Goal: Task Accomplishment & Management: Complete application form

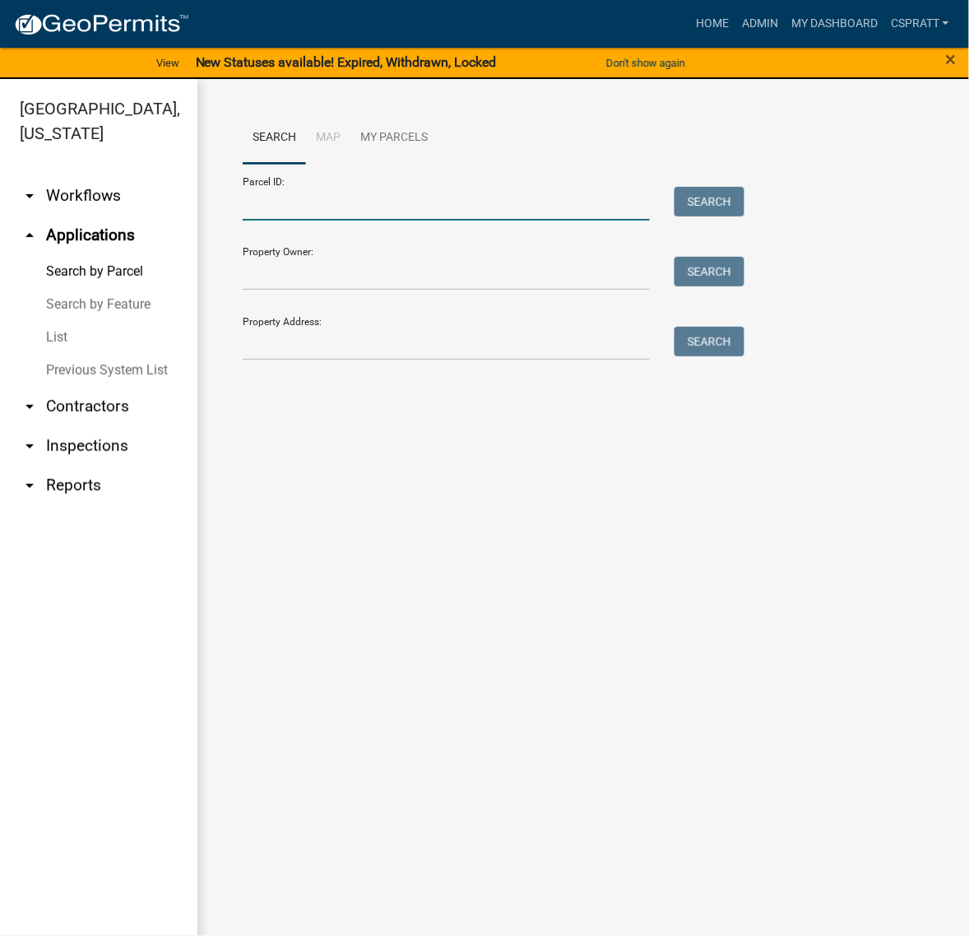
click at [252, 221] on input "Parcel ID:" at bounding box center [446, 204] width 407 height 34
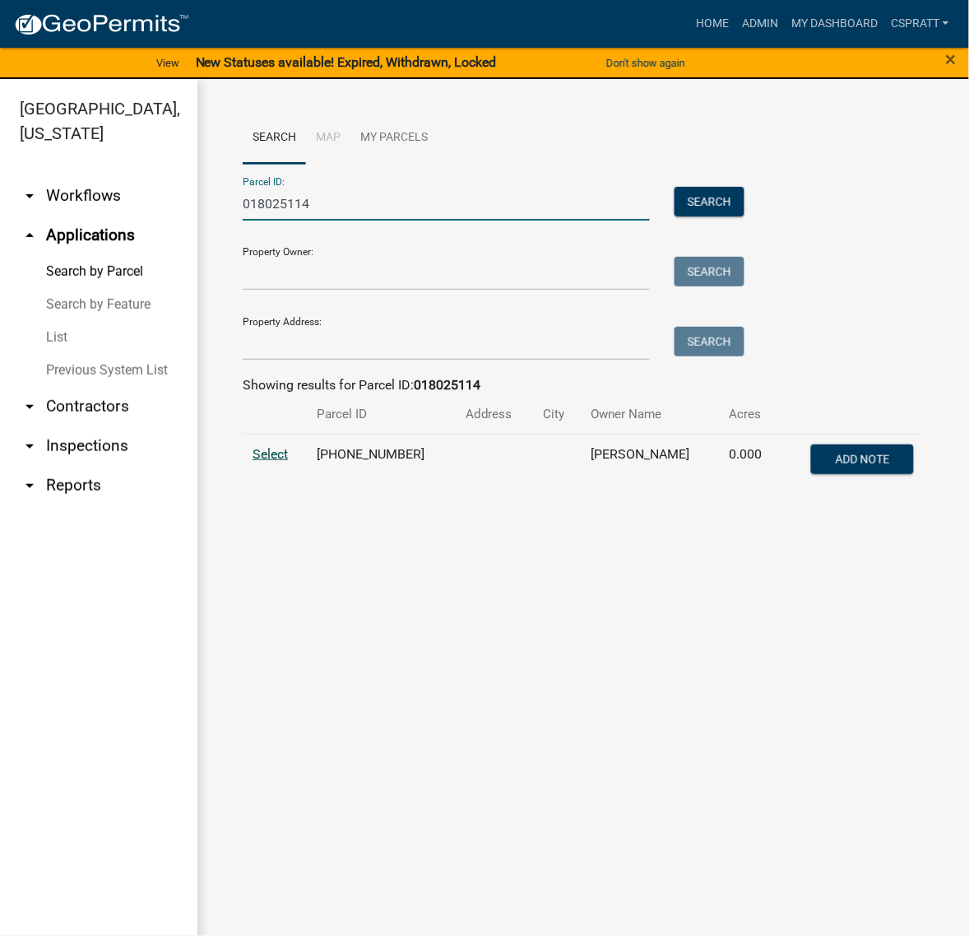
click at [284, 462] on span "Select" at bounding box center [270, 454] width 35 height 16
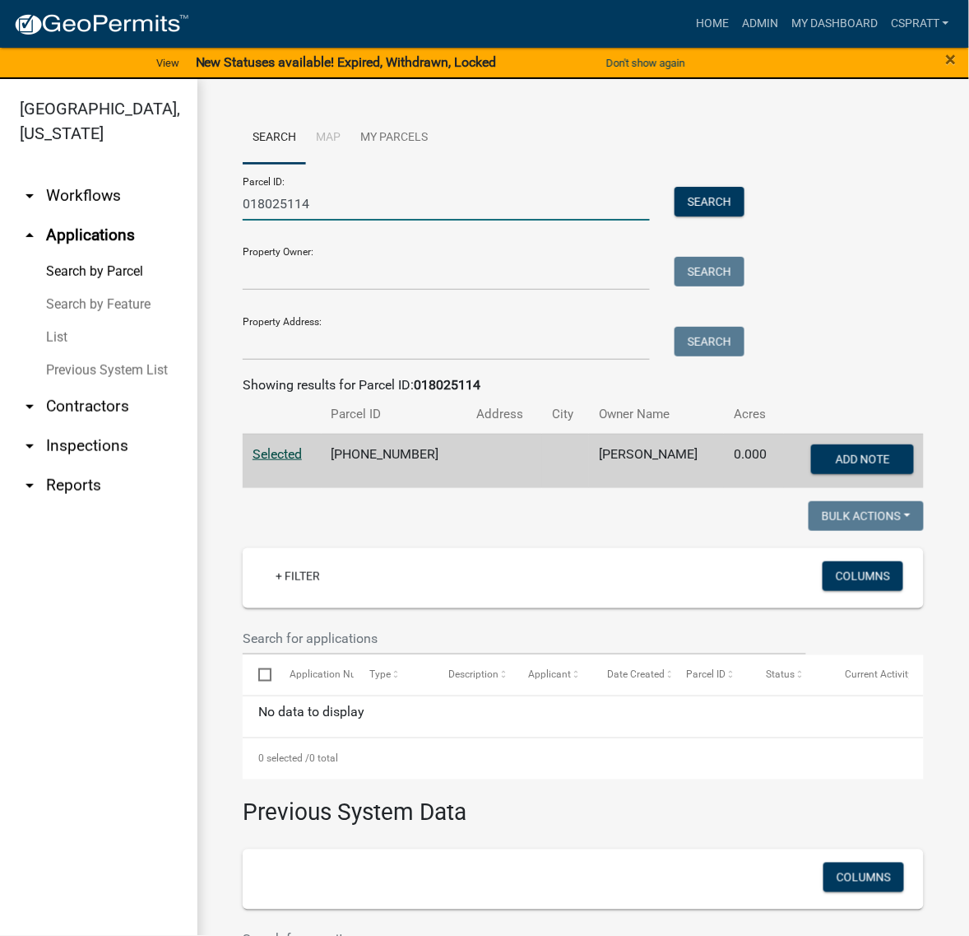
click at [409, 221] on input "018025114" at bounding box center [446, 204] width 407 height 34
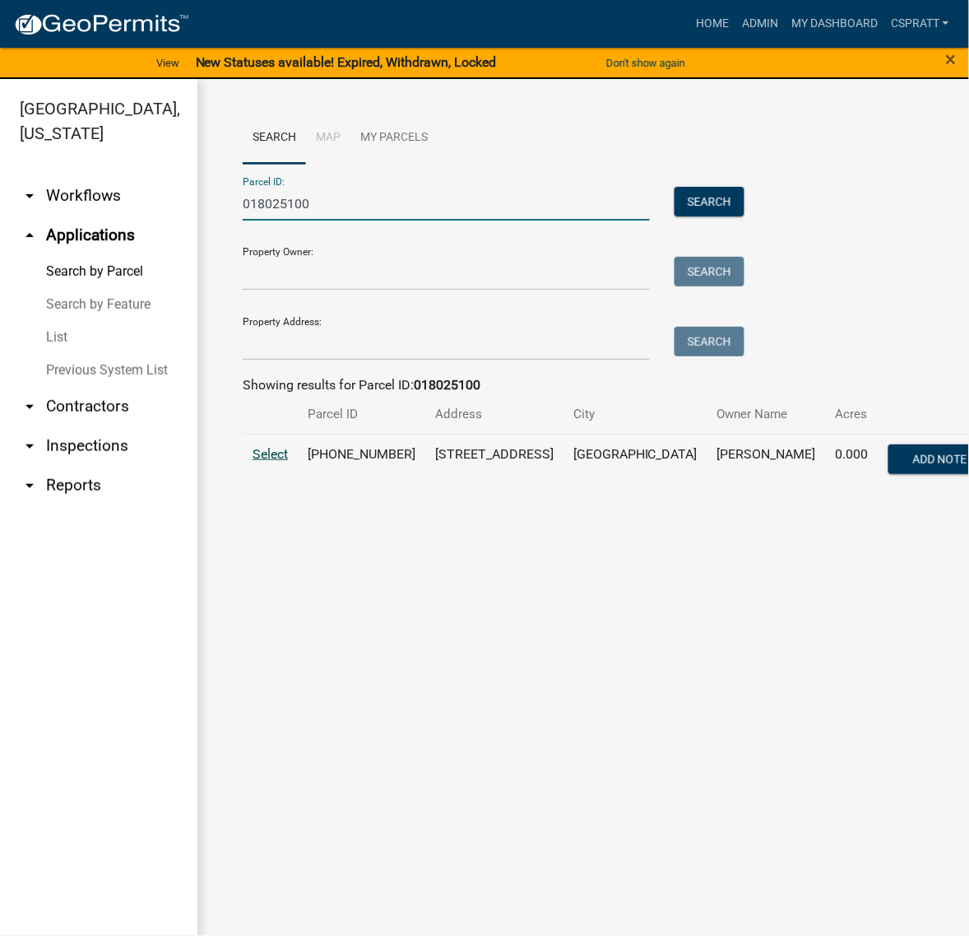
type input "018025100"
click at [278, 462] on span "Select" at bounding box center [270, 454] width 35 height 16
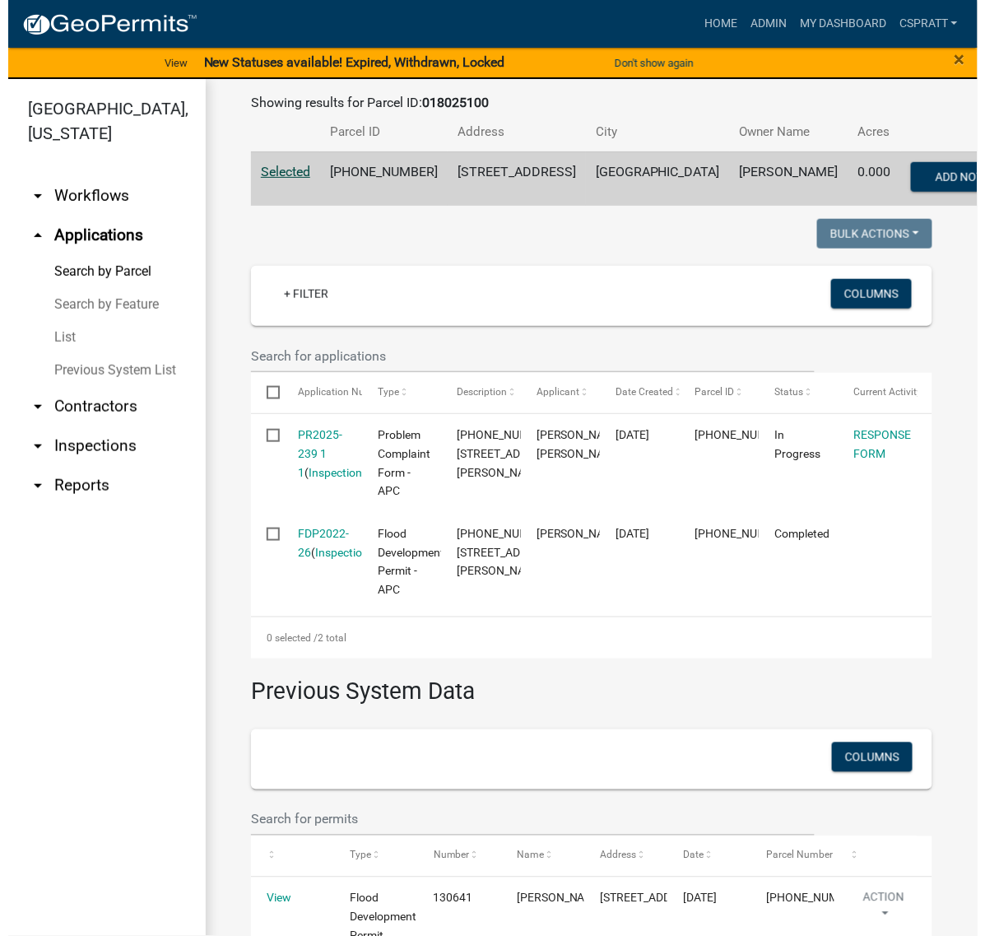
scroll to position [411, 0]
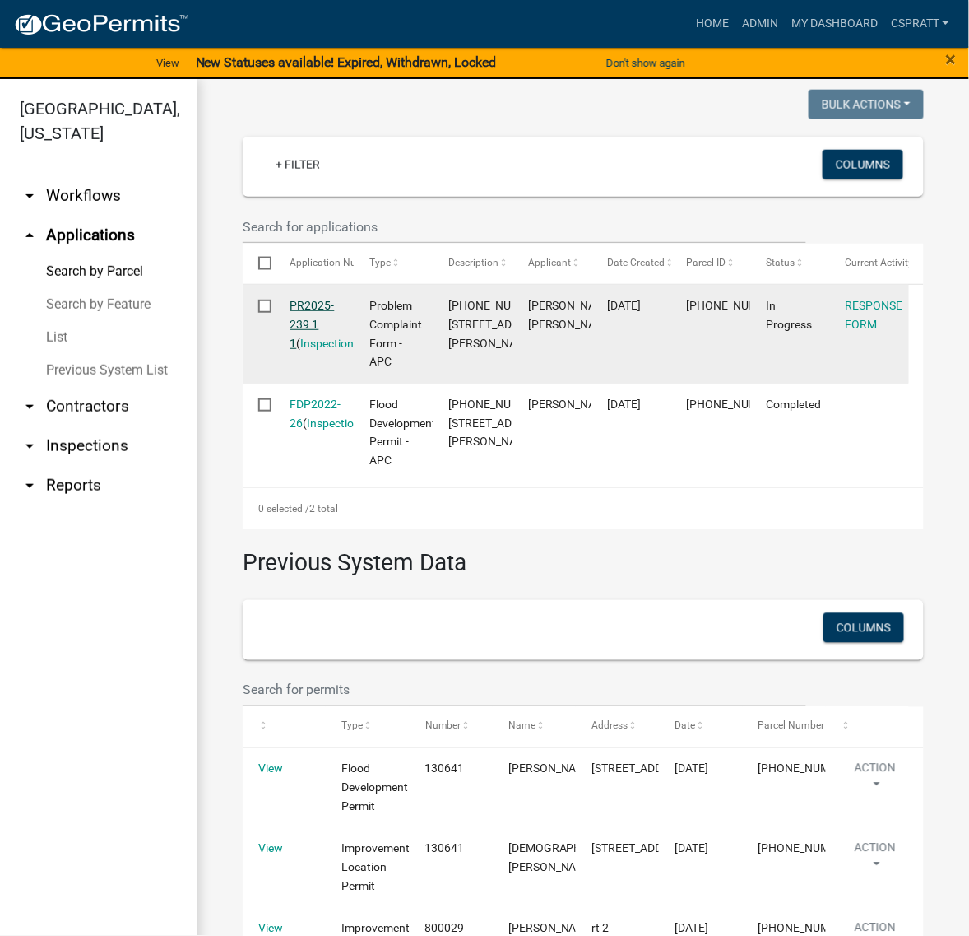
click at [328, 350] on link "PR2025-239 1 1" at bounding box center [312, 324] width 44 height 51
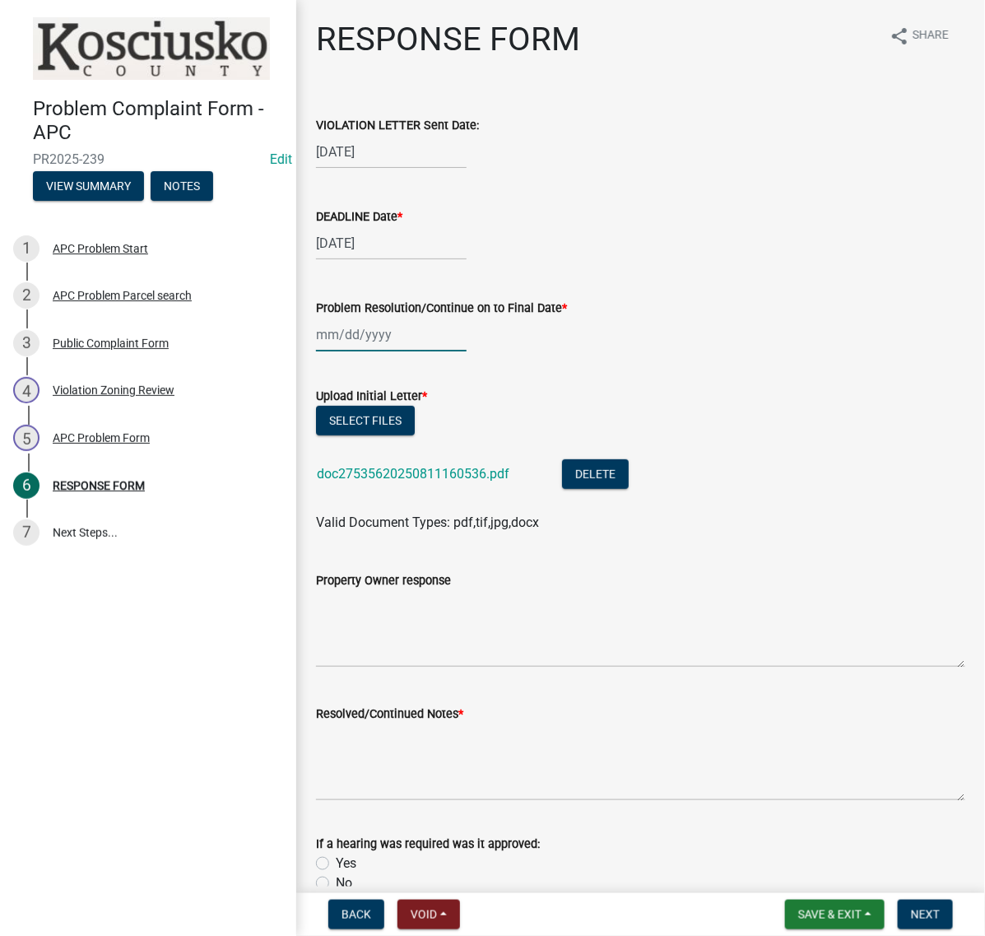
click at [385, 351] on div at bounding box center [391, 335] width 151 height 34
select select "8"
select select "2025"
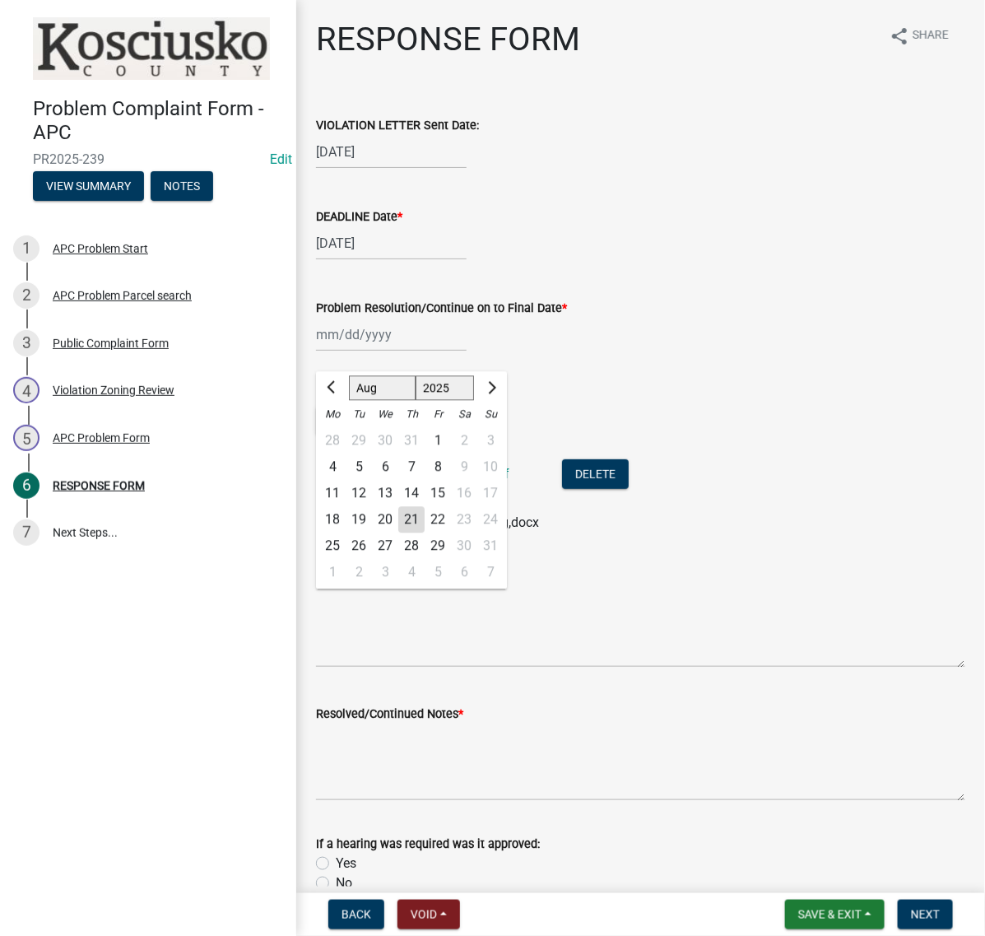
click at [335, 533] on div "18" at bounding box center [332, 520] width 26 height 26
type input "08/18/2025"
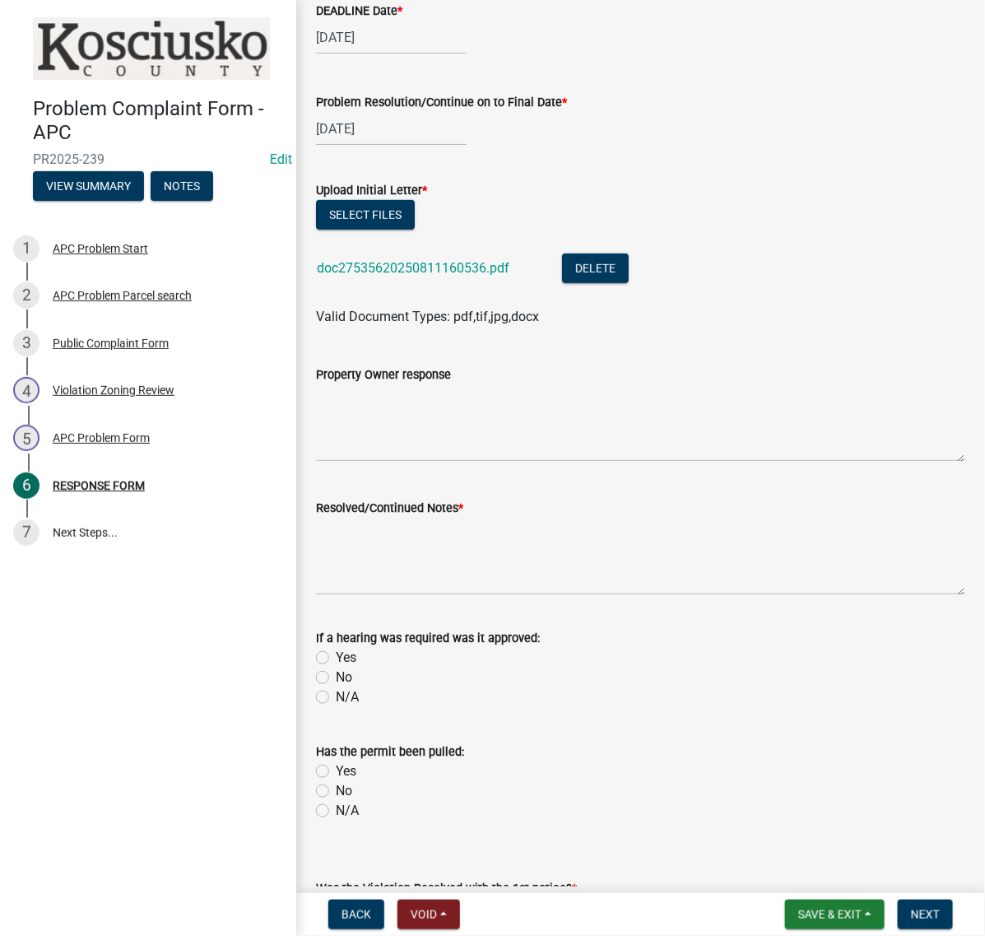
scroll to position [309, 0]
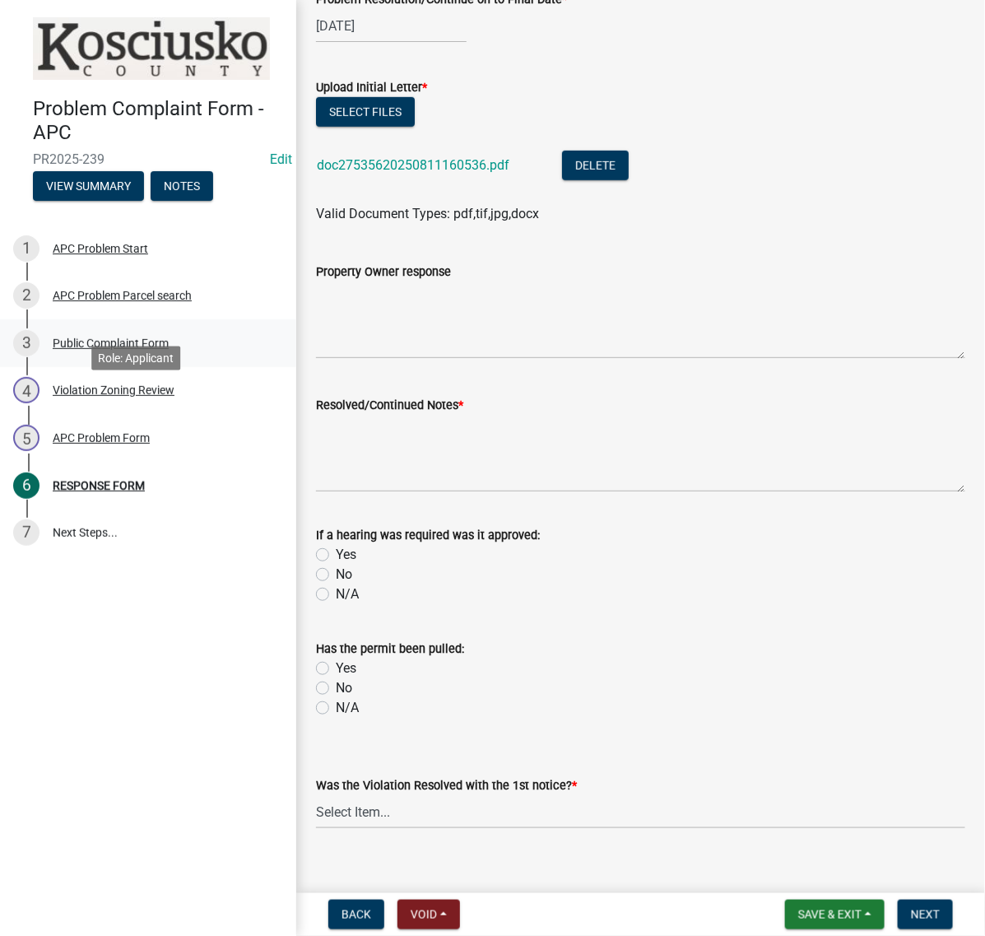
click at [121, 356] on div "3 Public Complaint Form" at bounding box center [141, 343] width 257 height 26
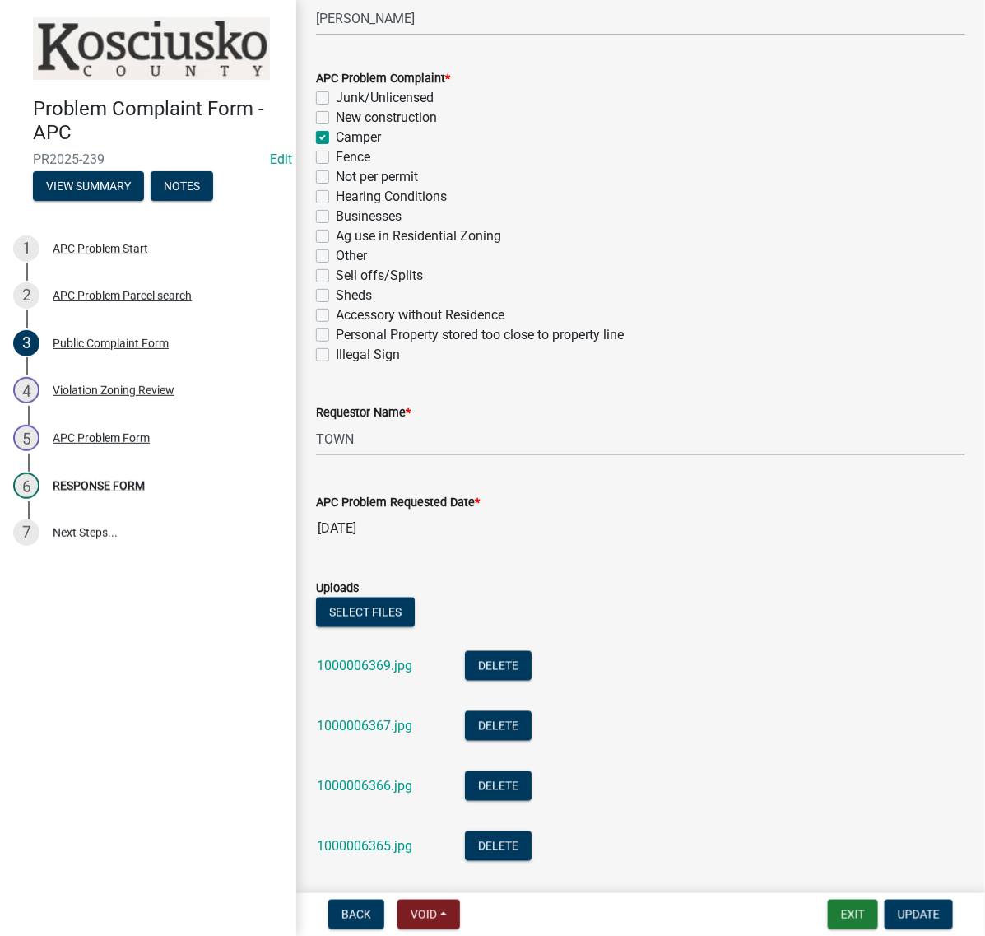
scroll to position [617, 0]
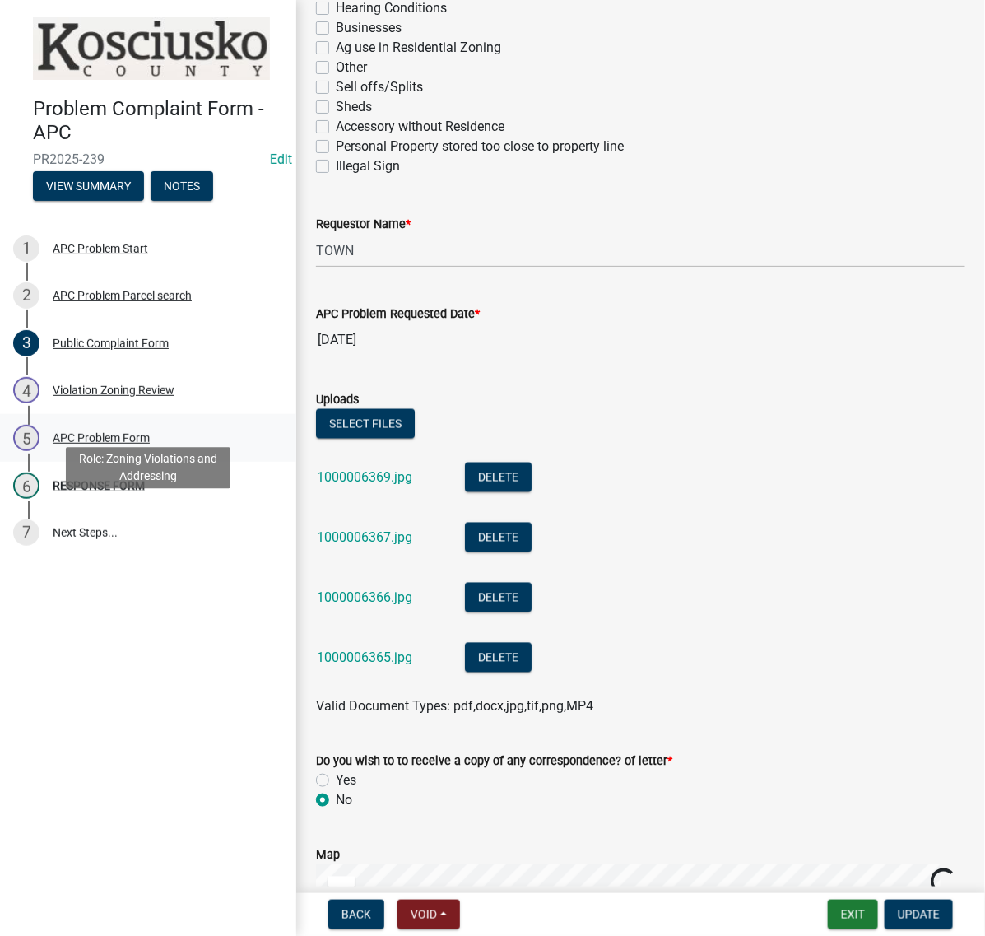
click at [150, 444] on div "APC Problem Form" at bounding box center [101, 438] width 97 height 12
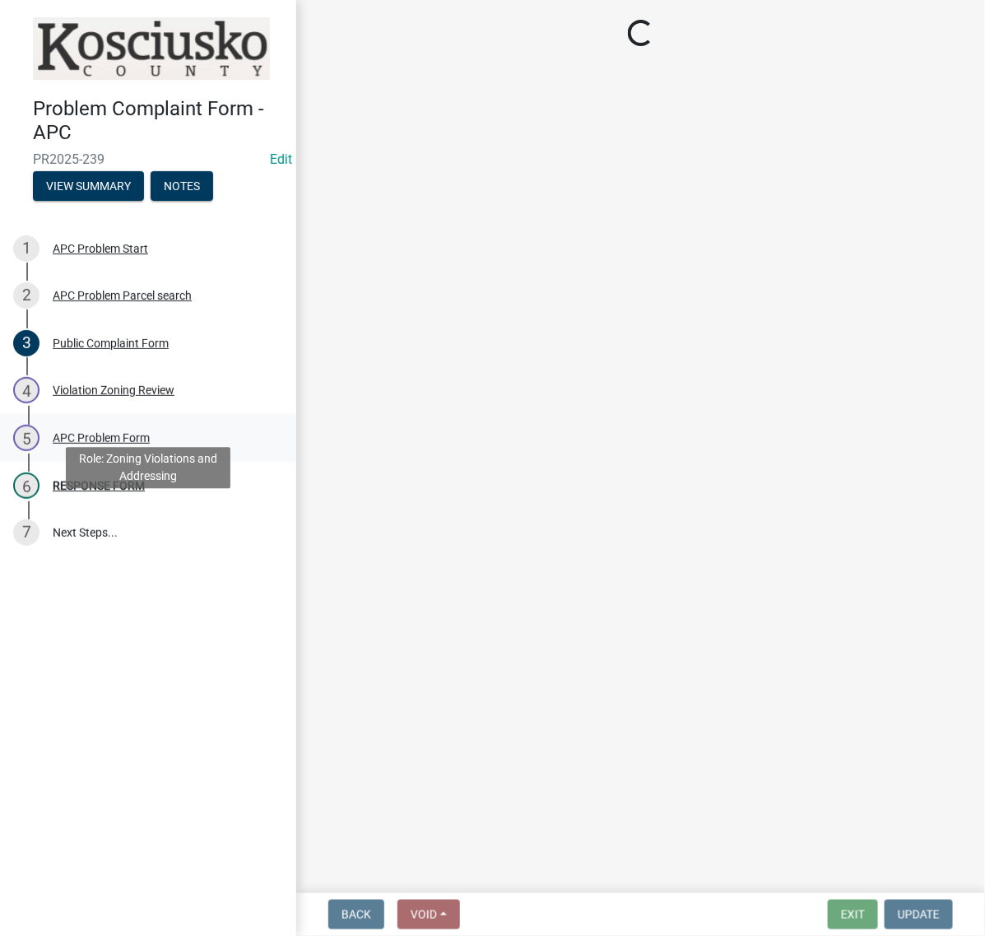
scroll to position [0, 0]
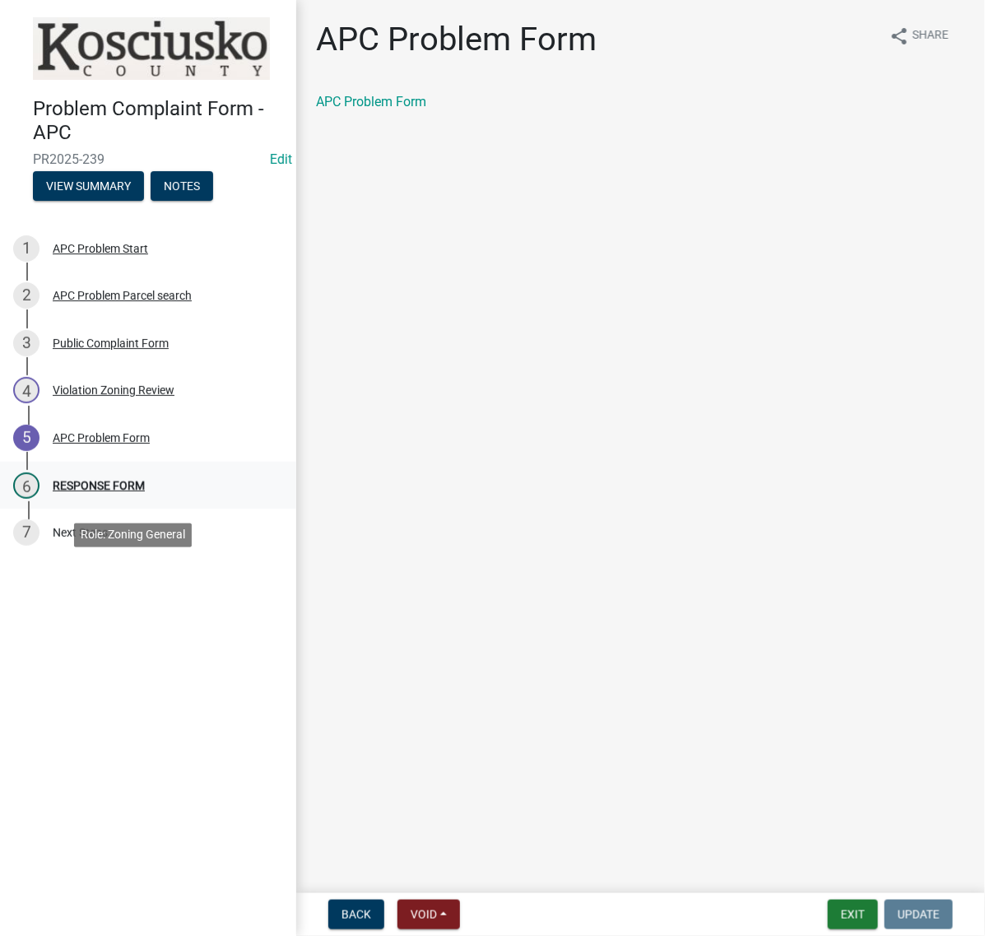
click at [138, 491] on div "RESPONSE FORM" at bounding box center [99, 486] width 92 height 12
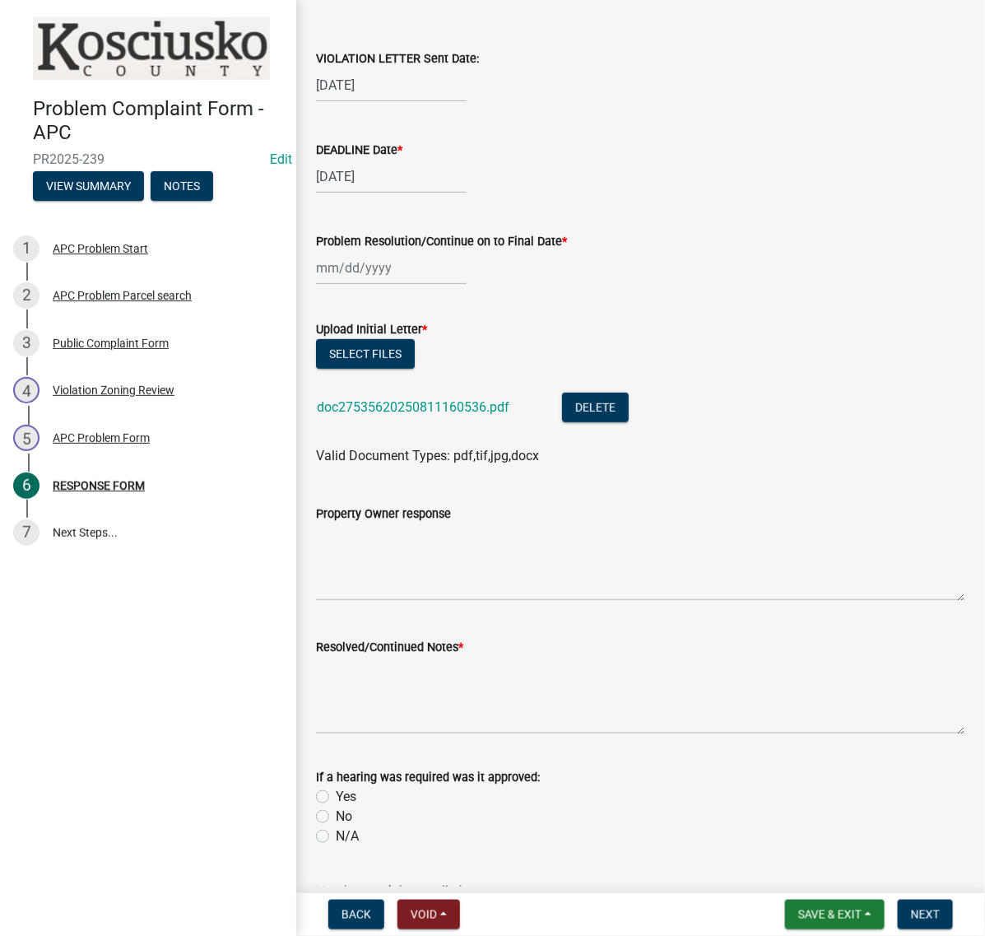
scroll to position [103, 0]
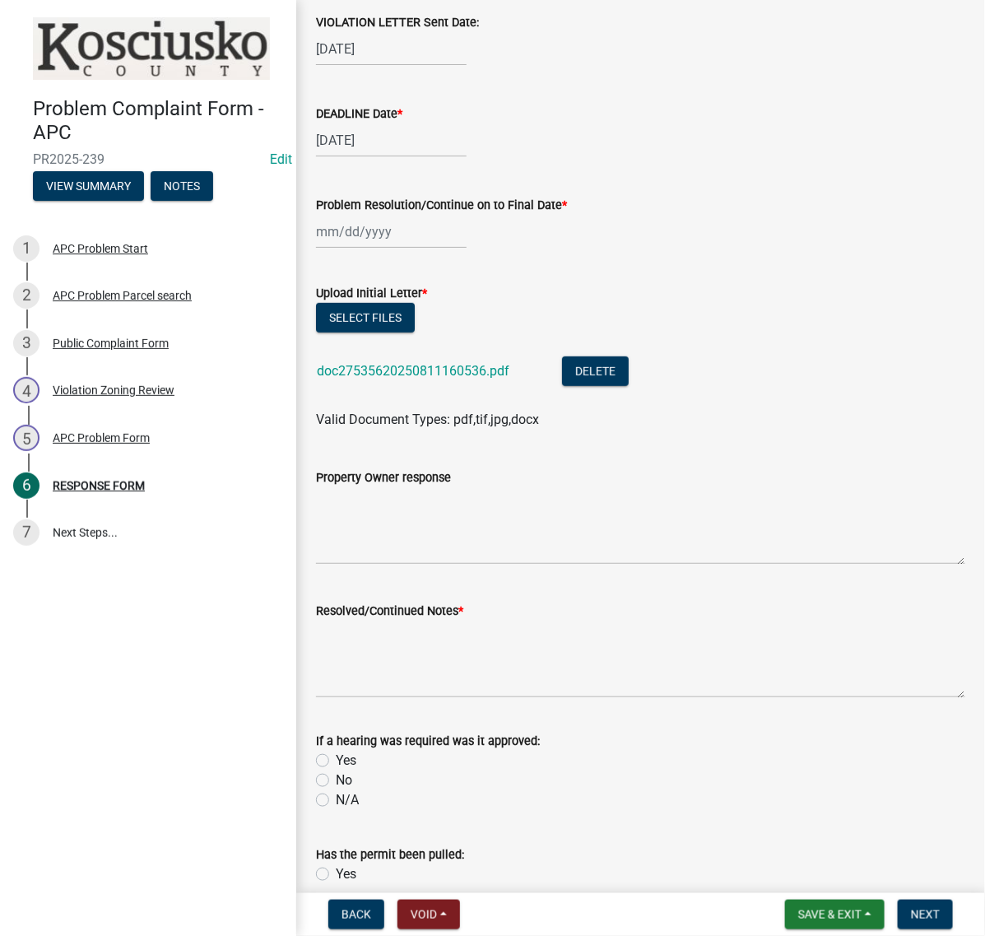
click at [371, 249] on div at bounding box center [391, 232] width 151 height 34
select select "8"
select select "2025"
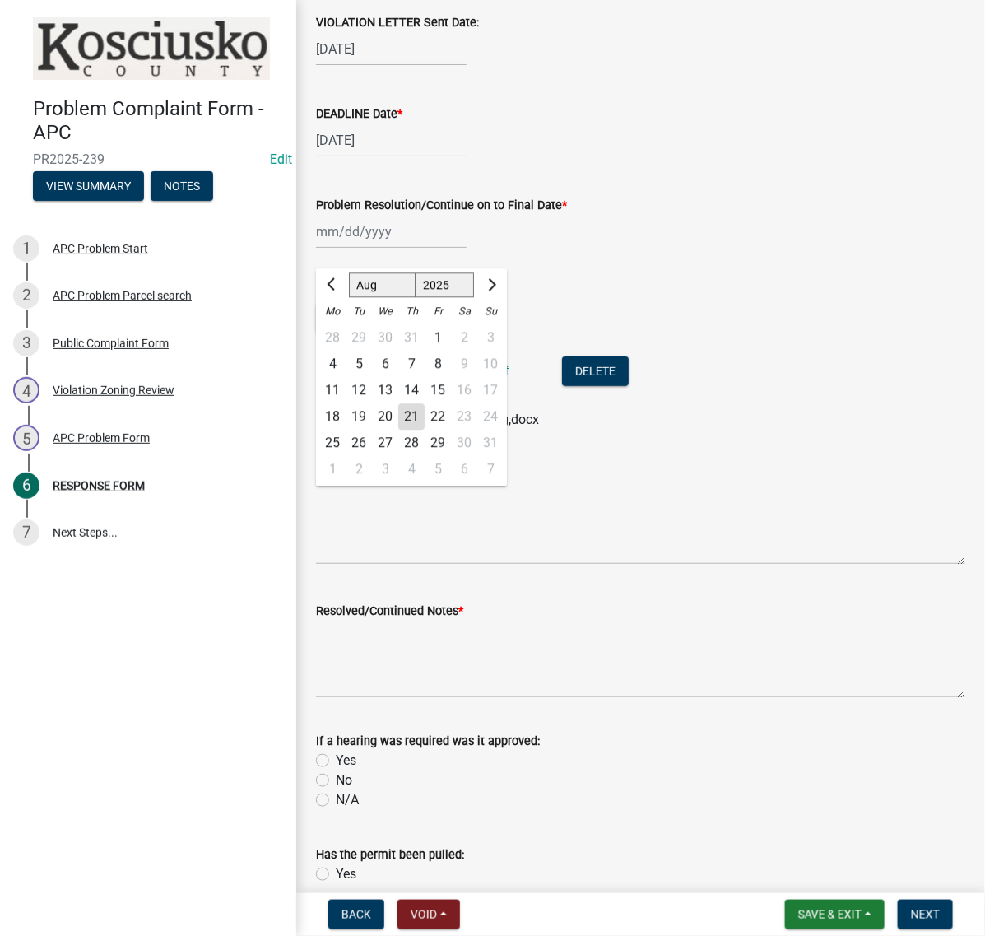
click at [346, 430] on div "18" at bounding box center [332, 417] width 26 height 26
type input "08/18/2025"
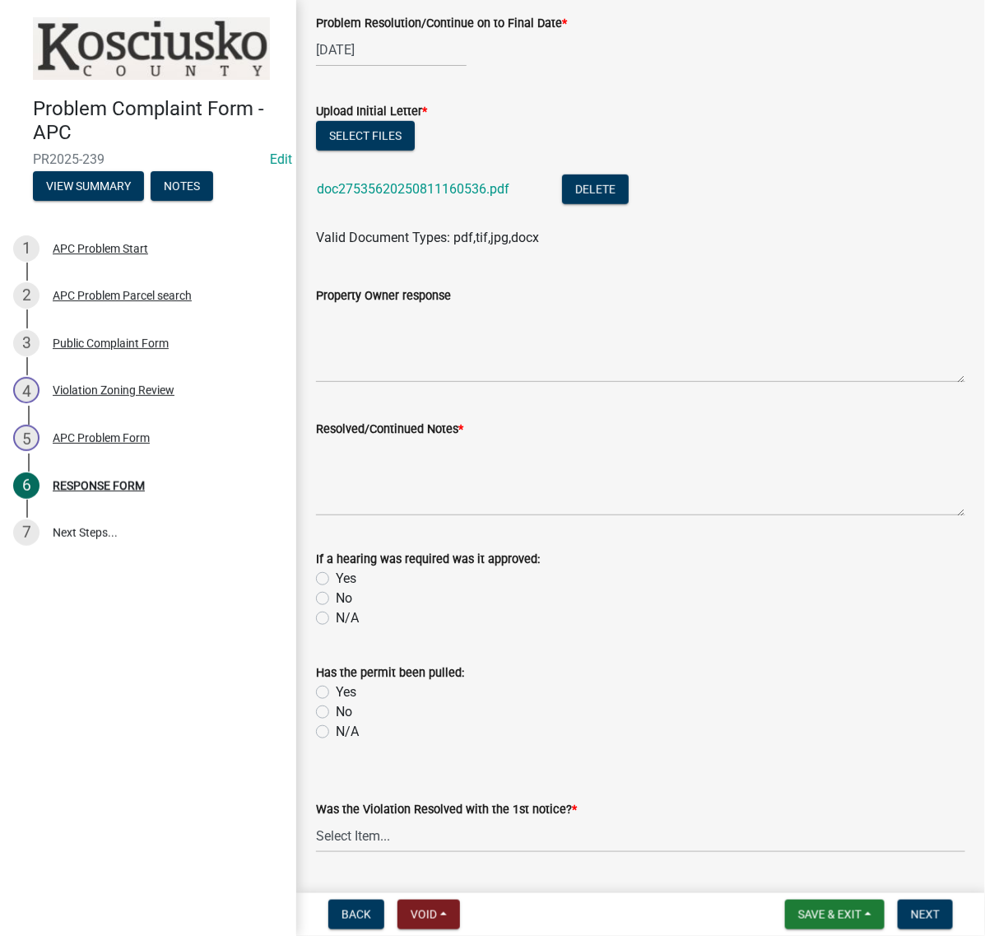
scroll to position [411, 0]
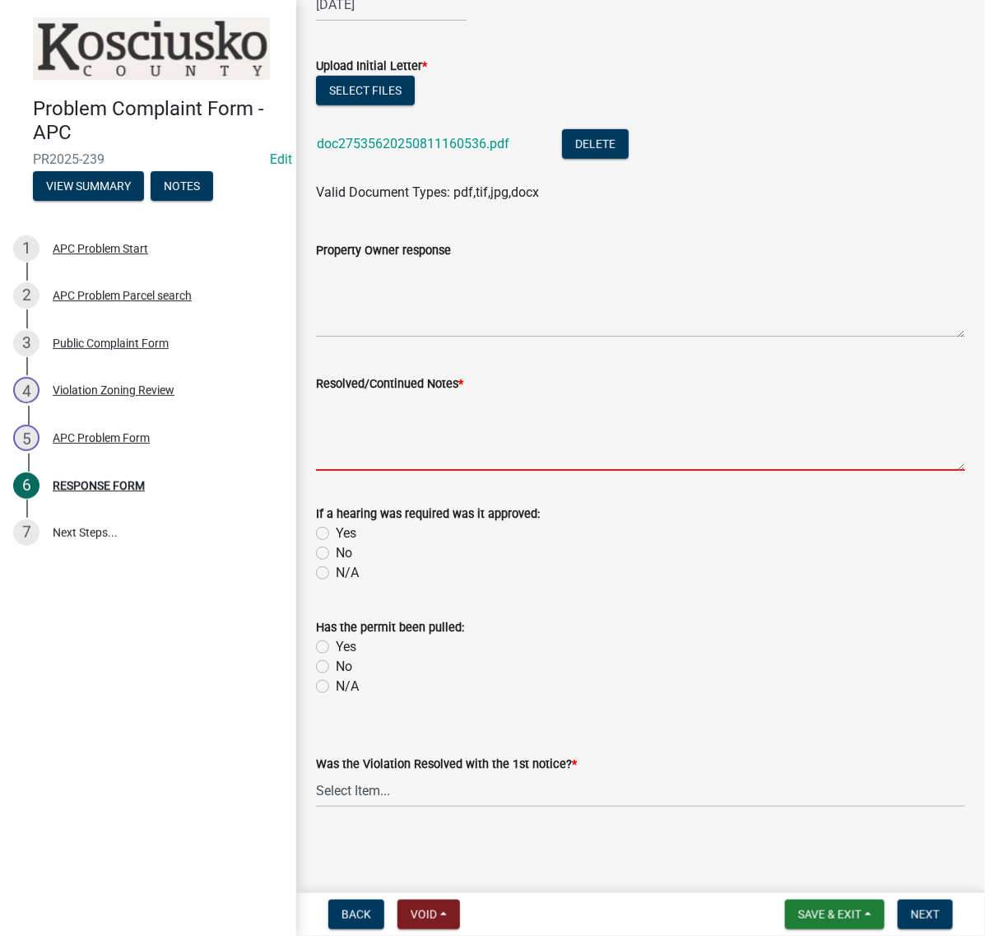
click at [354, 471] on textarea "Resolved/Continued Notes *" at bounding box center [640, 431] width 649 height 77
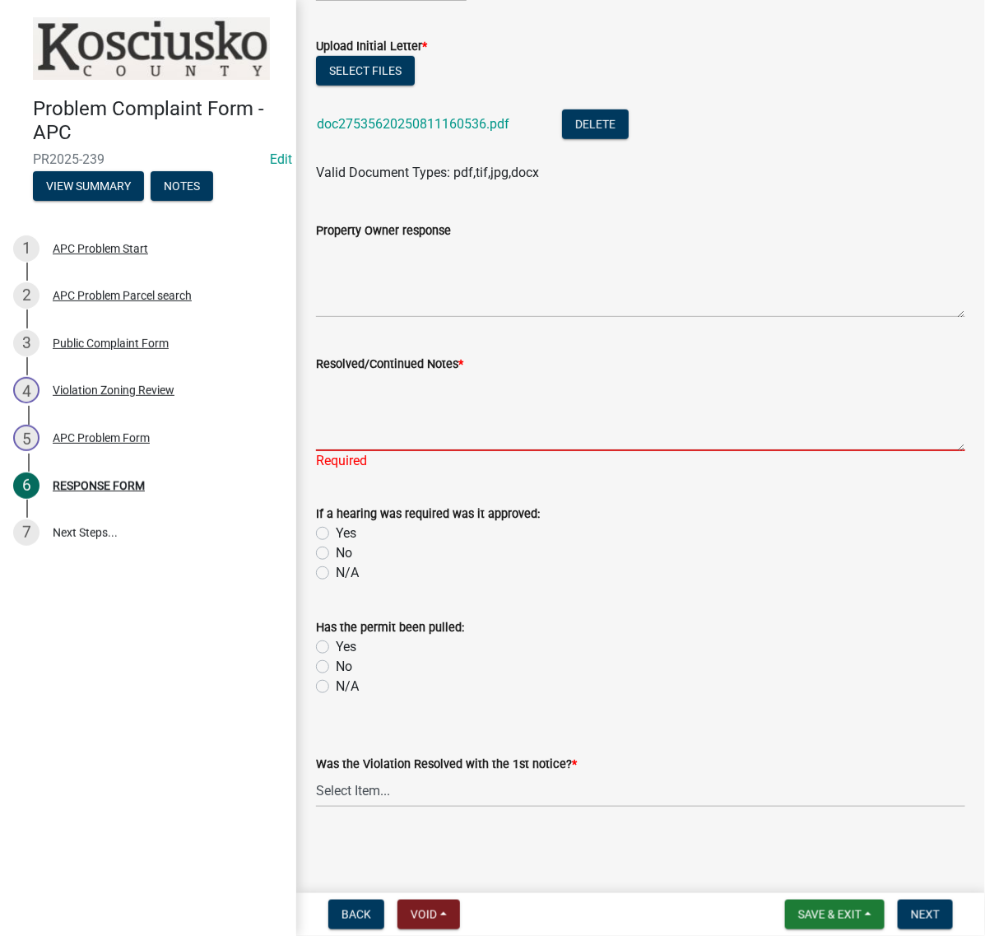
click at [346, 451] on textarea "Resolved/Continued Notes *" at bounding box center [640, 412] width 649 height 77
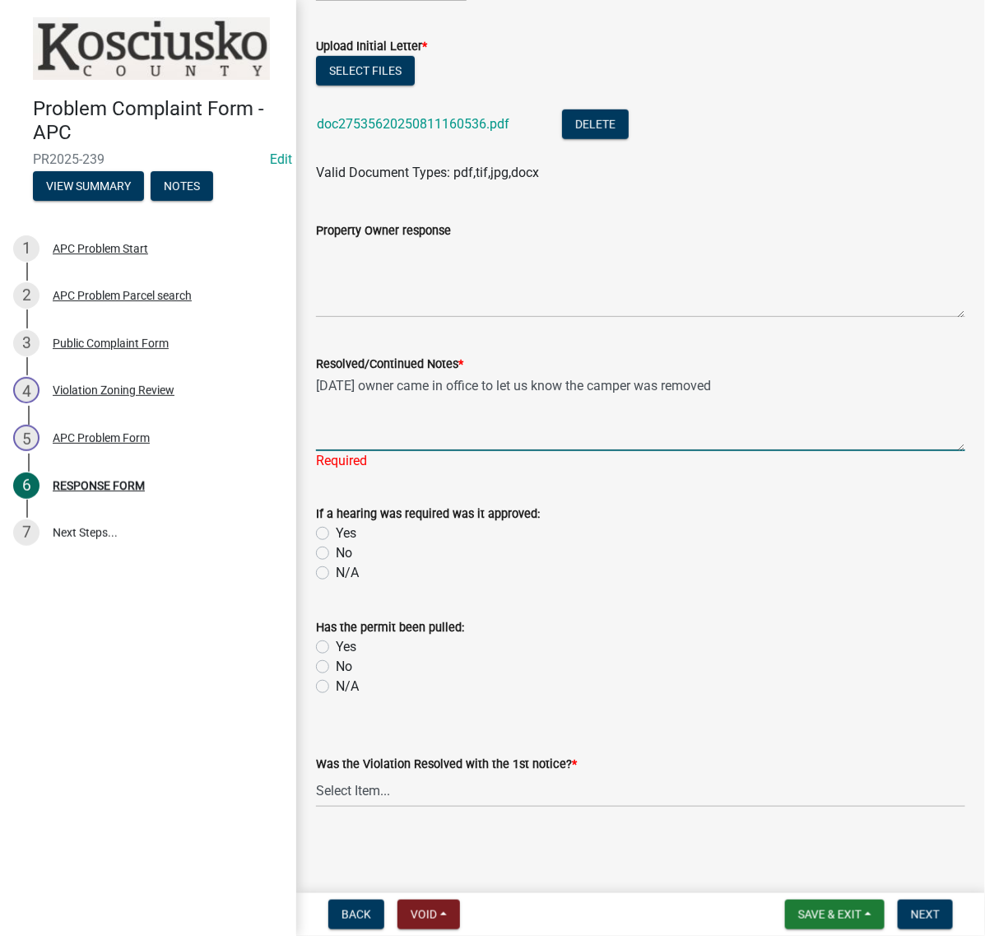
type textarea "8/15/25 owner came in office to let us know the camper was removed"
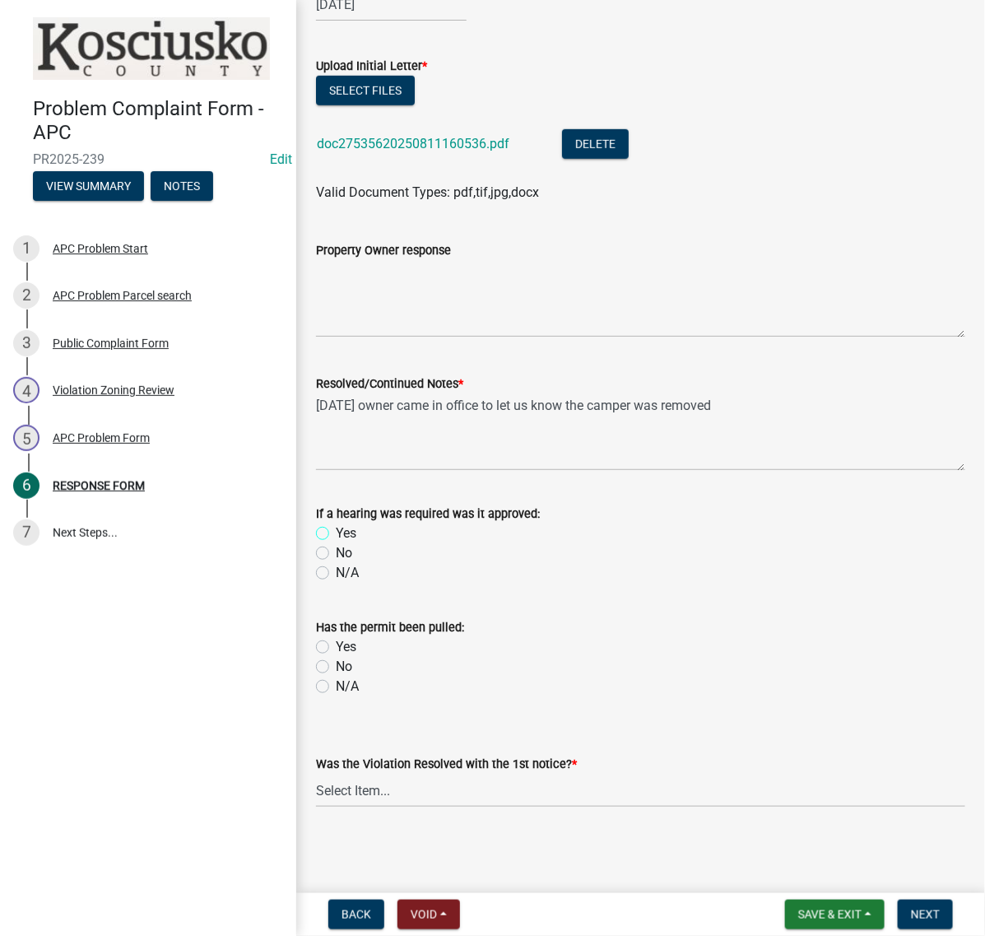
scroll to position [617, 0]
click at [336, 543] on label "No" at bounding box center [344, 553] width 16 height 20
click at [336, 543] on input "No" at bounding box center [341, 548] width 11 height 11
radio input "true"
click at [336, 657] on label "No" at bounding box center [344, 667] width 16 height 20
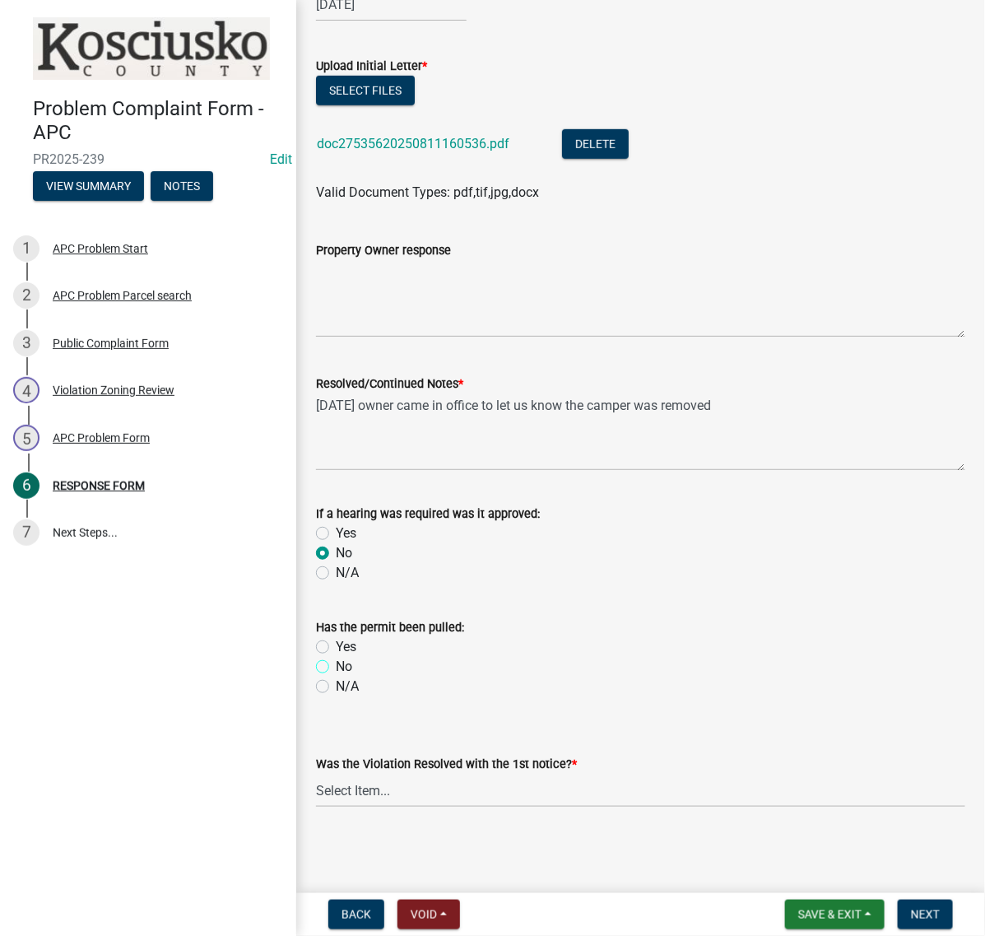
click at [336, 657] on input "No" at bounding box center [341, 662] width 11 height 11
radio input "true"
click at [336, 676] on label "N/A" at bounding box center [347, 686] width 23 height 20
click at [336, 676] on input "N/A" at bounding box center [341, 681] width 11 height 11
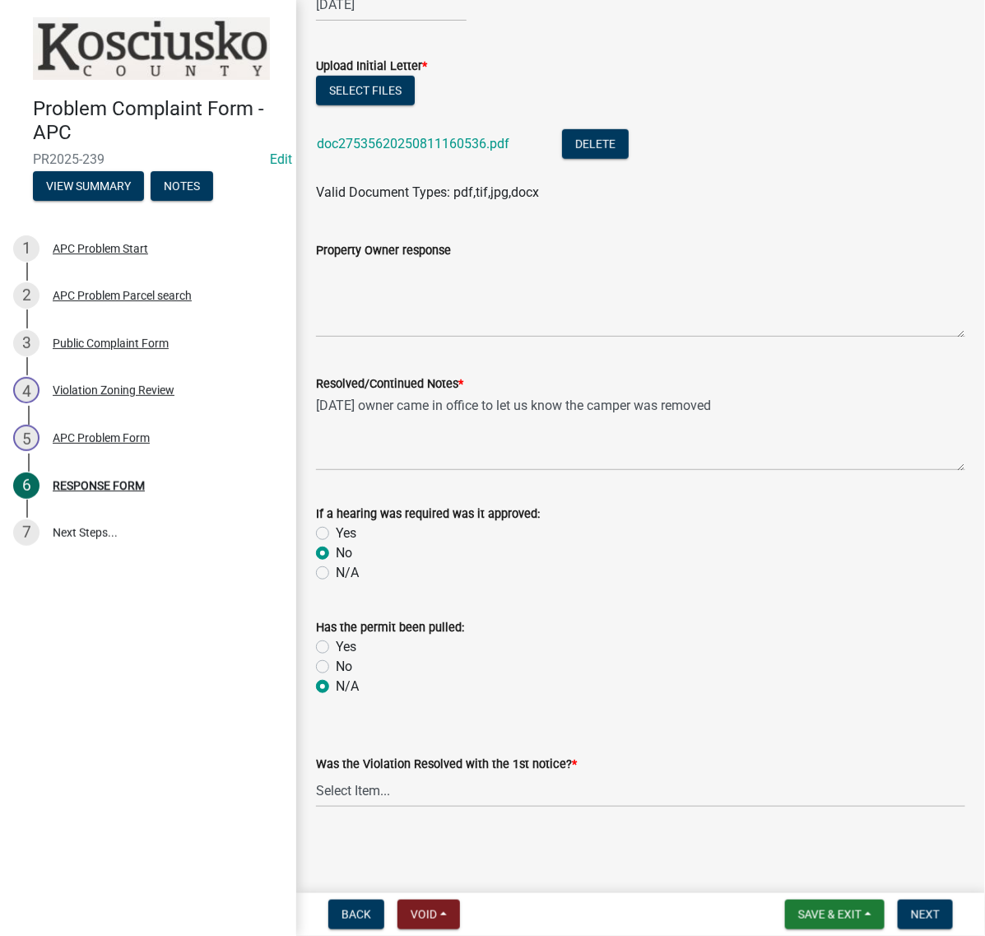
radio input "true"
click at [409, 775] on select "Select Item... Yes No N/A" at bounding box center [640, 790] width 649 height 34
click at [321, 773] on select "Select Item... Yes No N/A" at bounding box center [640, 790] width 649 height 34
select select "5030bcce-08bd-4353-ba19-2f22d14eb7e0"
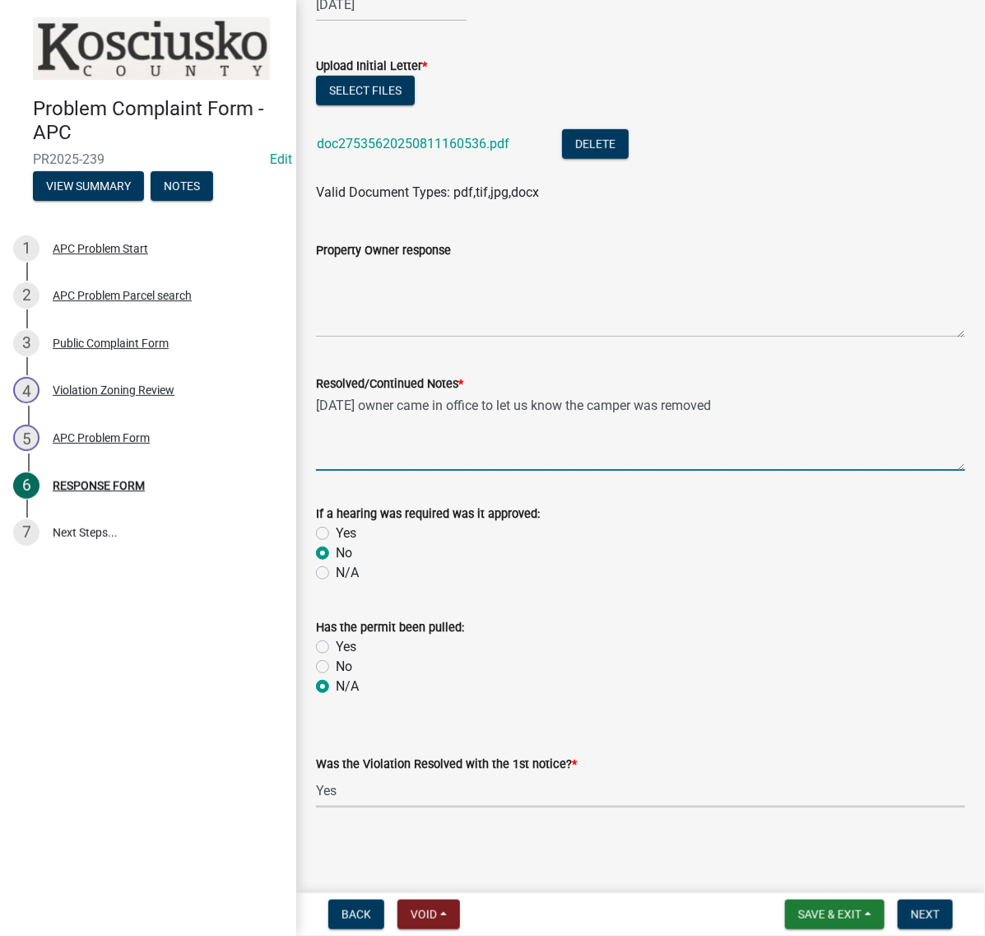
click at [857, 393] on textarea "8/15/25 owner came in office to let us know the camper was removed" at bounding box center [640, 431] width 649 height 77
type textarea "8/15/25 owner came in office to let us know the camper was removed 8/16/25 chec…"
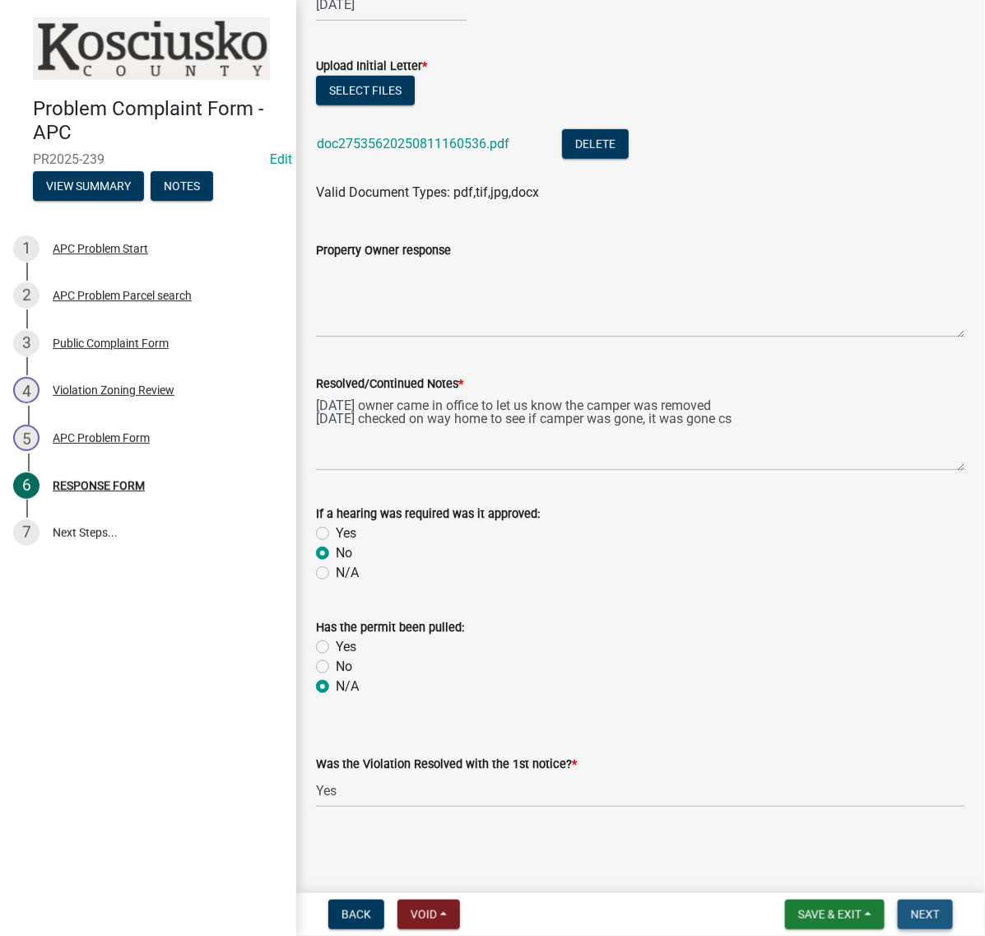
click at [911, 912] on span "Next" at bounding box center [925, 914] width 29 height 13
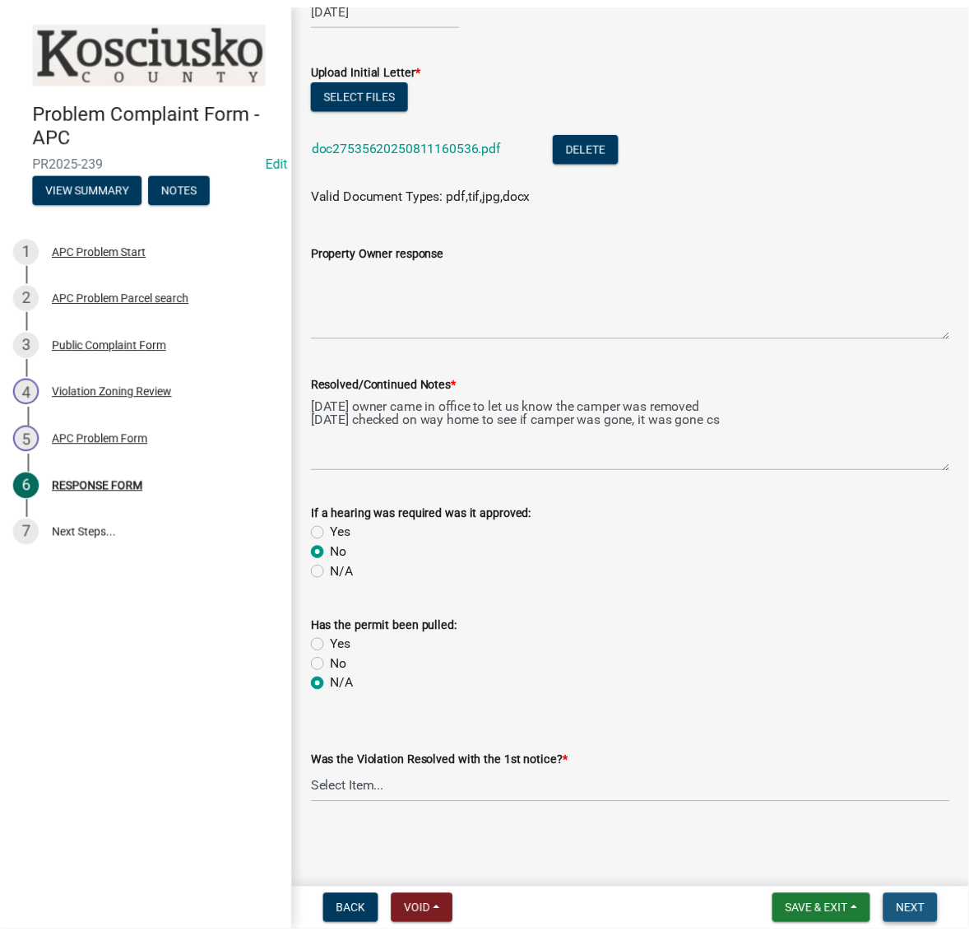
scroll to position [0, 0]
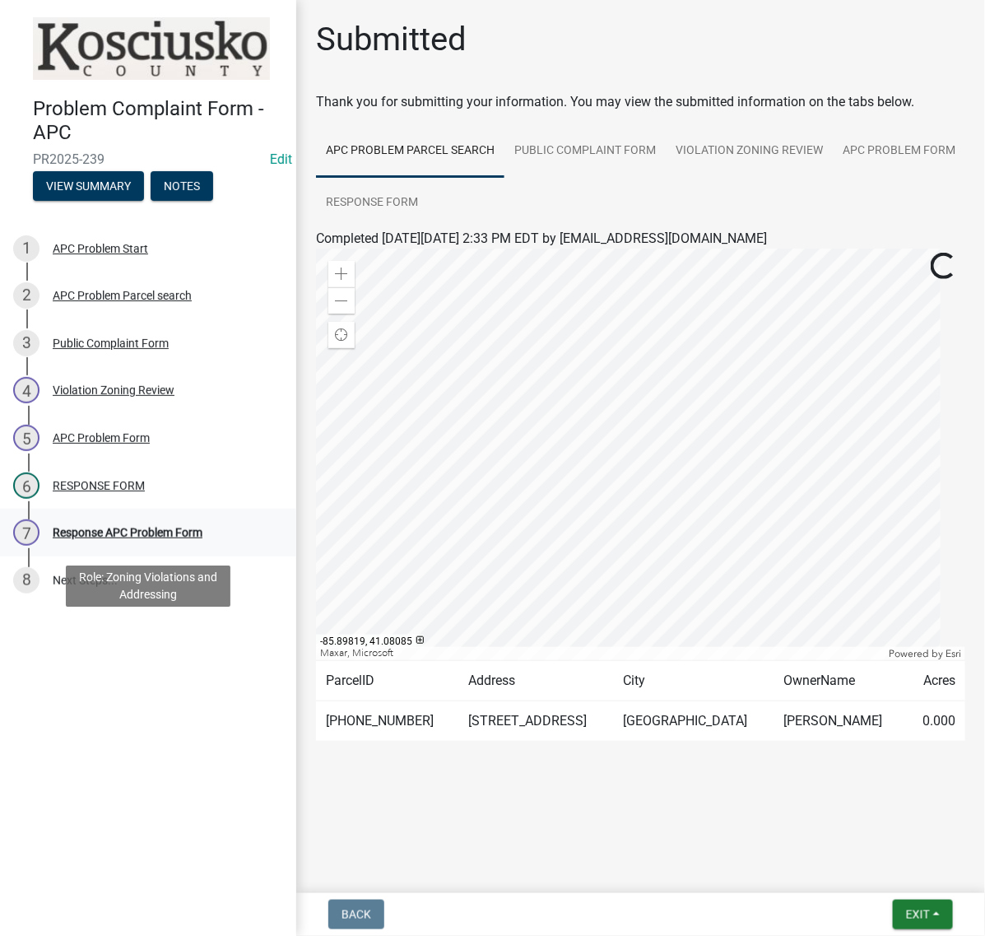
click at [191, 538] on div "Response APC Problem Form" at bounding box center [128, 533] width 150 height 12
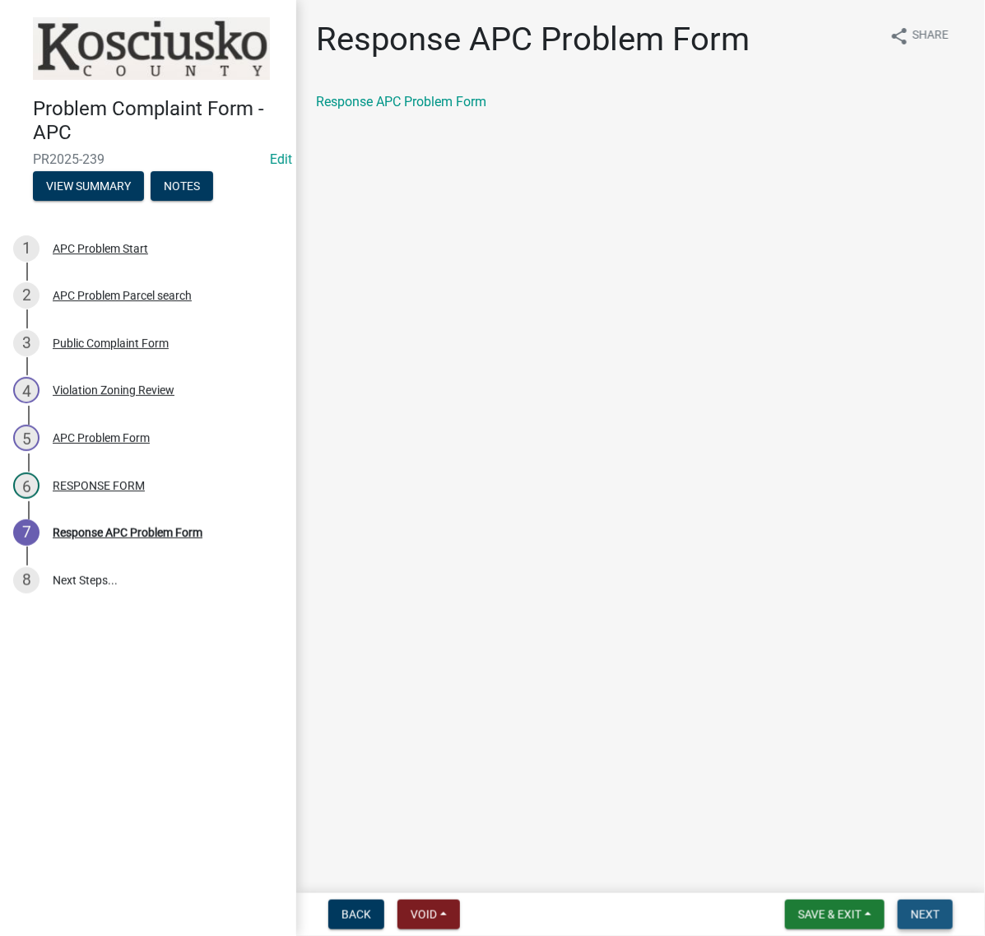
click at [942, 916] on button "Next" at bounding box center [925, 914] width 55 height 30
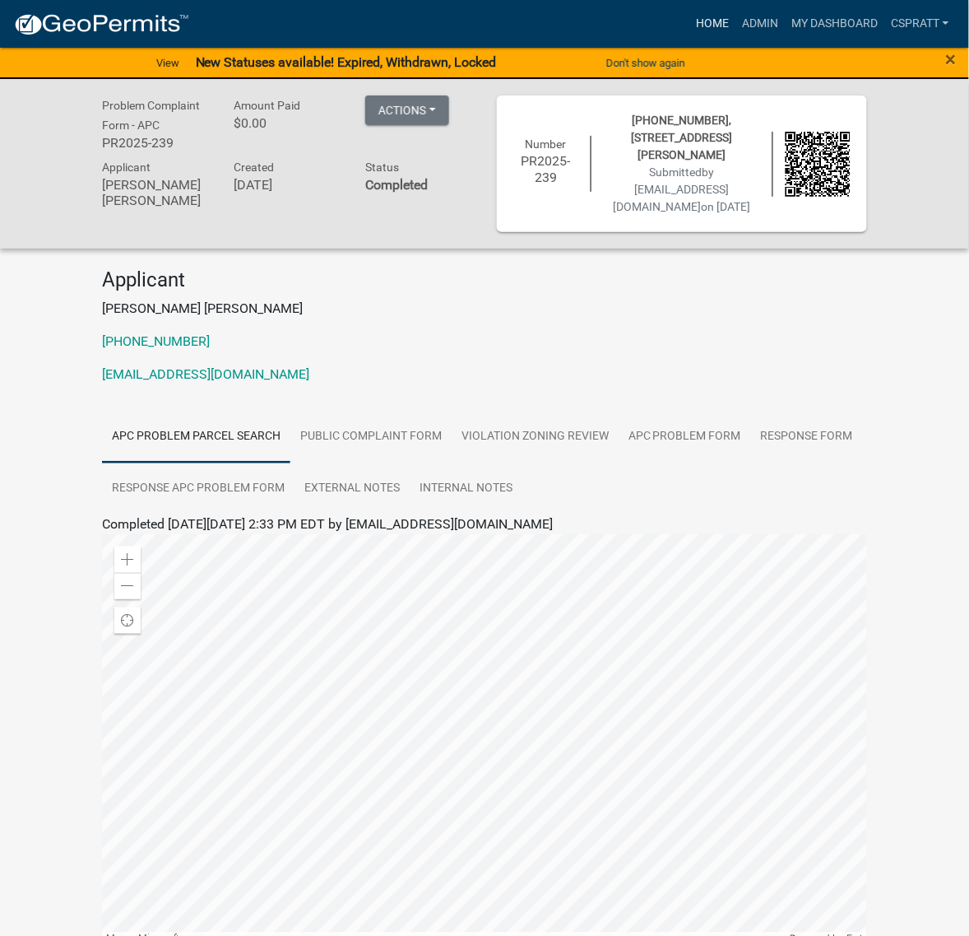
click at [690, 19] on link "Home" at bounding box center [713, 23] width 46 height 31
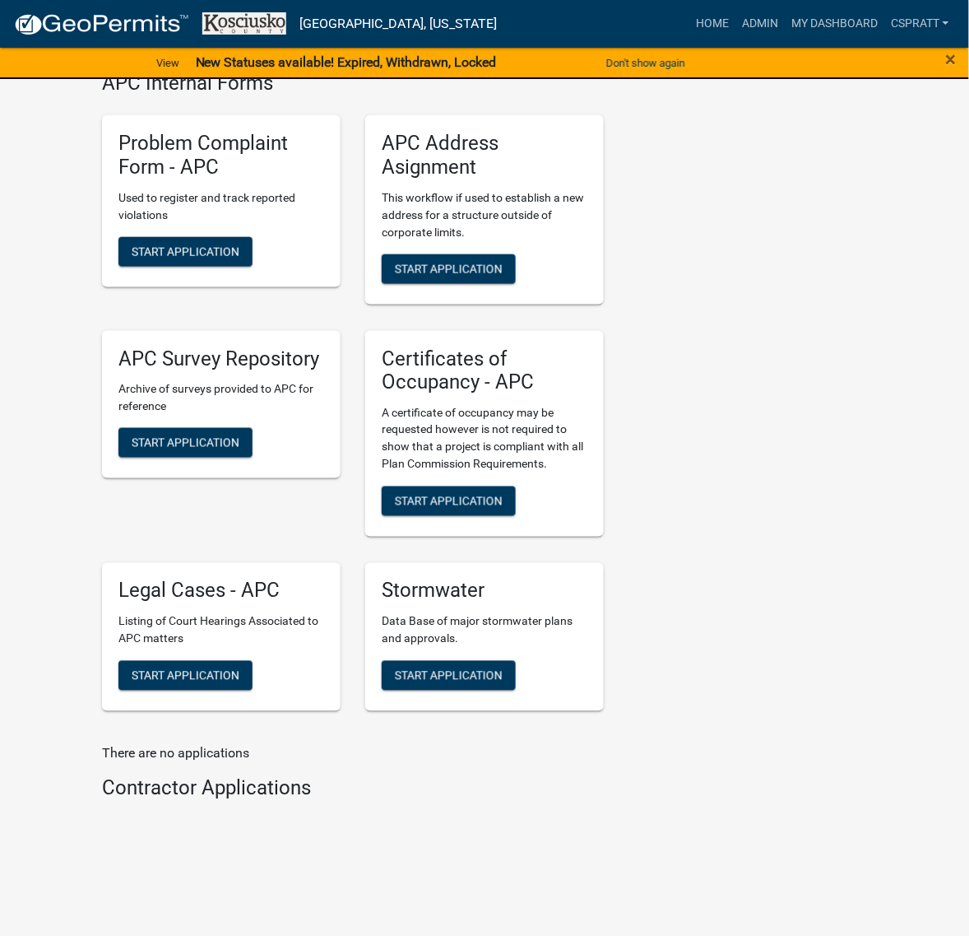
scroll to position [4526, 0]
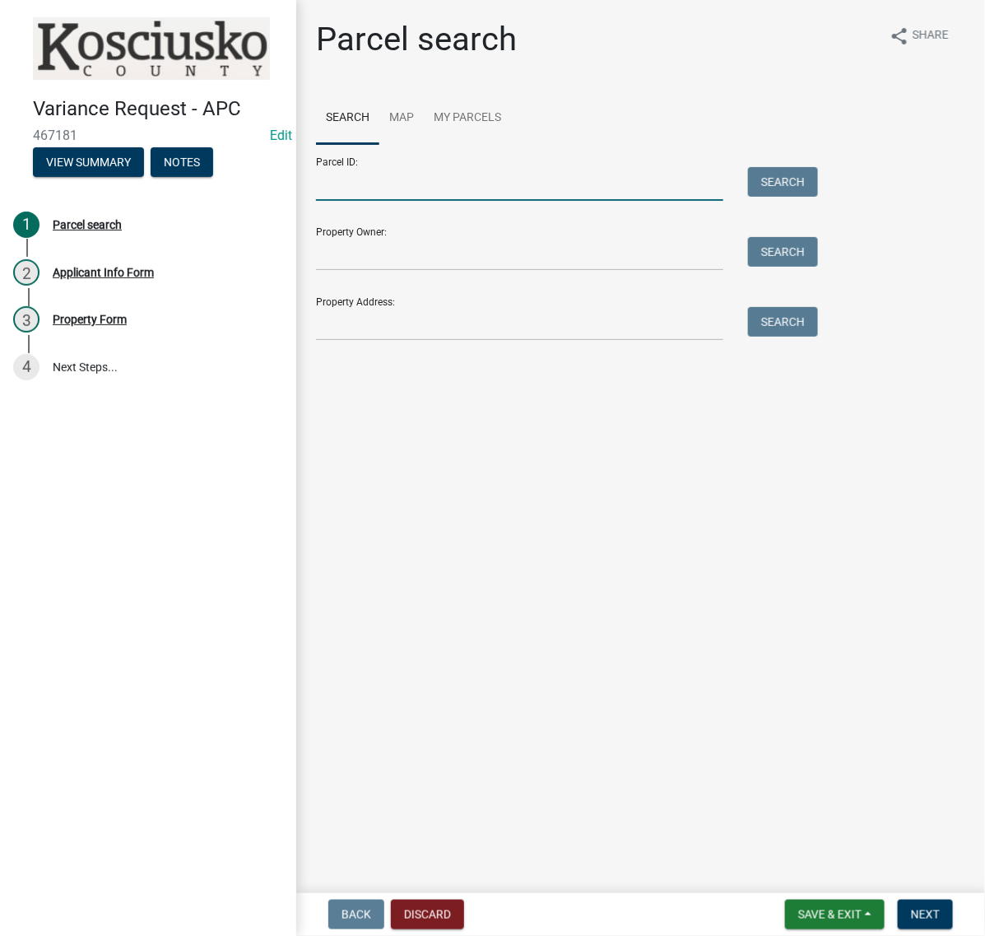
click at [418, 201] on input "Parcel ID:" at bounding box center [519, 184] width 407 height 34
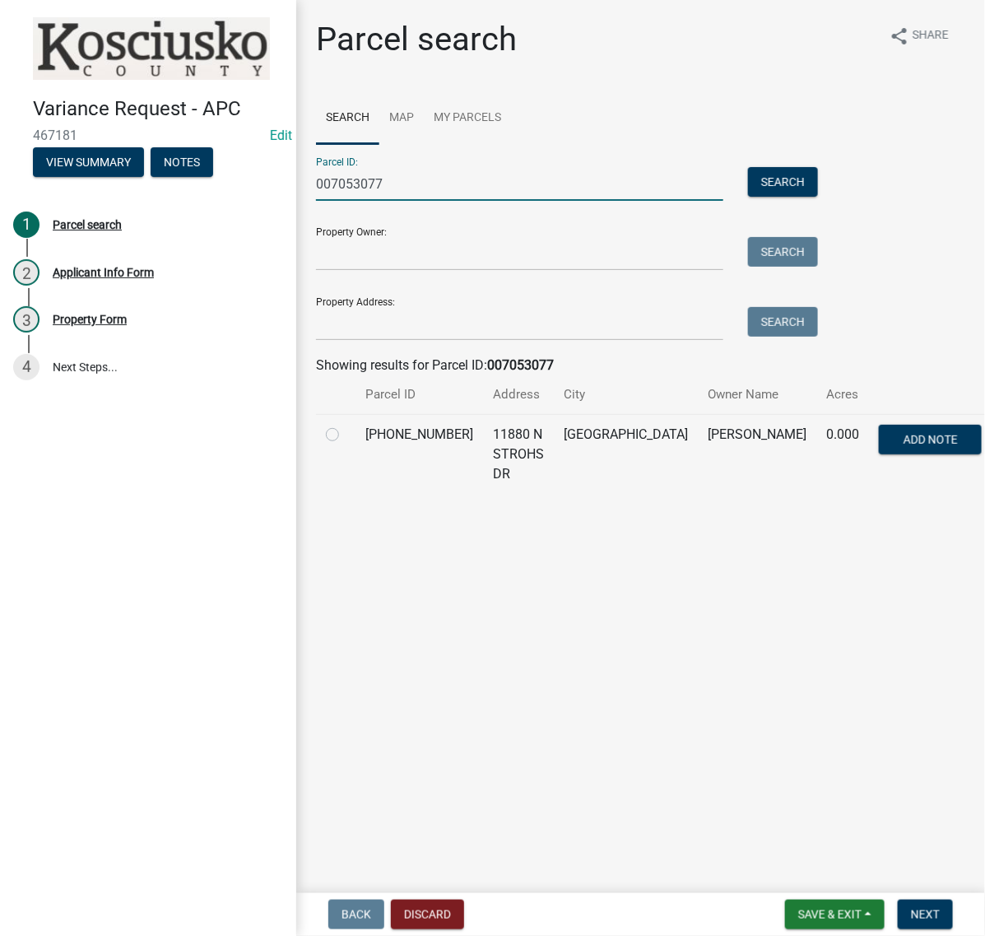
type input "007053077"
click at [346, 425] on label at bounding box center [346, 425] width 0 height 0
click at [346, 435] on input "radio" at bounding box center [351, 430] width 11 height 11
radio input "true"
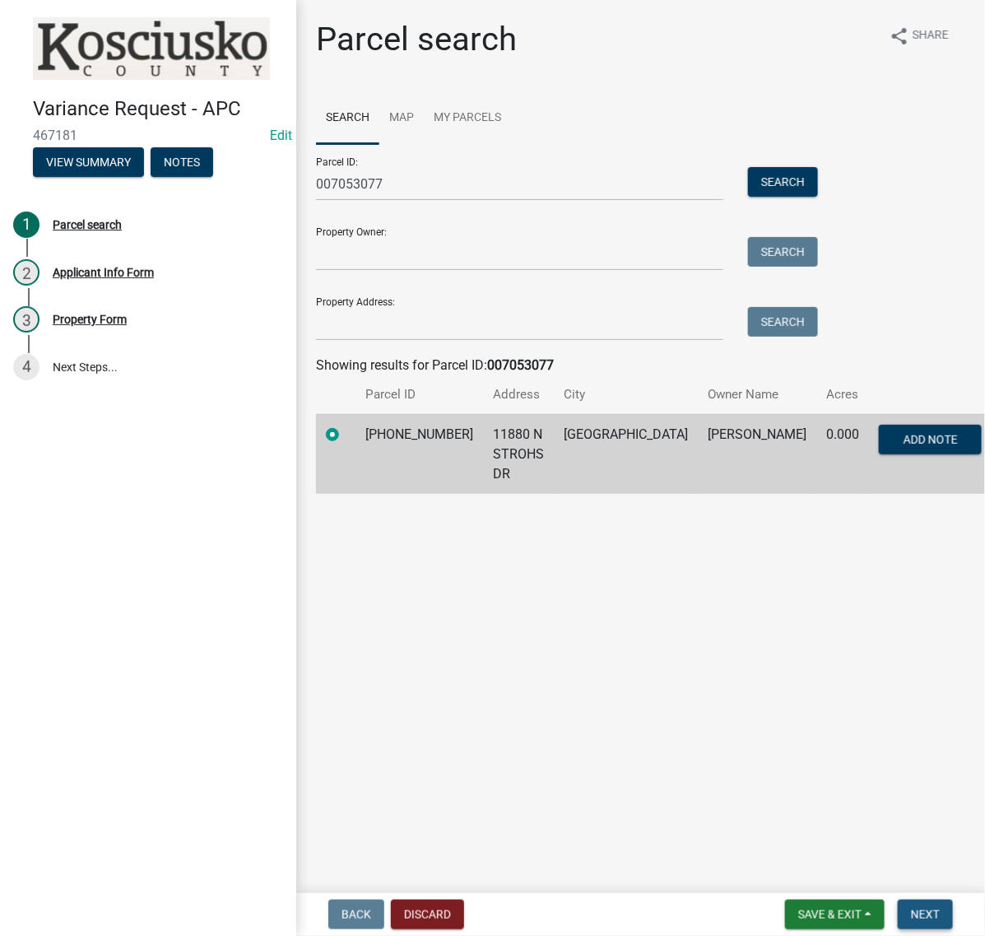
click at [934, 904] on button "Next" at bounding box center [925, 914] width 55 height 30
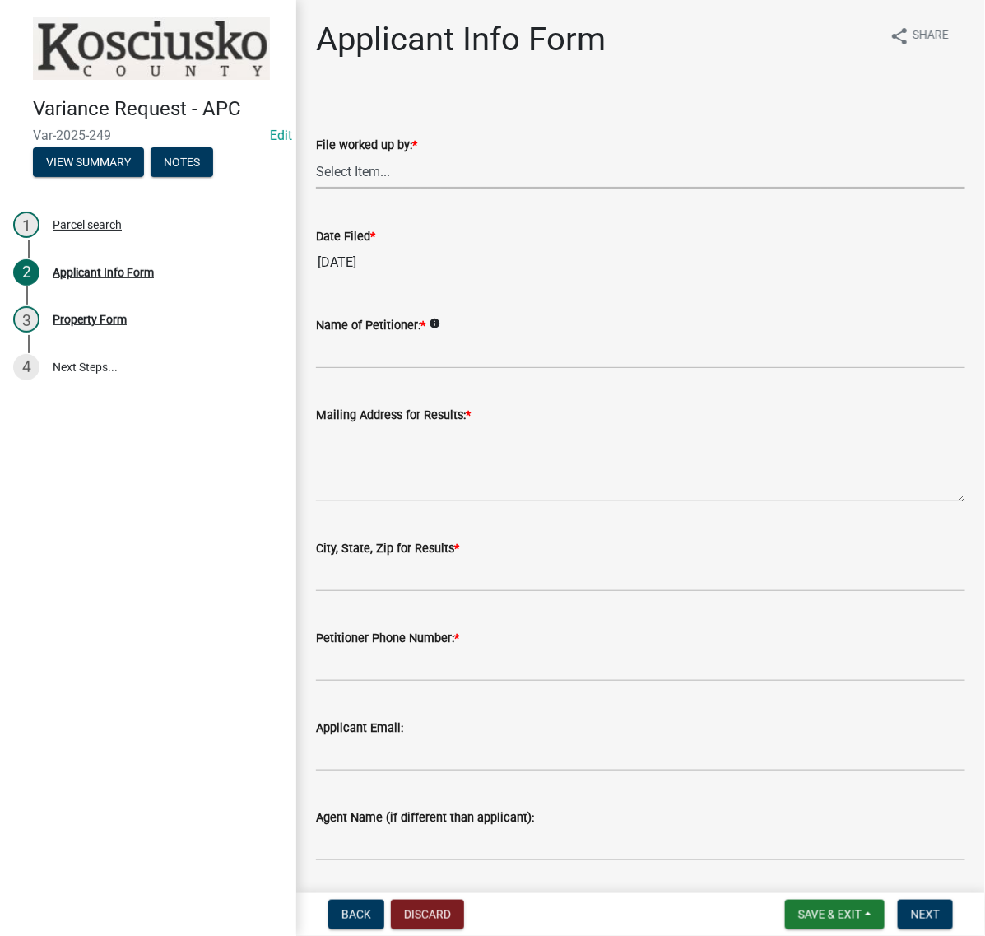
click at [385, 188] on select "Select Item... MMS LT AT CS Vacant Vacant" at bounding box center [640, 172] width 649 height 34
click at [321, 188] on select "Select Item... MMS LT AT CS Vacant Vacant" at bounding box center [640, 172] width 649 height 34
select select "c872cdc8-ca01-49f1-a213-e4b05fa58cd2"
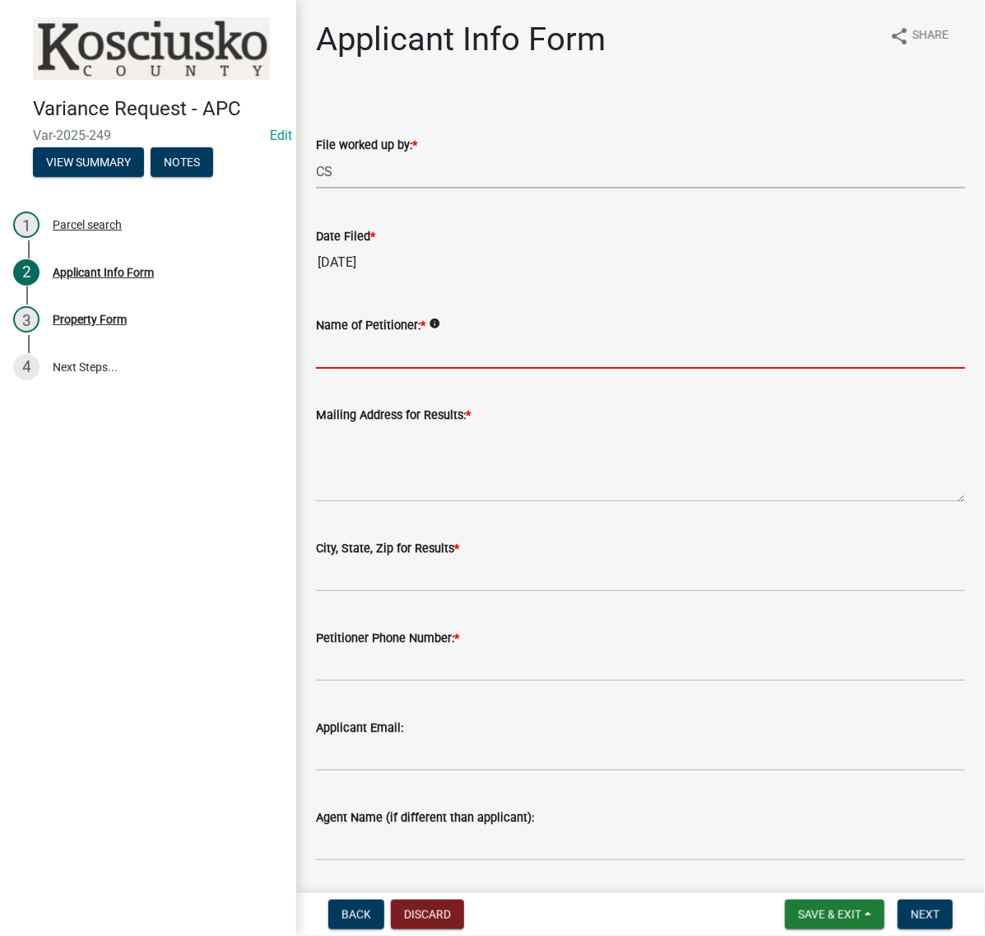
drag, startPoint x: 367, startPoint y: 436, endPoint x: 358, endPoint y: 430, distance: 11.2
click at [367, 369] on input "Name of Petitioner: *" at bounding box center [640, 352] width 649 height 34
type input "a"
click at [358, 369] on input "a" at bounding box center [640, 352] width 649 height 34
type input "ANDREW DOWNTON"
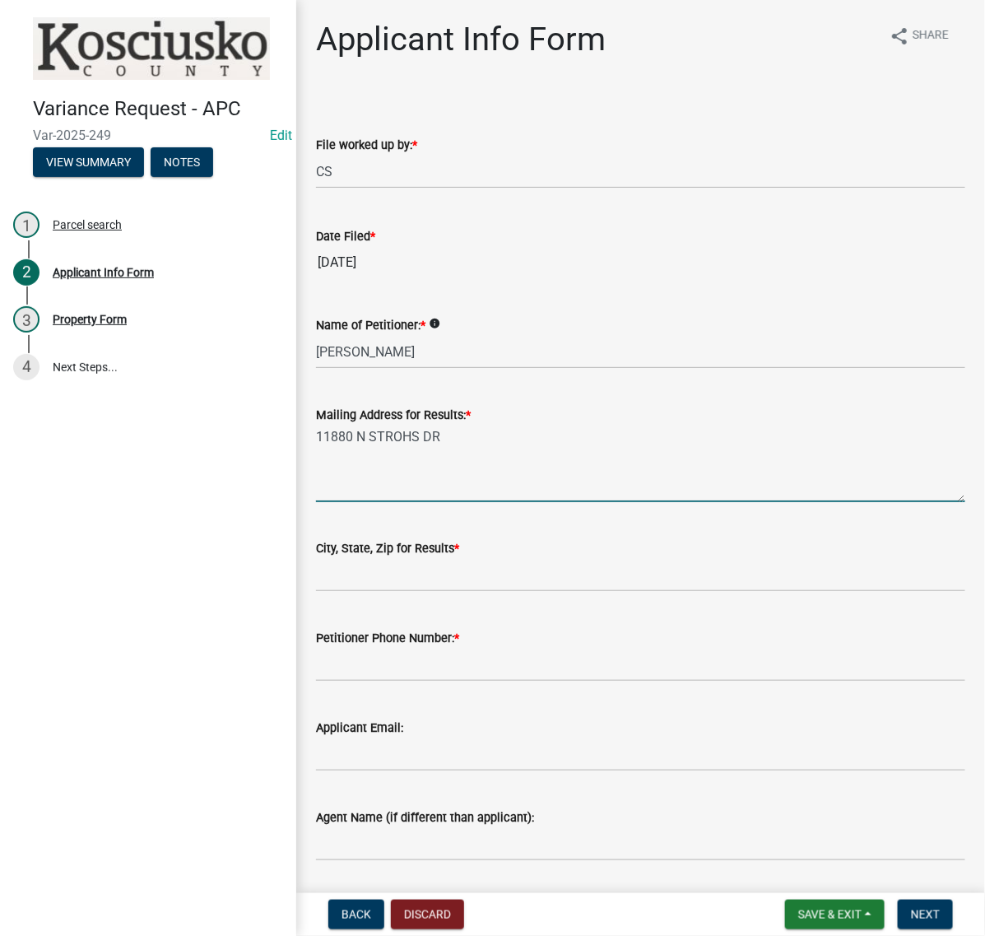
type textarea "11880 N STROHS DR"
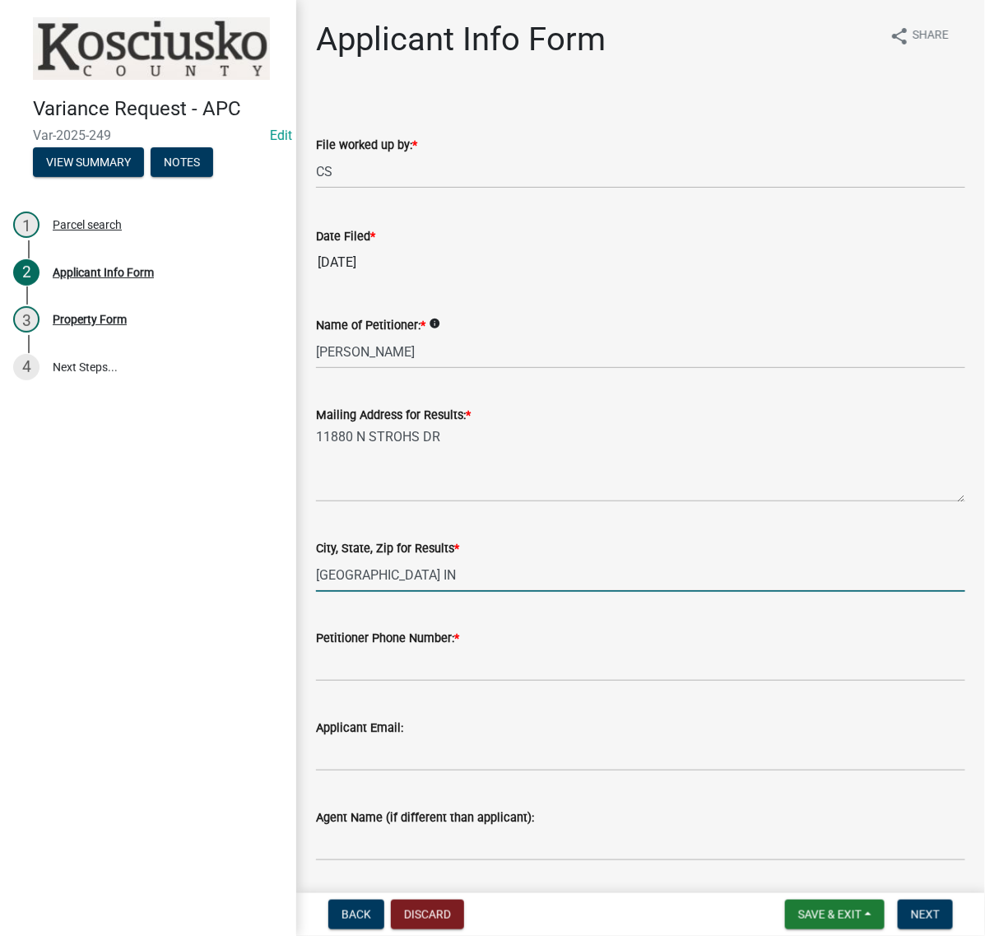
type input "SYRACUSE IN 46567"
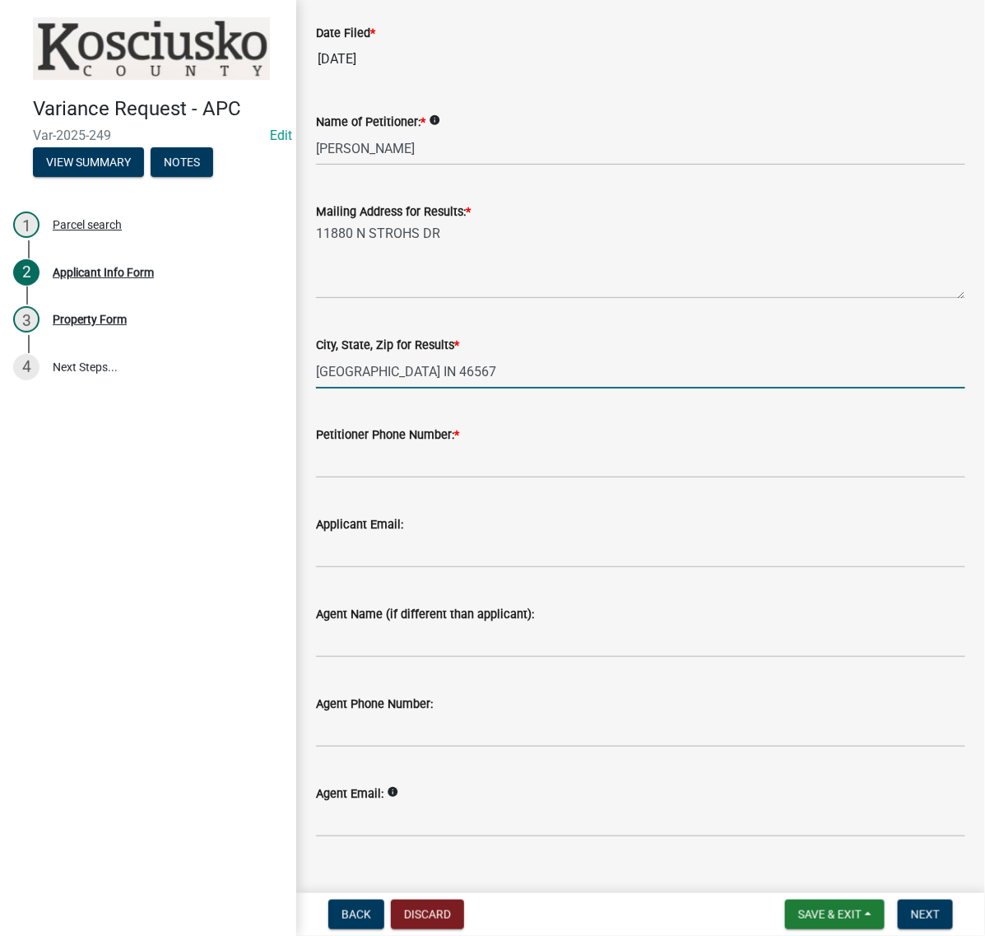
scroll to position [206, 0]
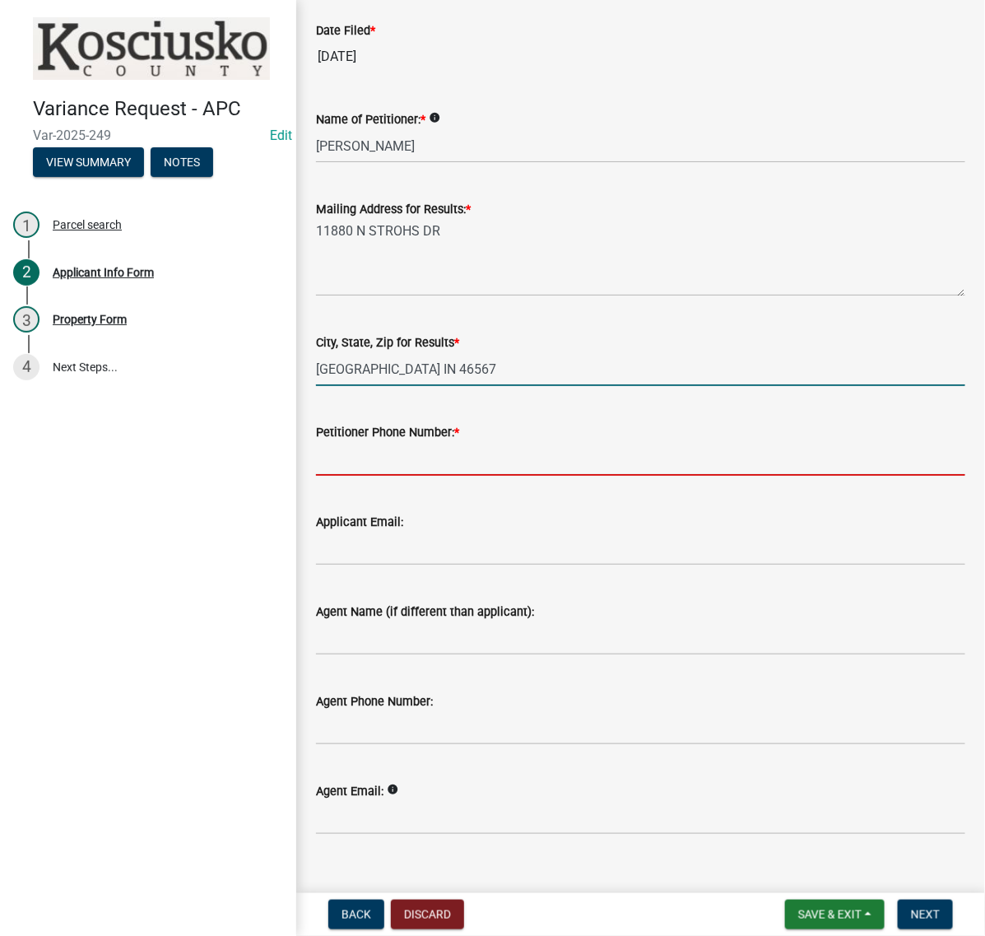
click at [379, 476] on input "Petitioner Phone Number: *" at bounding box center [640, 459] width 649 height 34
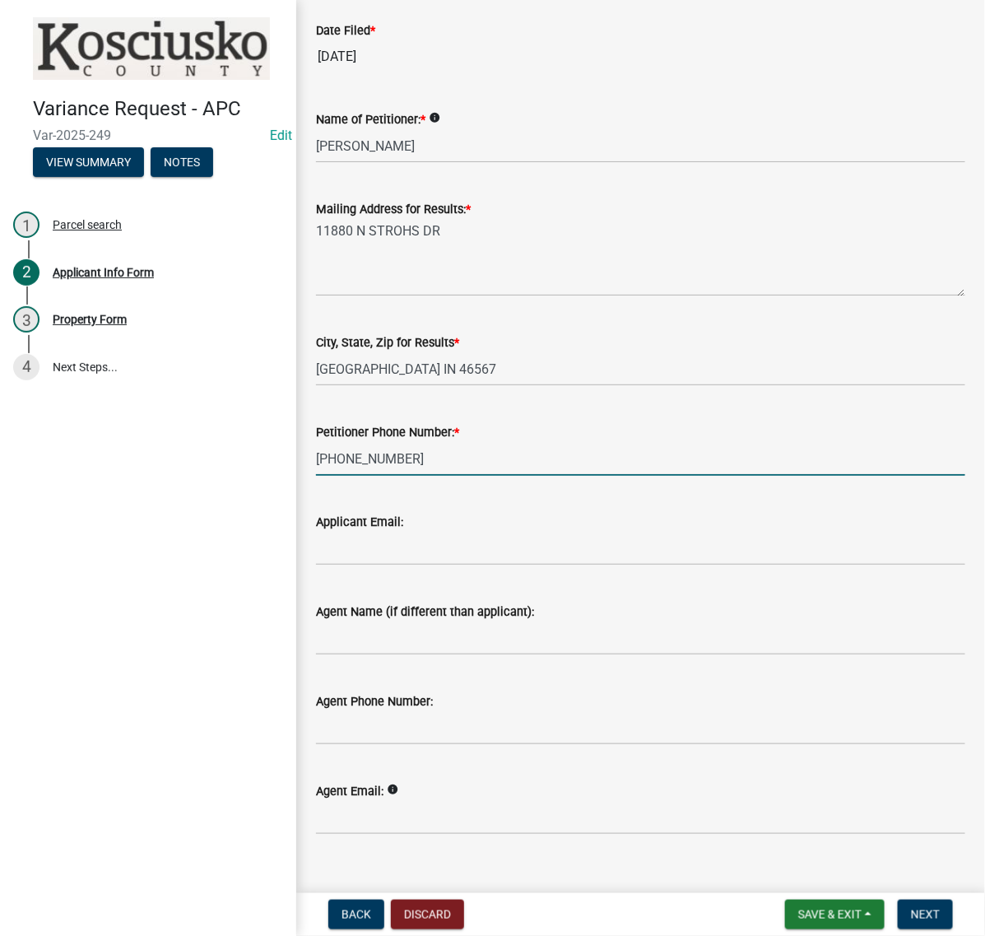
type input "574-226-9566"
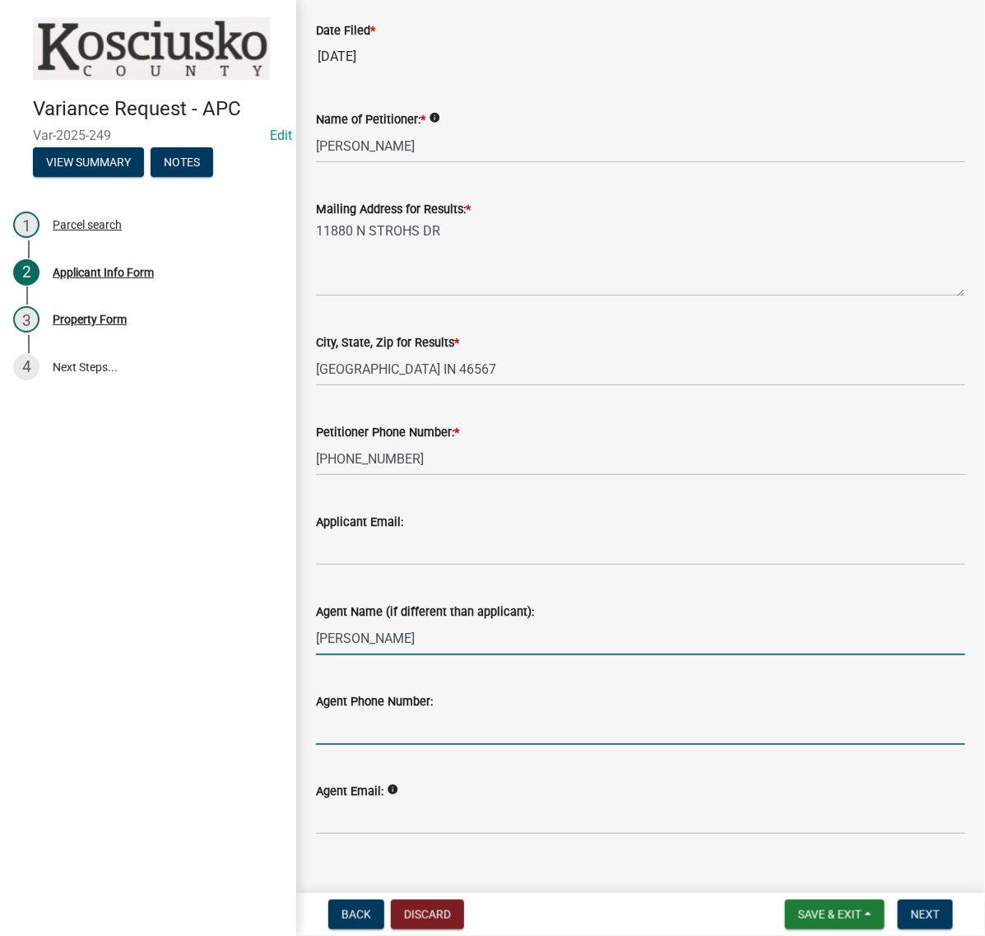
scroll to position [495, 0]
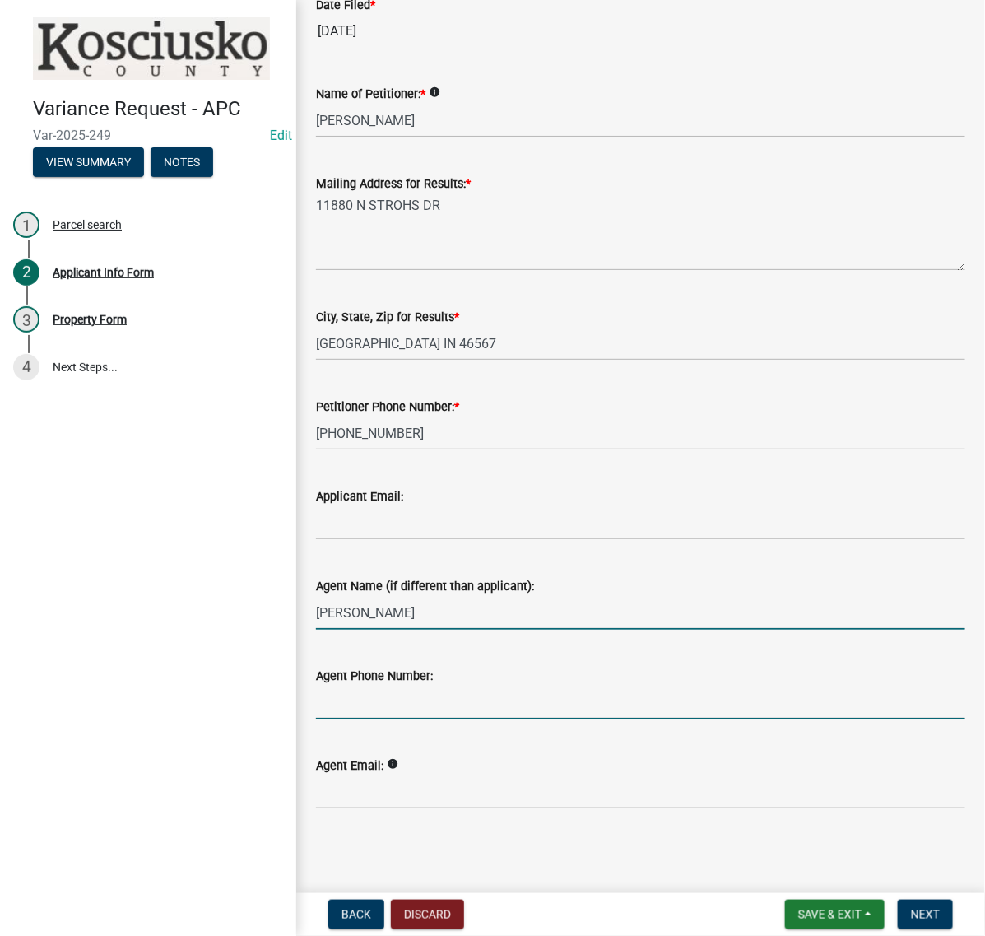
click at [454, 596] on input "RYON" at bounding box center [640, 613] width 649 height 34
type input "RYON DERICKSON"
click at [418, 685] on input "Agent Phone Number:" at bounding box center [640, 702] width 649 height 34
type input "260-437-2702"
click at [916, 908] on span "Next" at bounding box center [925, 914] width 29 height 13
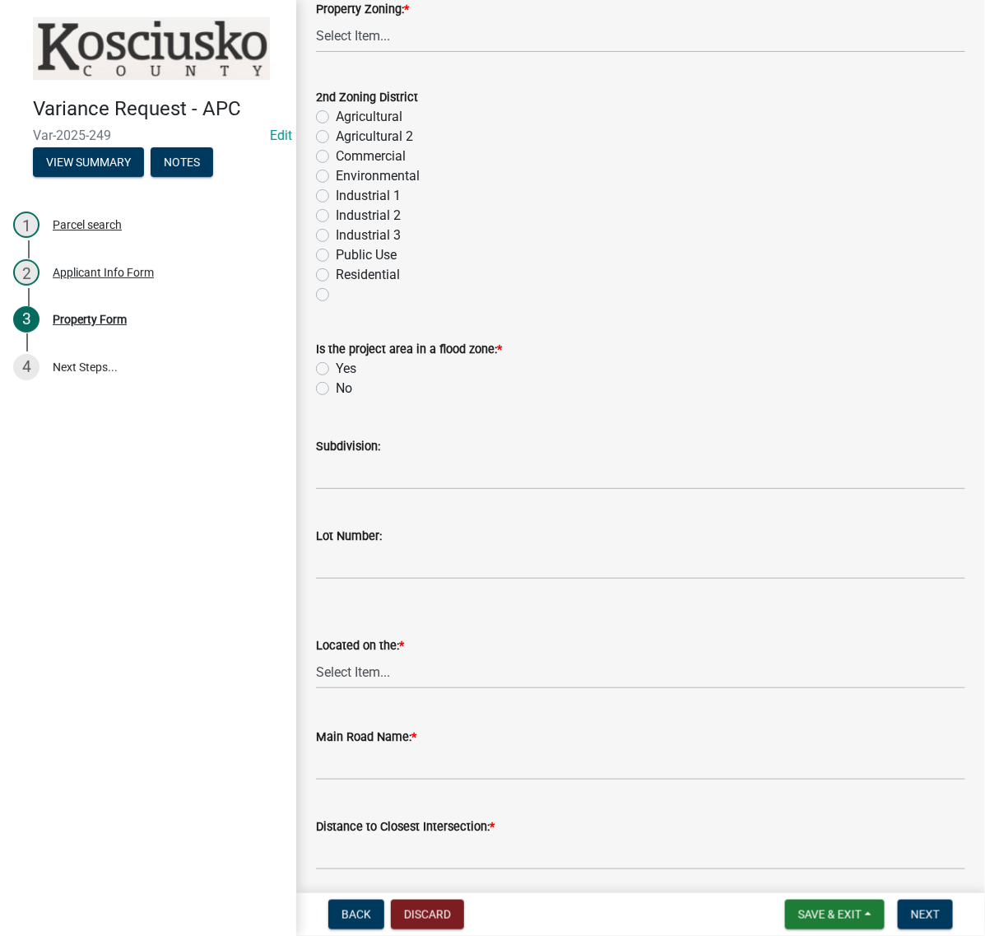
scroll to position [720, 0]
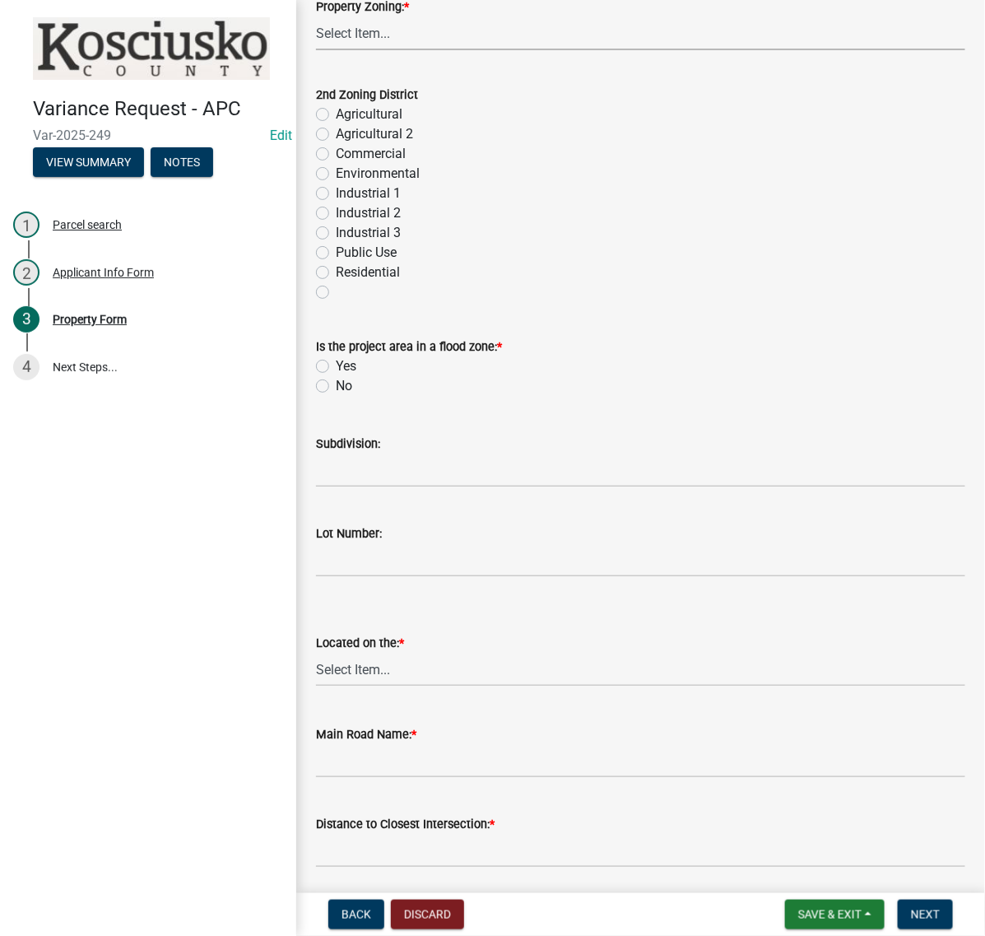
click at [385, 50] on select "Select Item... Agricultural Agricultural 2 Commercial Environmental Industrial …" at bounding box center [640, 33] width 649 height 34
click at [321, 50] on select "Select Item... Agricultural Agricultural 2 Commercial Environmental Industrial …" at bounding box center [640, 33] width 649 height 34
select select "1146270b-2111-4e23-bf7f-74ce85cf7041"
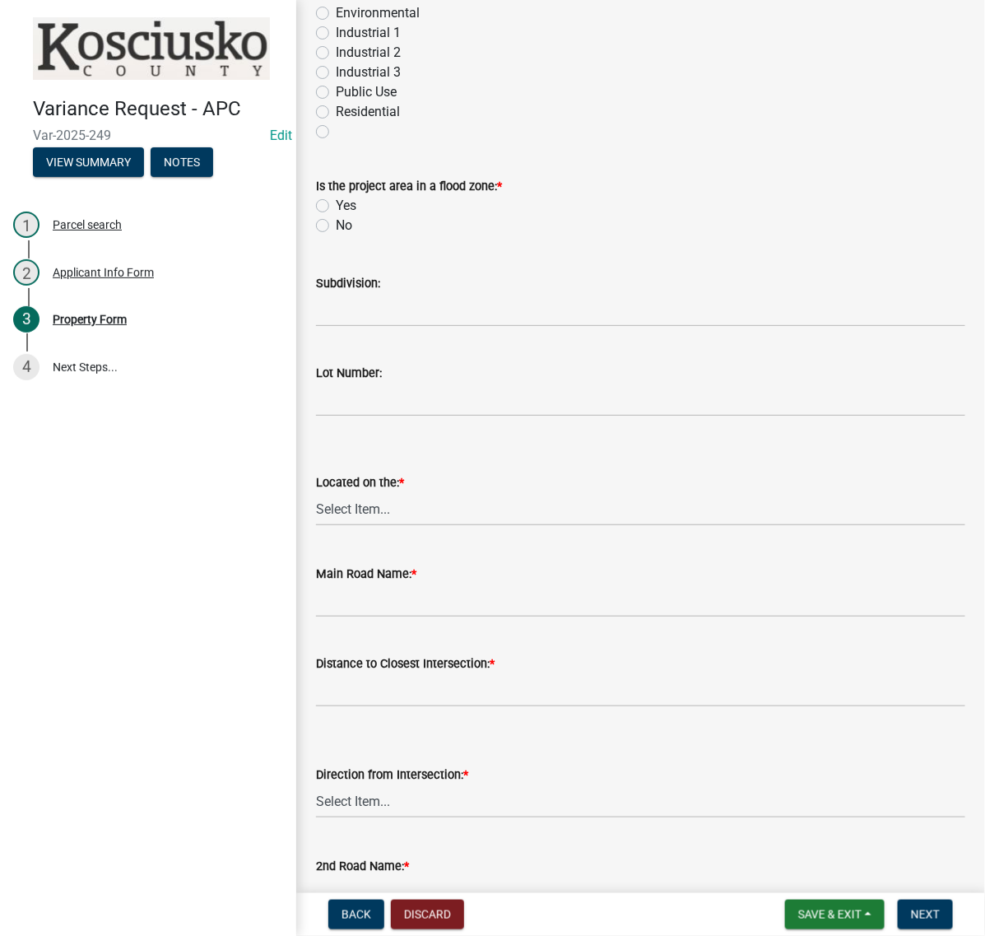
scroll to position [926, 0]
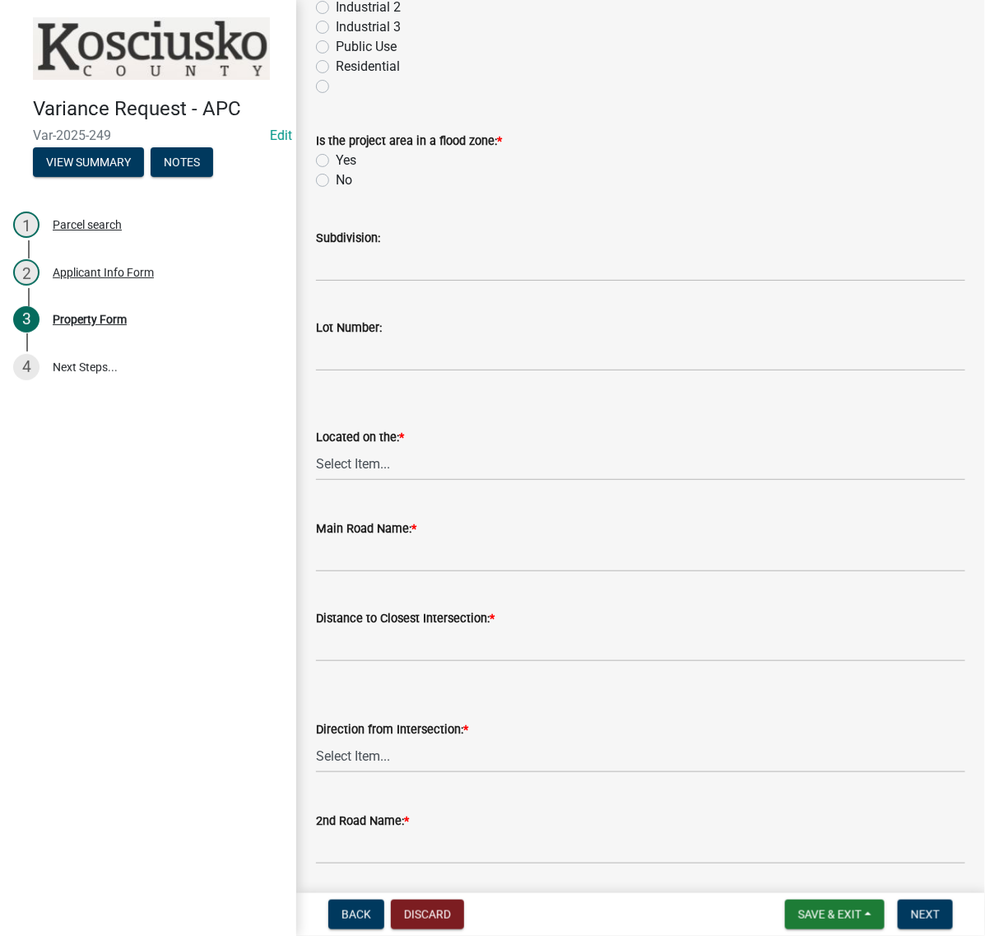
click at [336, 190] on label "No" at bounding box center [344, 180] width 16 height 20
click at [336, 181] on input "No" at bounding box center [341, 175] width 11 height 11
radio input "true"
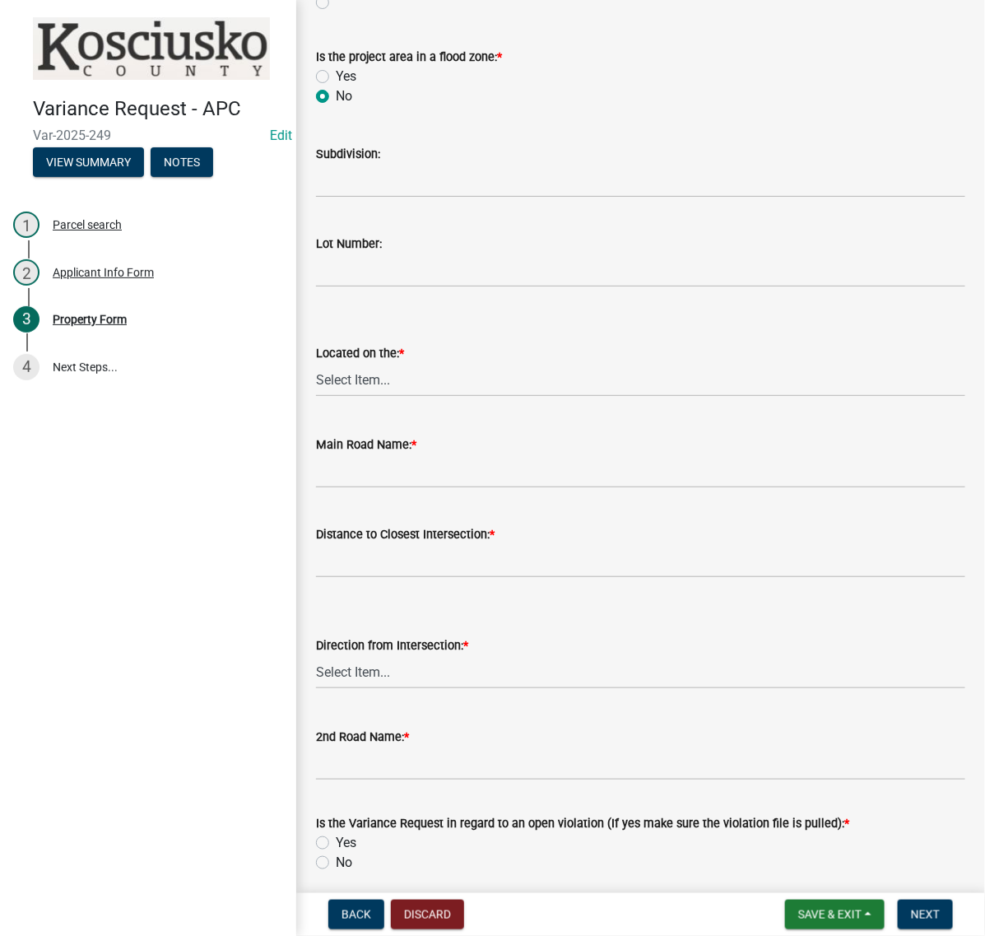
scroll to position [1131, 0]
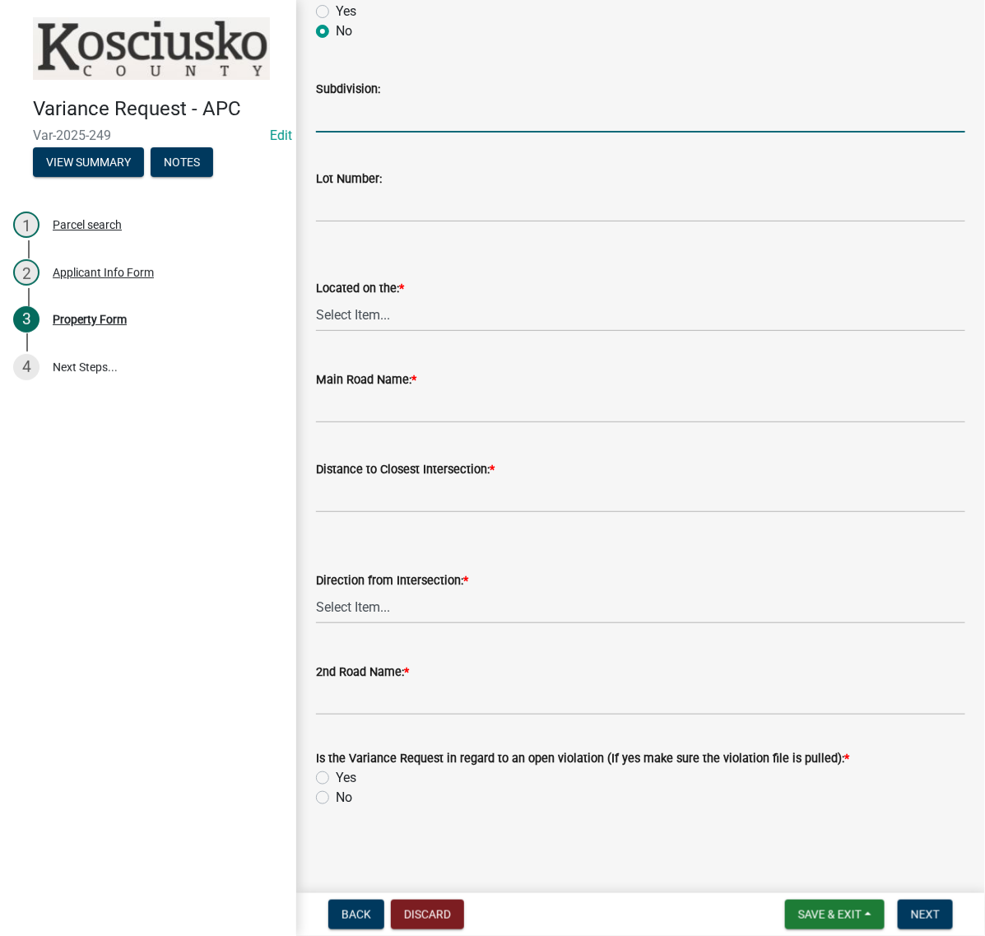
click at [358, 132] on input "Subdivision:" at bounding box center [640, 116] width 649 height 34
type input "STROHS POINT"
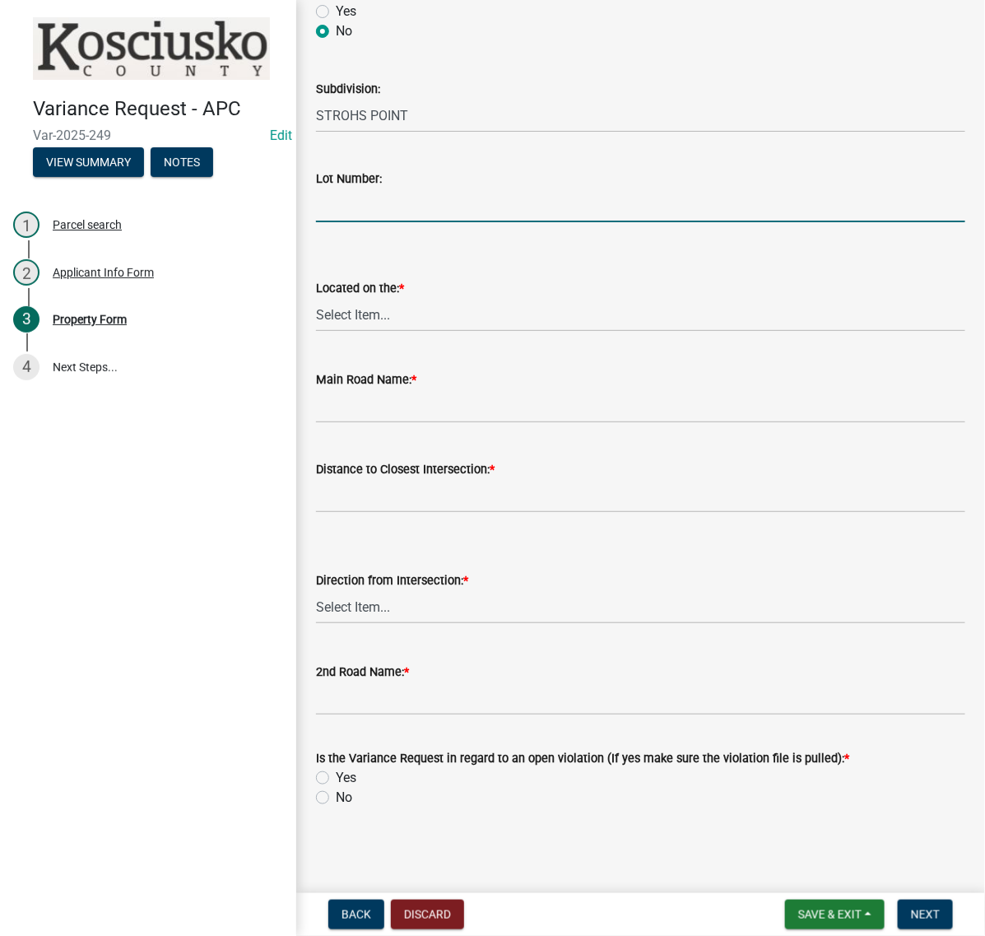
click at [376, 222] on input "Lot Number:" at bounding box center [640, 205] width 649 height 34
type input "5A"
click at [400, 332] on select "Select Item... North Northeast Northwest South Southeast Southwest West East" at bounding box center [640, 315] width 649 height 34
click at [321, 332] on select "Select Item... North Northeast Northwest South Southeast Southwest West East" at bounding box center [640, 315] width 649 height 34
select select "659087aa-417e-424e-9111-bed556ed72cb"
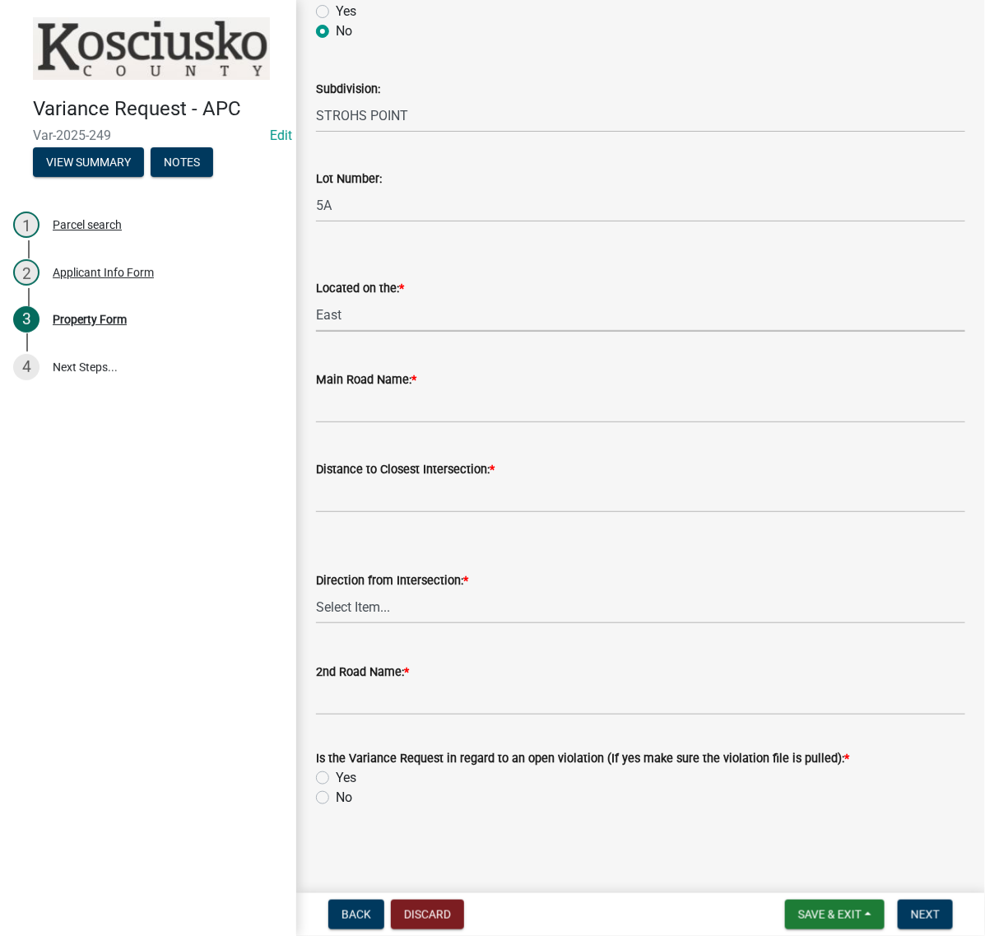
scroll to position [1440, 0]
click at [344, 407] on input "Main Road Name: *" at bounding box center [640, 406] width 649 height 34
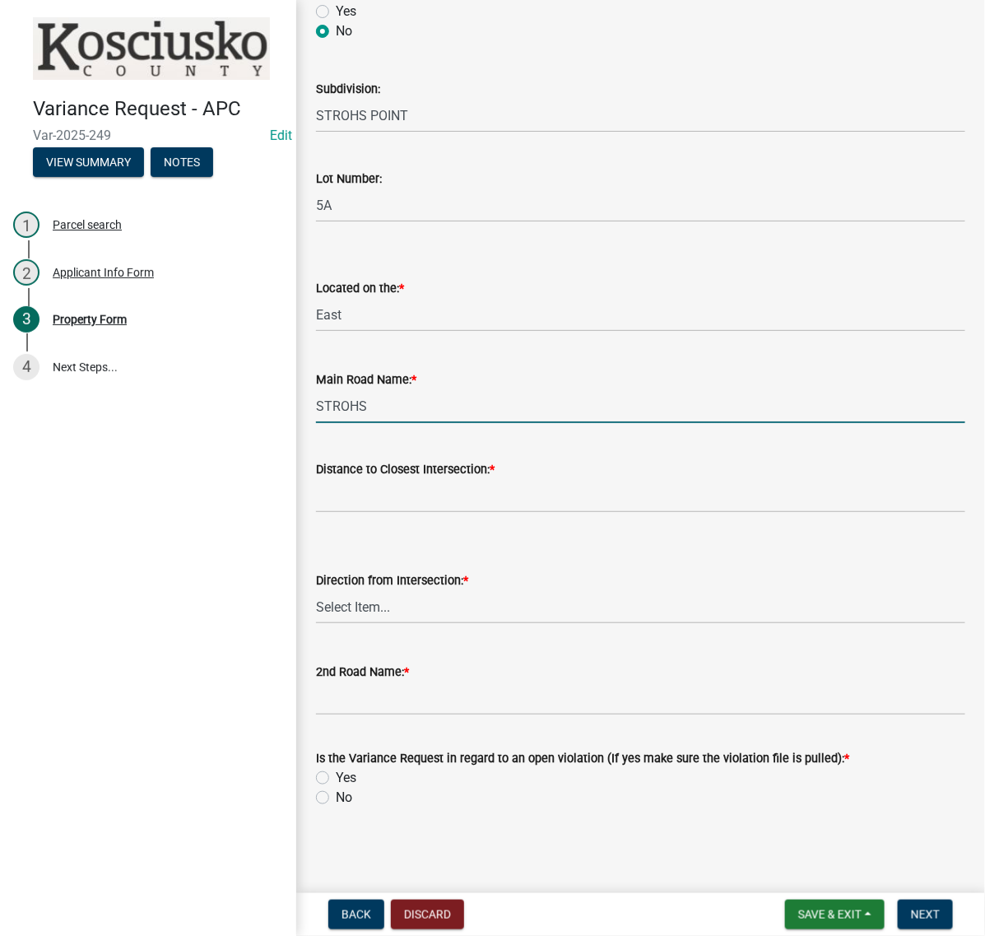
type input "STROHS DR"
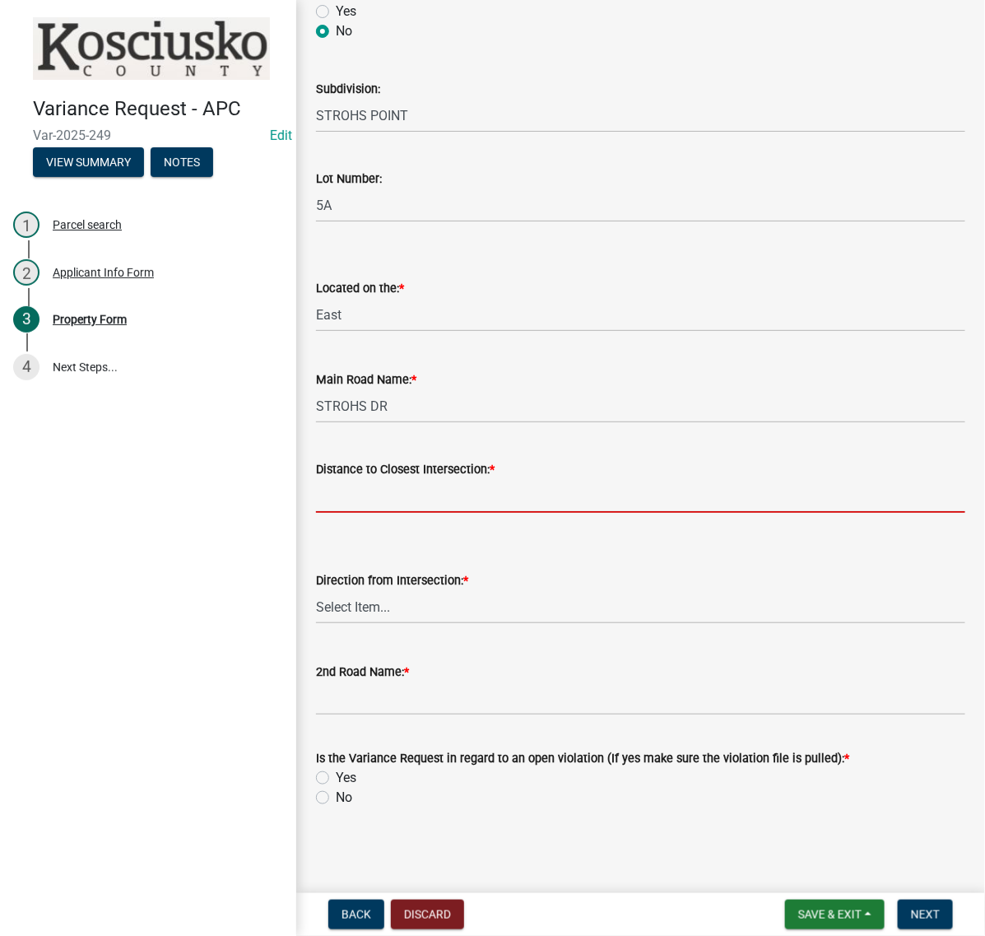
click at [411, 513] on input "text" at bounding box center [640, 496] width 649 height 34
type input "142"
click at [399, 624] on select "Select Item... North Northeast Northwest South Southeast Southwest East West" at bounding box center [640, 607] width 649 height 34
click at [321, 624] on select "Select Item... North Northeast Northwest South Southeast Southwest East West" at bounding box center [640, 607] width 649 height 34
select select "12355200-60c1-438c-bbad-938150612a70"
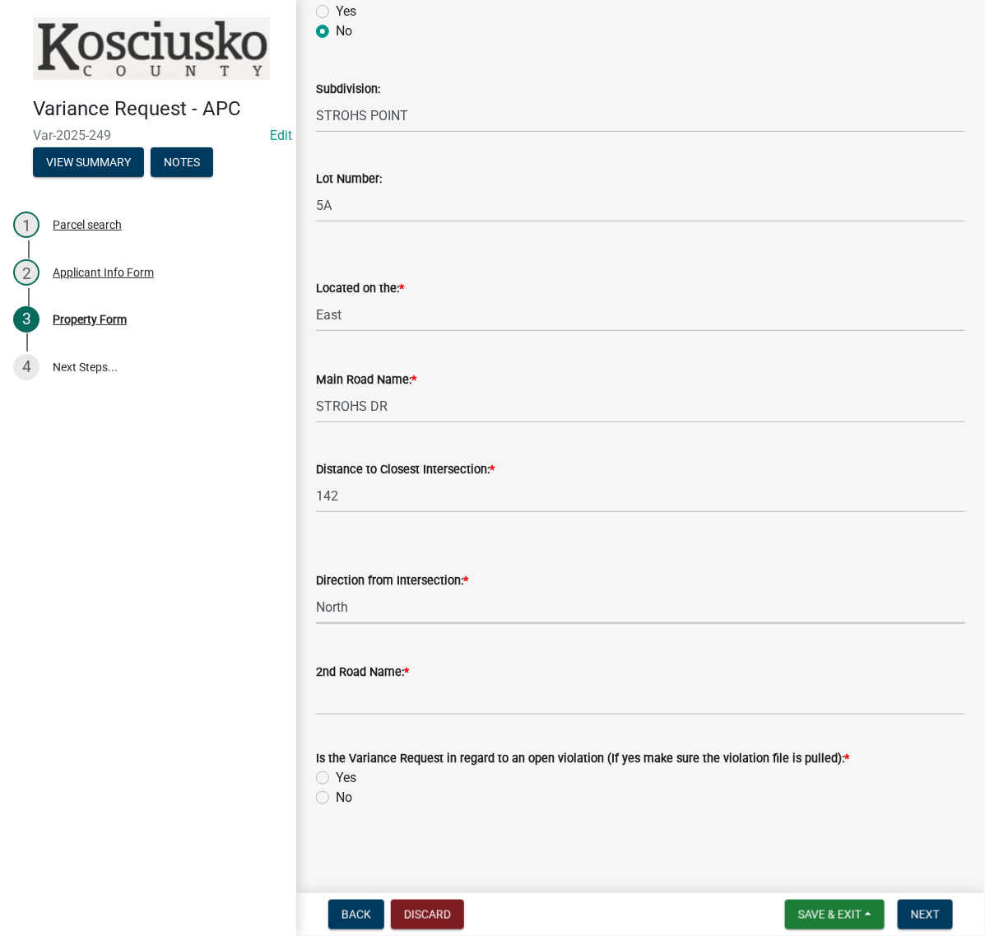
scroll to position [1556, 0]
click at [371, 681] on input "2nd Road Name: *" at bounding box center [640, 698] width 649 height 34
type input "WALNUT DR"
click at [336, 788] on label "No" at bounding box center [344, 797] width 16 height 20
click at [336, 788] on input "No" at bounding box center [341, 792] width 11 height 11
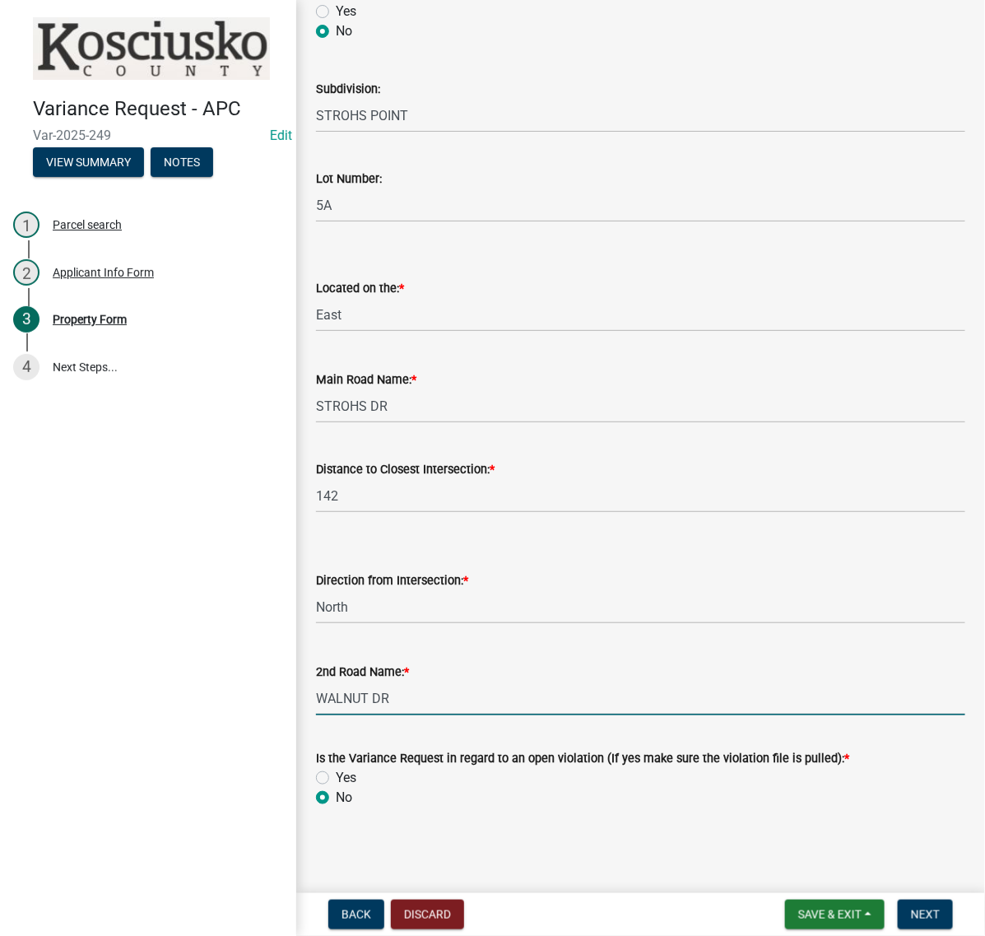
radio input "true"
click at [905, 893] on nav "Back Discard Save & Exit Save Save & Exit Next" at bounding box center [640, 914] width 689 height 43
click at [899, 899] on button "Next" at bounding box center [925, 914] width 55 height 30
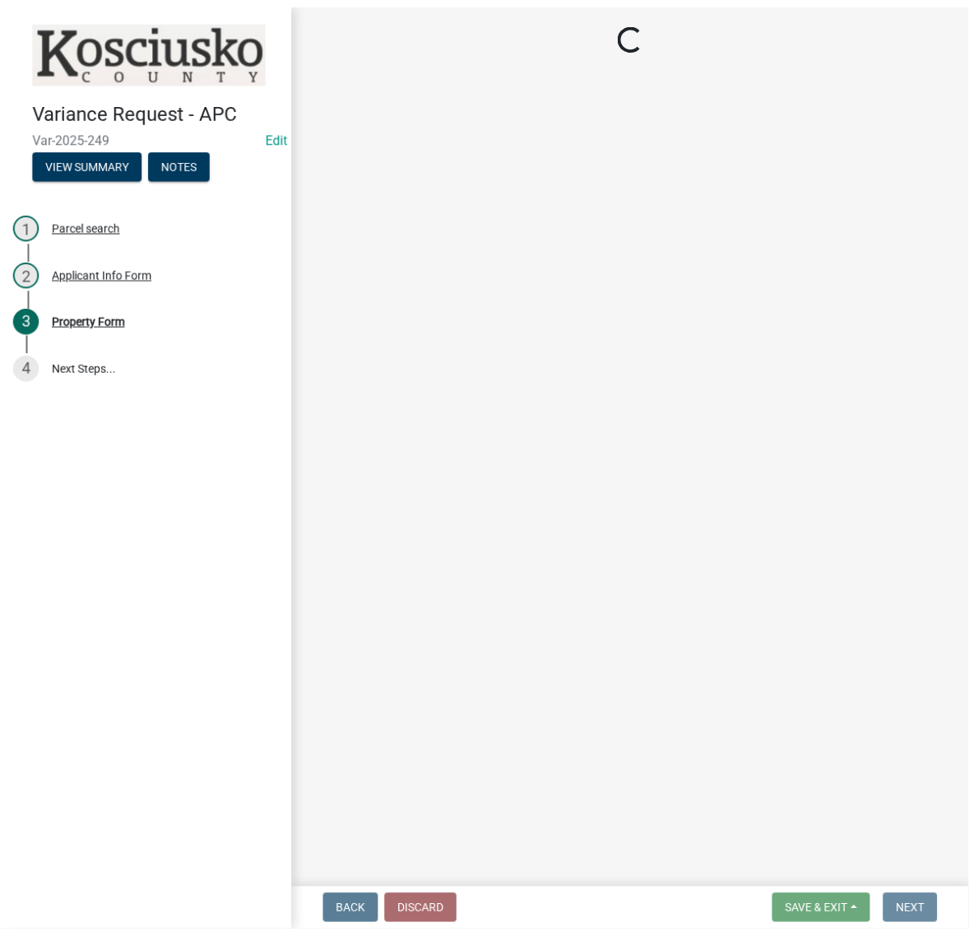
scroll to position [0, 0]
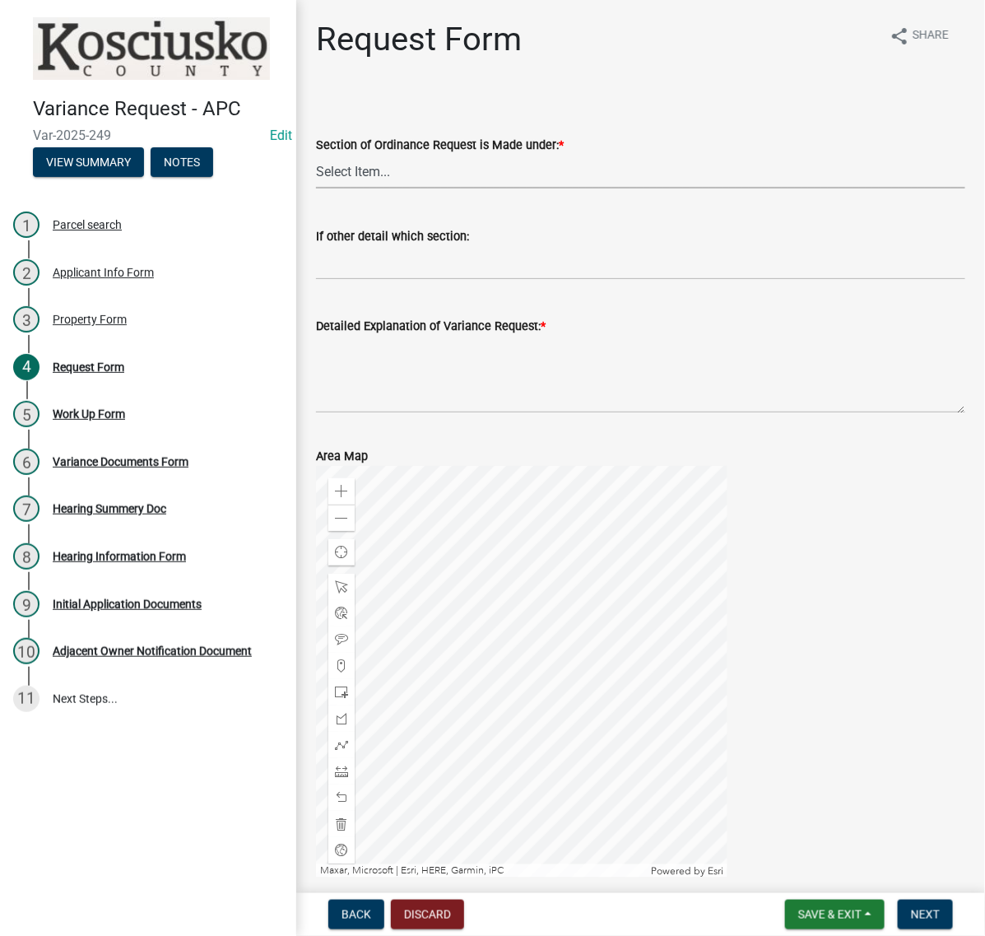
click at [377, 188] on select "Select Item... 2.10 I1 Criteria 2.11 I2 Criteria I3 Criteria 2.15 Lot and Yard …" at bounding box center [640, 172] width 649 height 34
click at [321, 188] on select "Select Item... 2.10 I1 Criteria 2.11 I2 Criteria I3 Criteria 2.15 Lot and Yard …" at bounding box center [640, 172] width 649 height 34
select select "77eb12f8-2a64-4a31-bfec-9b00716b2165"
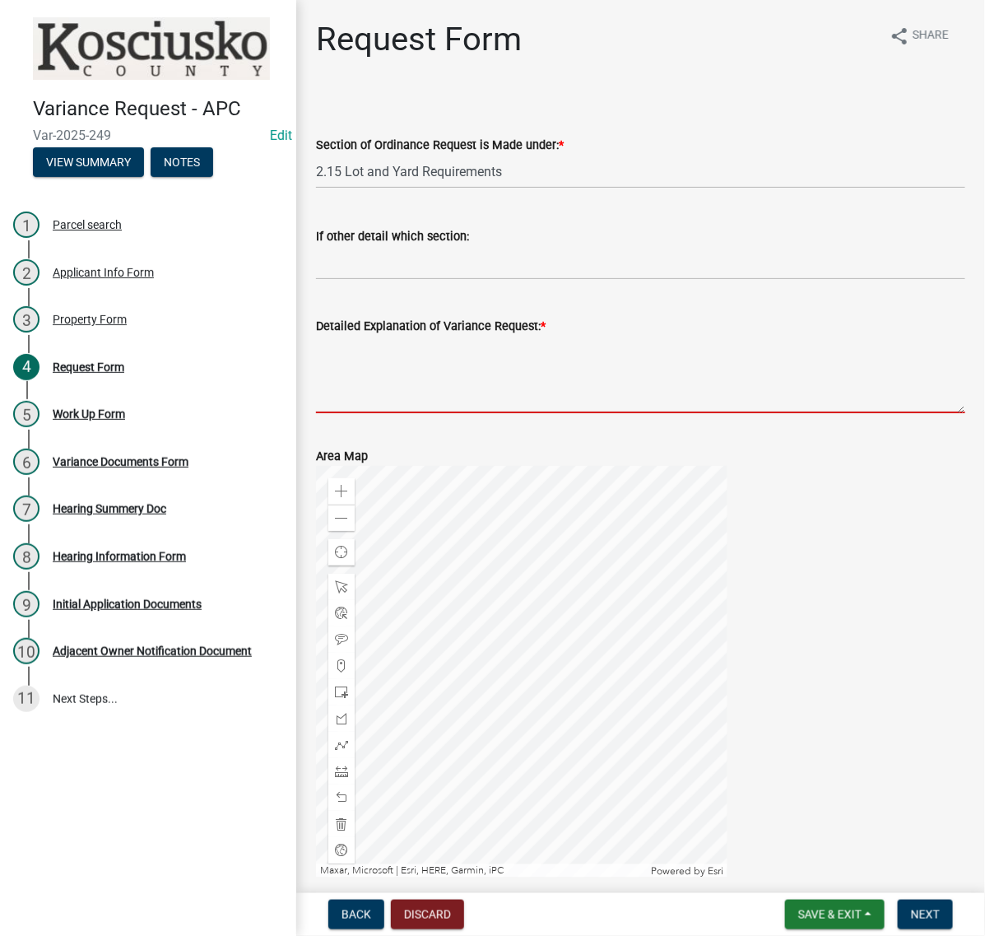
click at [424, 413] on textarea "Detailed Explanation of Variance Request: *" at bounding box center [640, 374] width 649 height 77
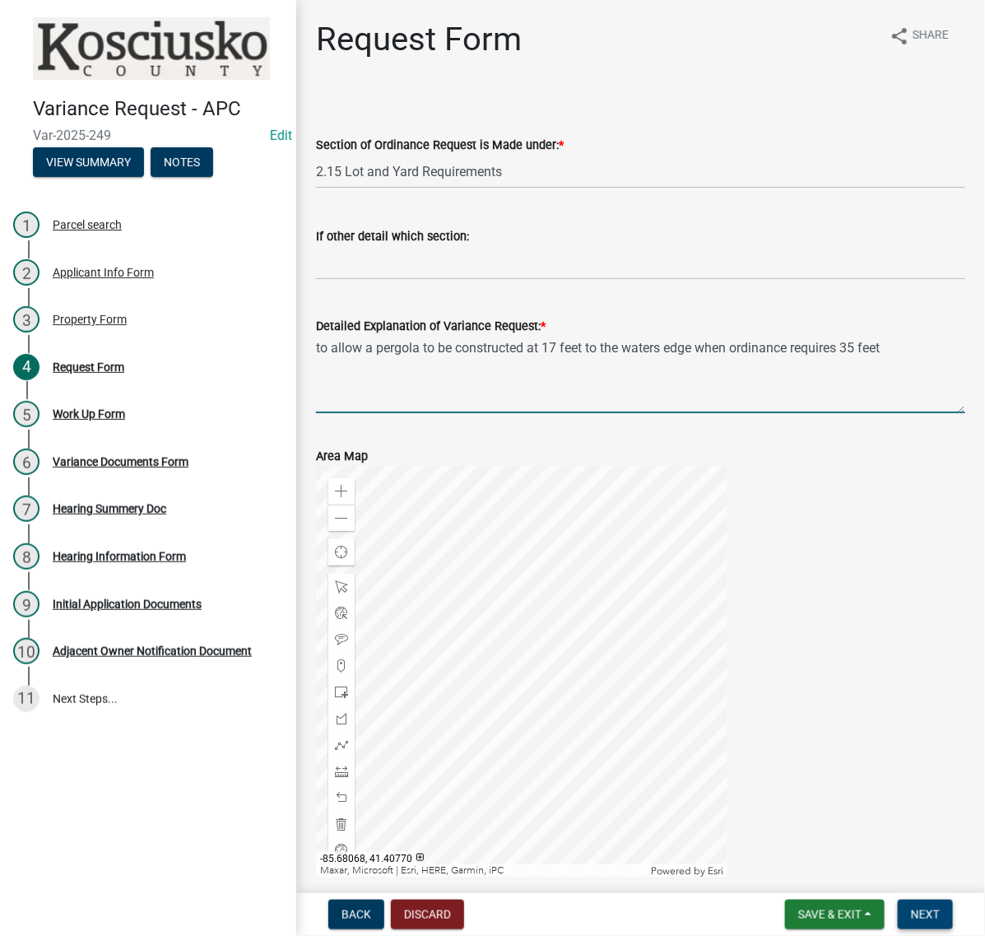
type textarea "to allow a pergola to be constructed at 17 feet to the waters edge when ordinan…"
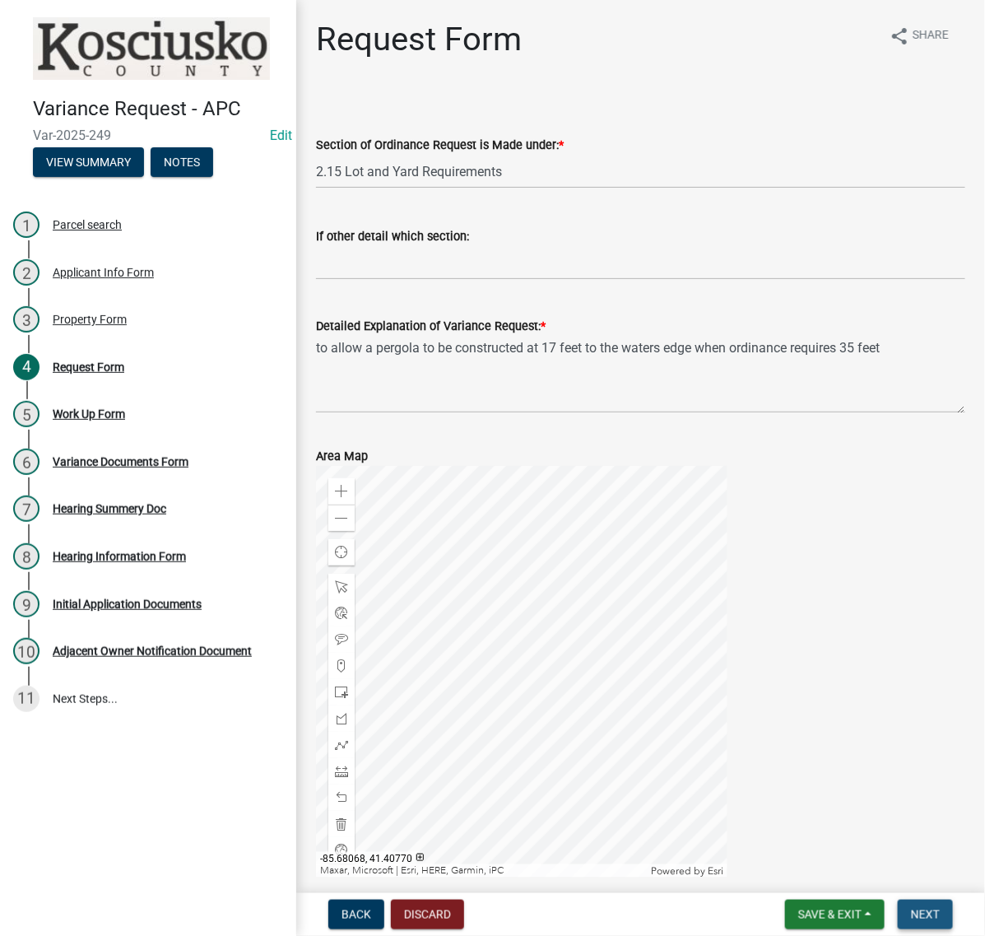
click at [923, 908] on span "Next" at bounding box center [925, 914] width 29 height 13
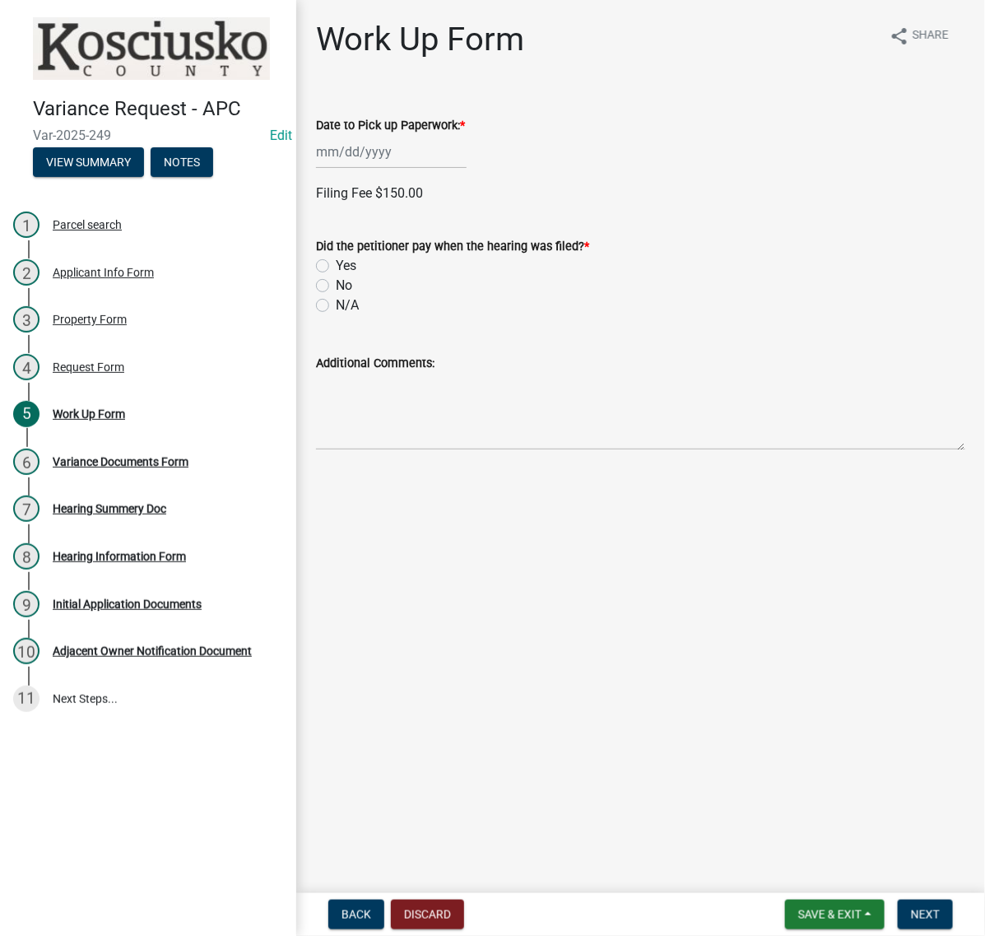
click at [397, 169] on div at bounding box center [391, 152] width 151 height 34
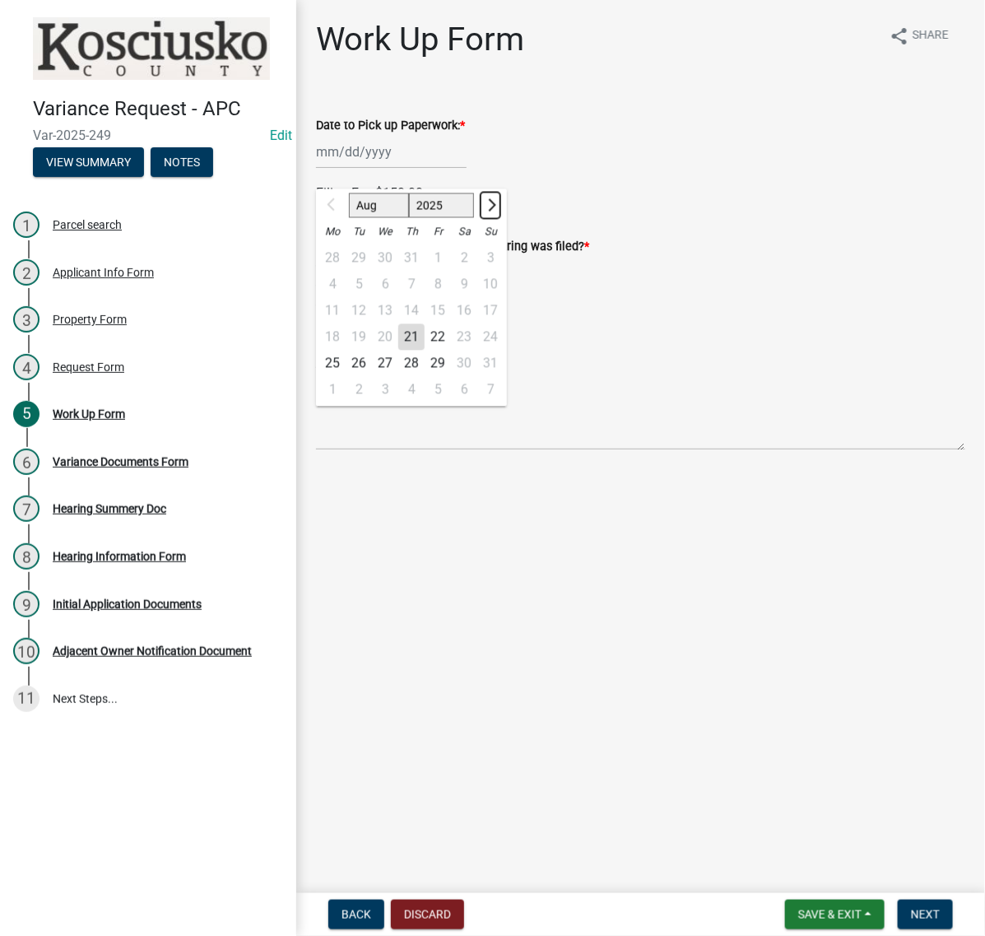
click at [500, 219] on button "Next month" at bounding box center [491, 206] width 20 height 26
select select "9"
click at [341, 351] on div "22" at bounding box center [332, 337] width 26 height 26
type input "09/22/2025"
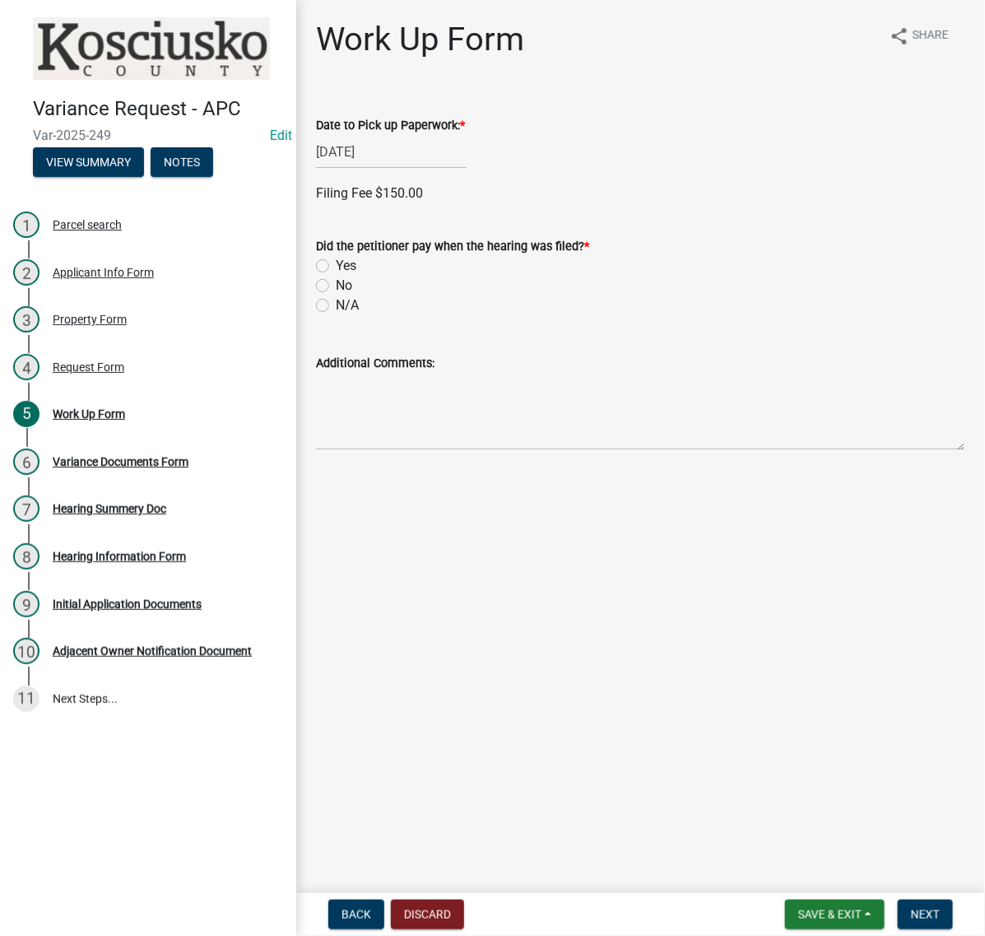
click at [336, 276] on label "Yes" at bounding box center [346, 266] width 21 height 20
click at [336, 267] on input "Yes" at bounding box center [341, 261] width 11 height 11
radio input "true"
click at [336, 389] on label "Credit" at bounding box center [353, 379] width 34 height 20
click at [336, 380] on input "Credit" at bounding box center [341, 374] width 11 height 11
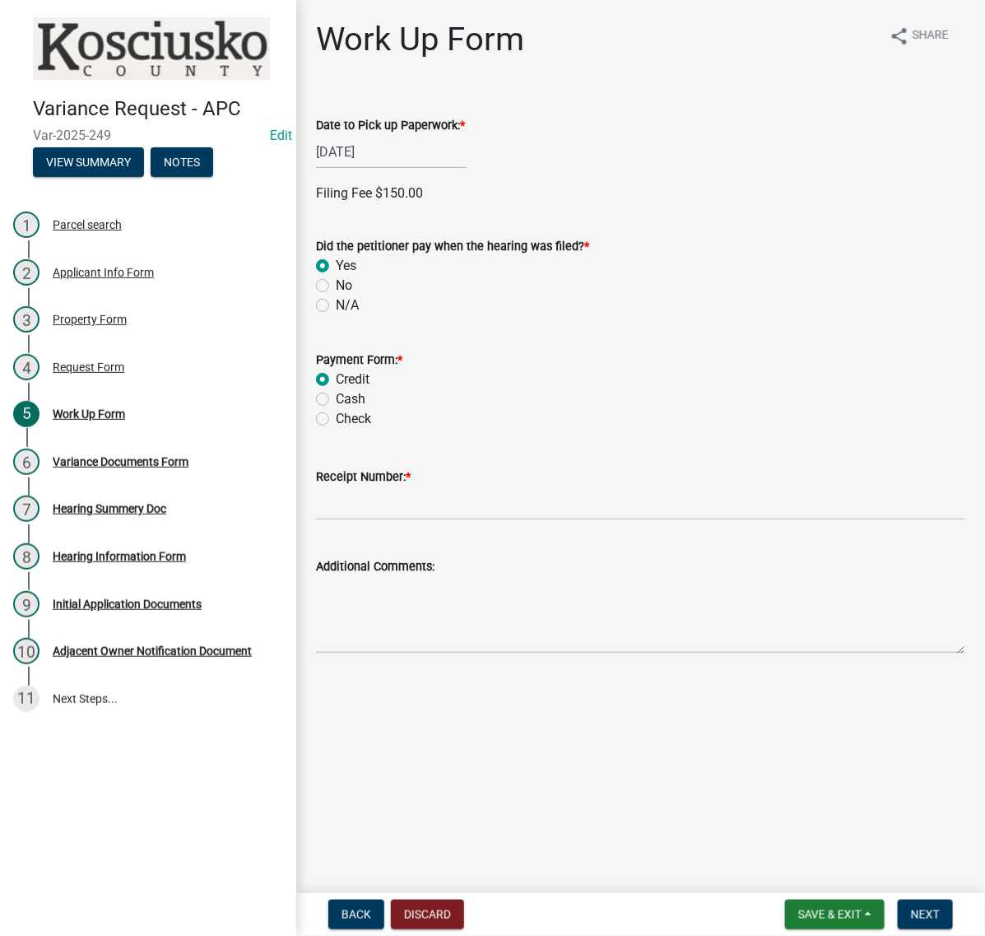
radio input "true"
click at [360, 520] on input "Receipt Number: *" at bounding box center [640, 503] width 649 height 34
type input "14853858"
click at [923, 908] on span "Next" at bounding box center [925, 914] width 29 height 13
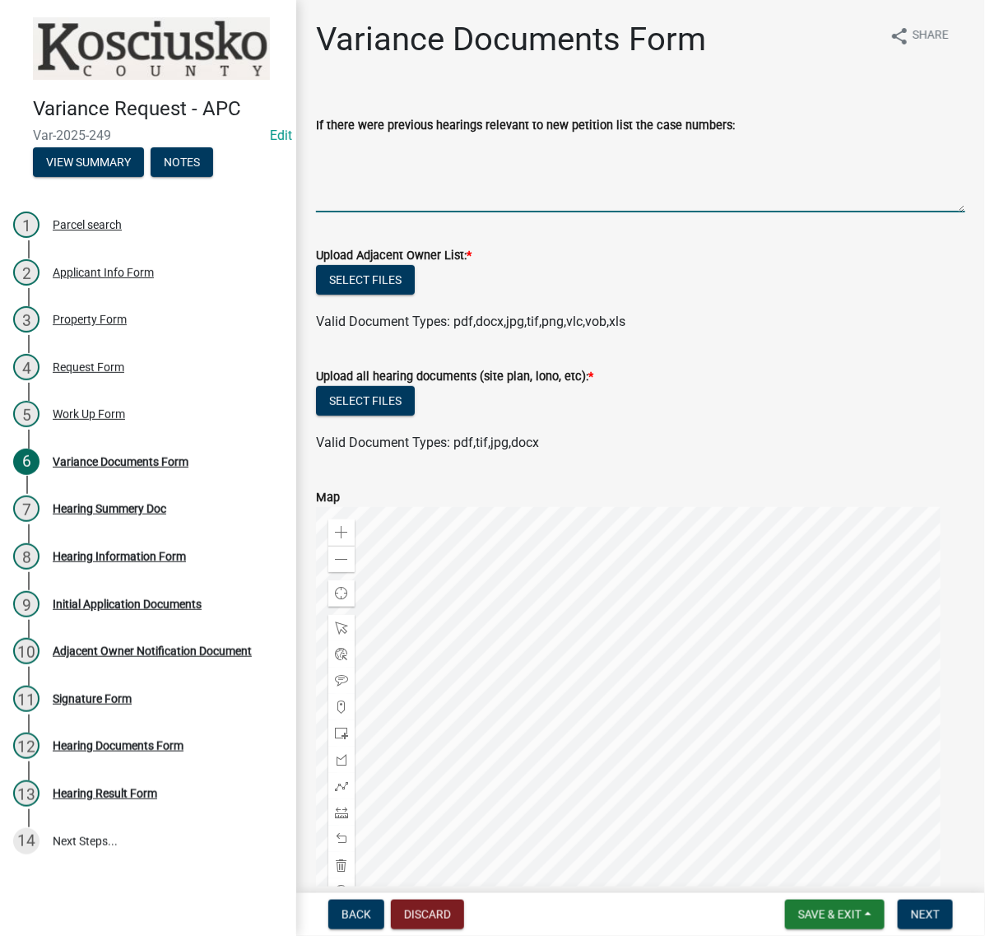
click at [406, 212] on textarea "If there were previous hearings relevant to new petition list the case numbers:" at bounding box center [640, 173] width 649 height 77
paste textarea "03194 V"
type textarea "03194 V-granted"
click at [415, 295] on button "Select files" at bounding box center [365, 280] width 99 height 30
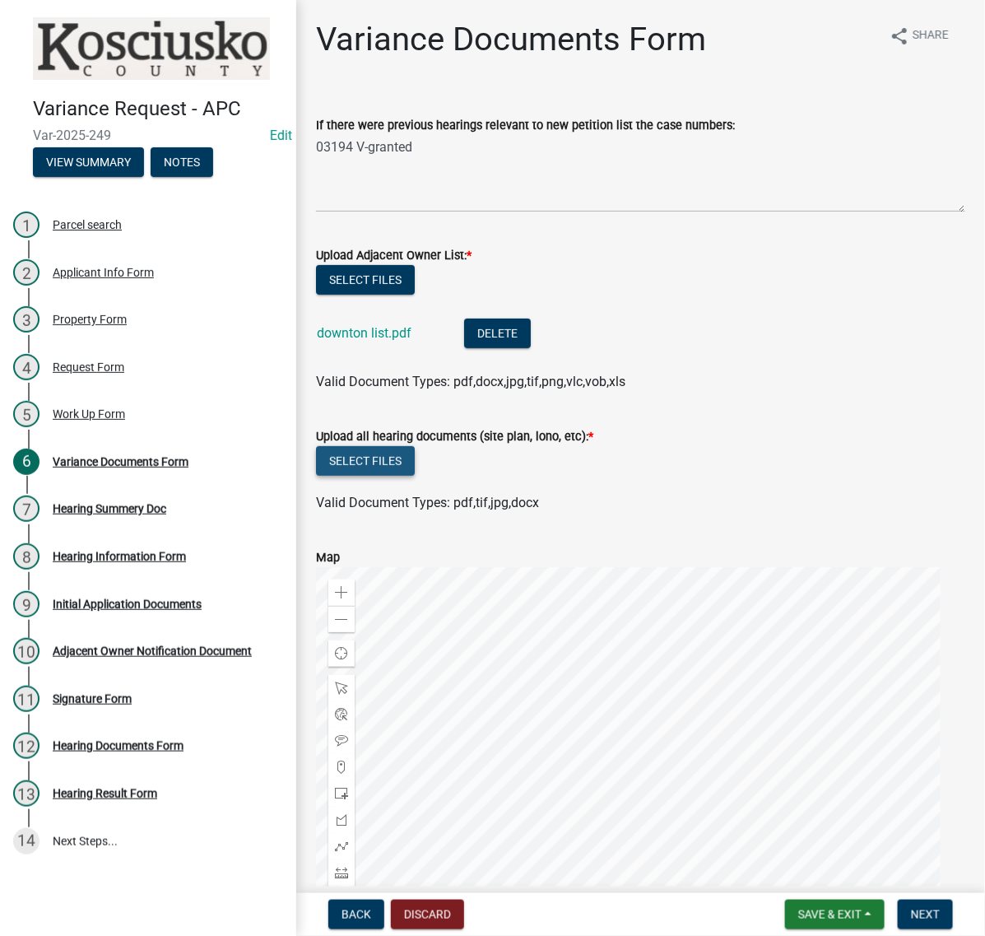
click at [397, 476] on button "Select files" at bounding box center [365, 461] width 99 height 30
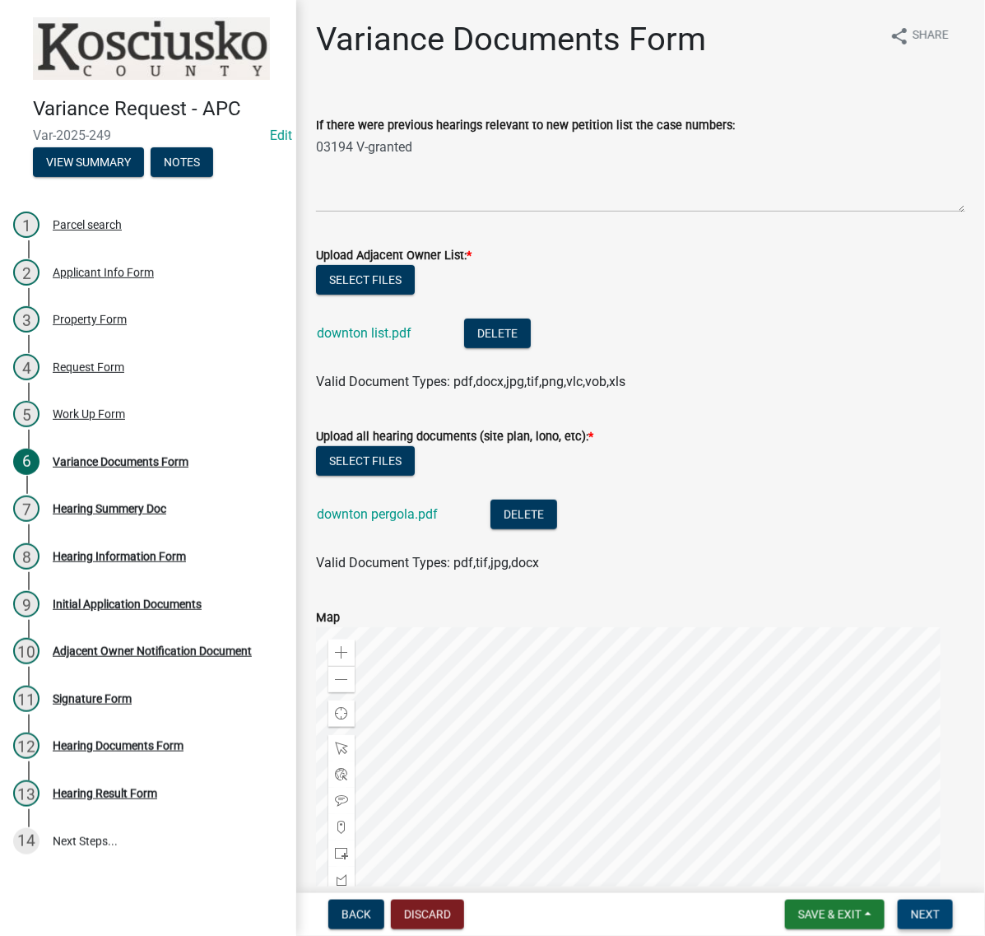
click at [922, 910] on span "Next" at bounding box center [925, 914] width 29 height 13
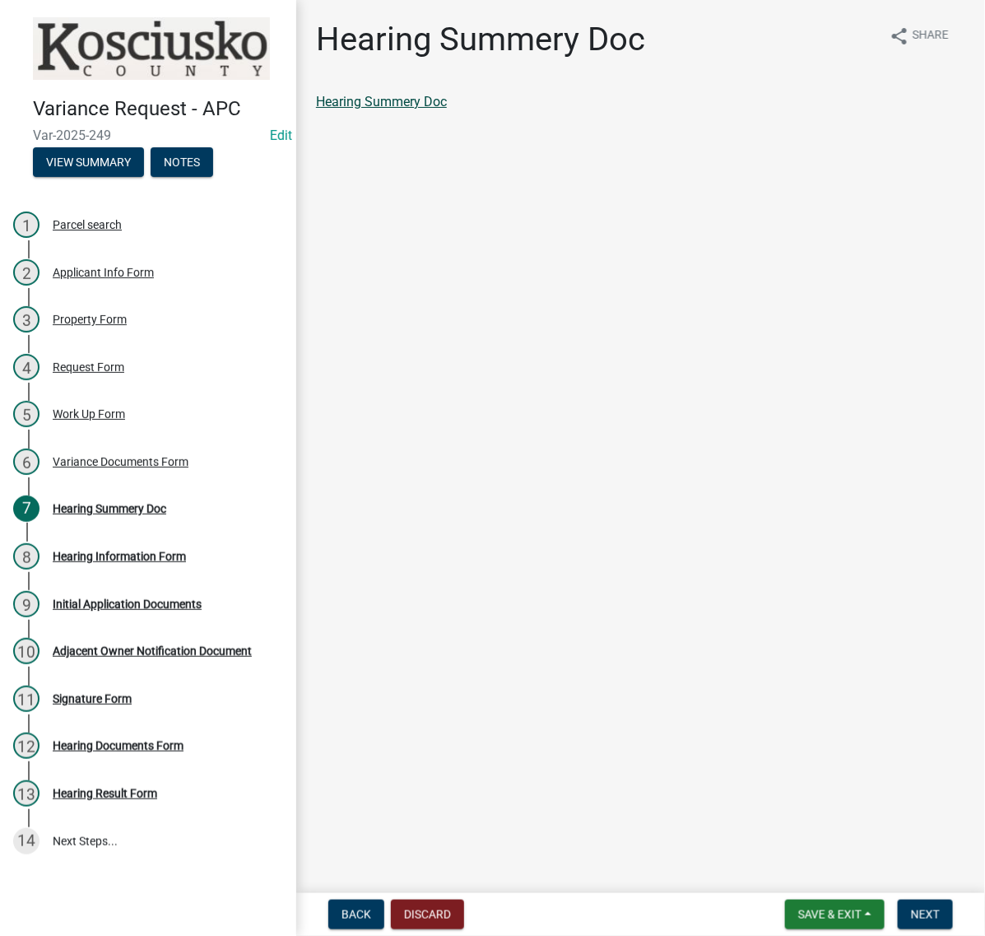
click at [447, 109] on link "Hearing Summery Doc" at bounding box center [381, 102] width 131 height 16
click at [936, 904] on button "Next" at bounding box center [925, 914] width 55 height 30
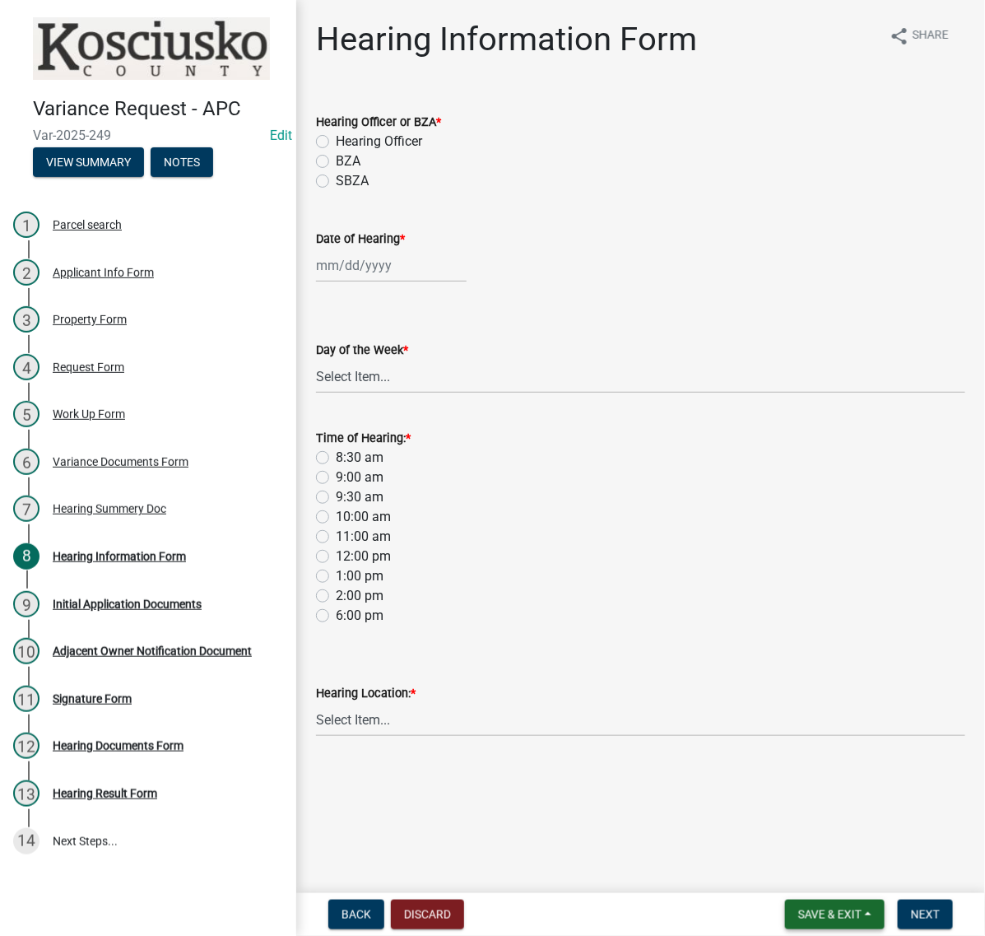
click at [837, 915] on button "Save & Exit" at bounding box center [835, 914] width 100 height 30
click at [817, 860] on button "Save & Exit" at bounding box center [819, 863] width 132 height 39
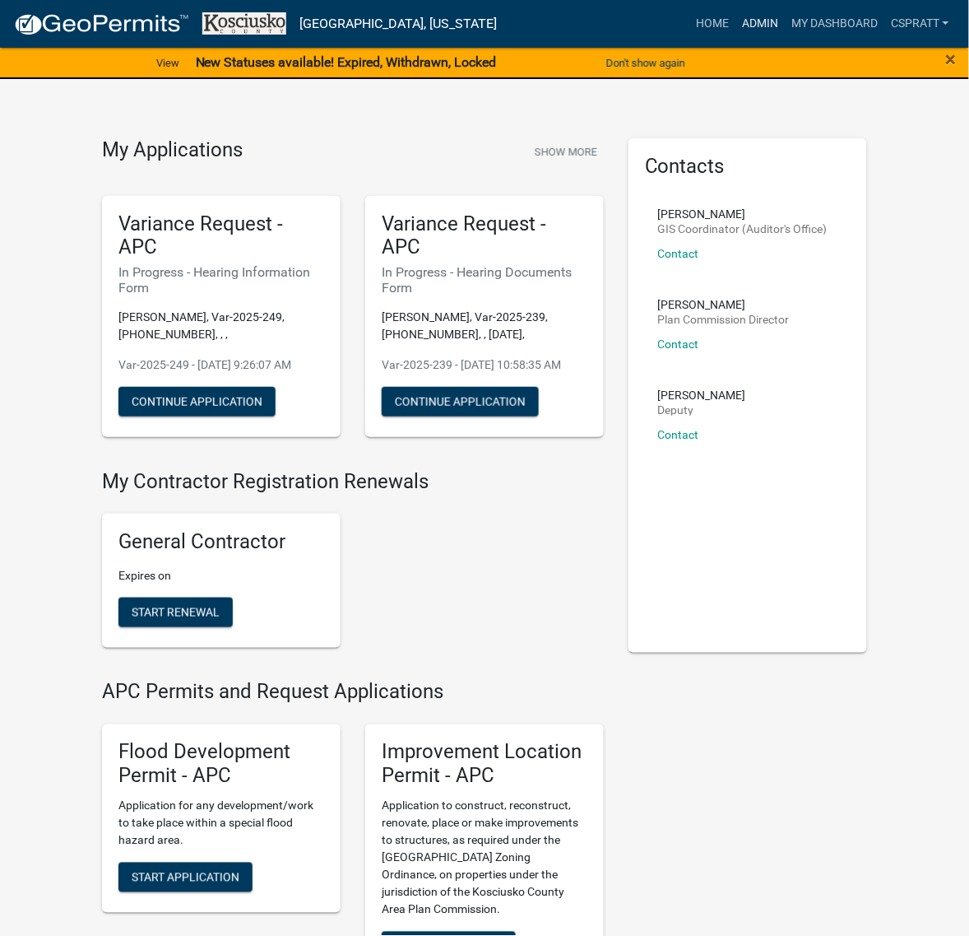
click at [736, 39] on link "Admin" at bounding box center [760, 23] width 49 height 31
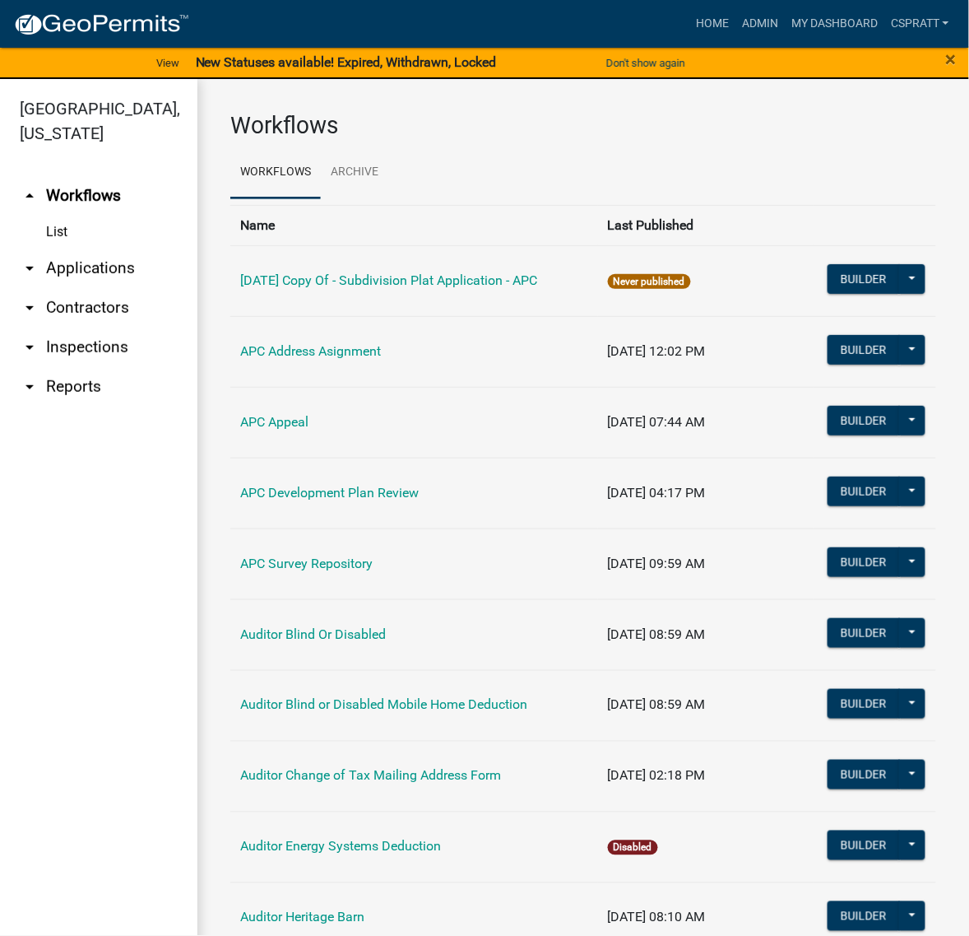
click at [91, 288] on link "arrow_drop_down Applications" at bounding box center [98, 268] width 197 height 39
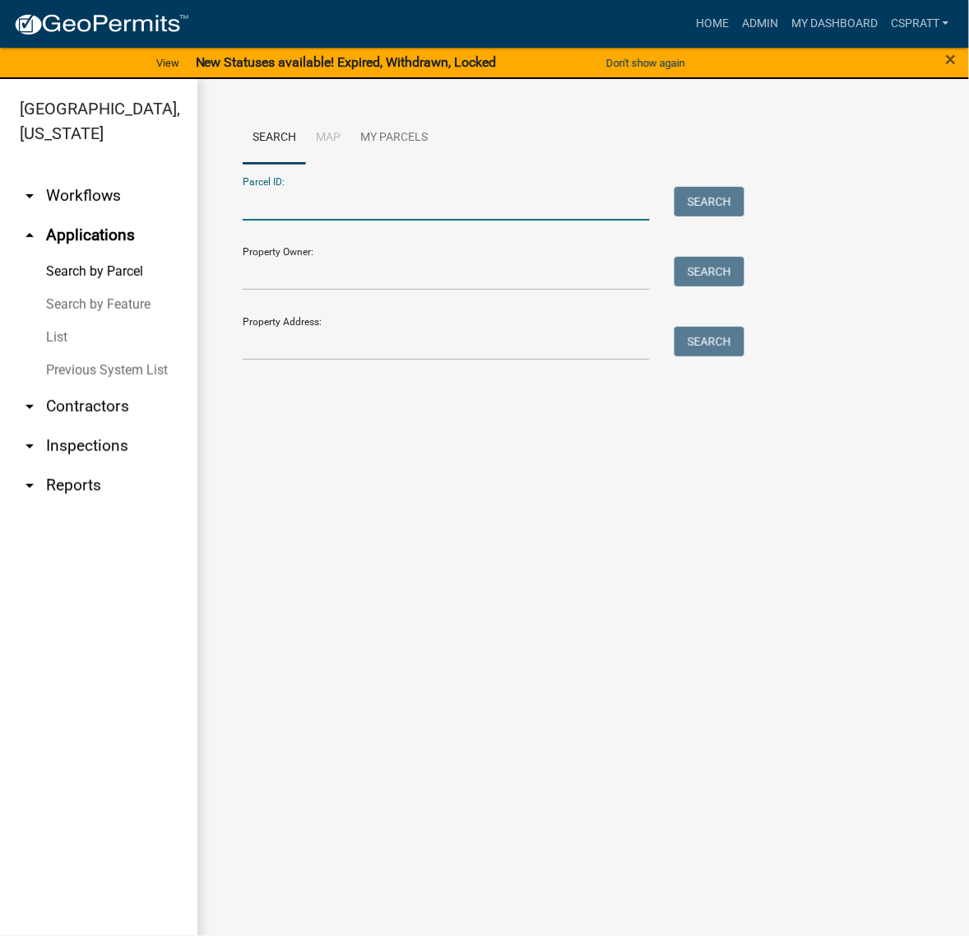
drag, startPoint x: 265, startPoint y: 211, endPoint x: 267, endPoint y: 223, distance: 12.6
click at [267, 216] on input "Parcel ID:" at bounding box center [446, 204] width 407 height 34
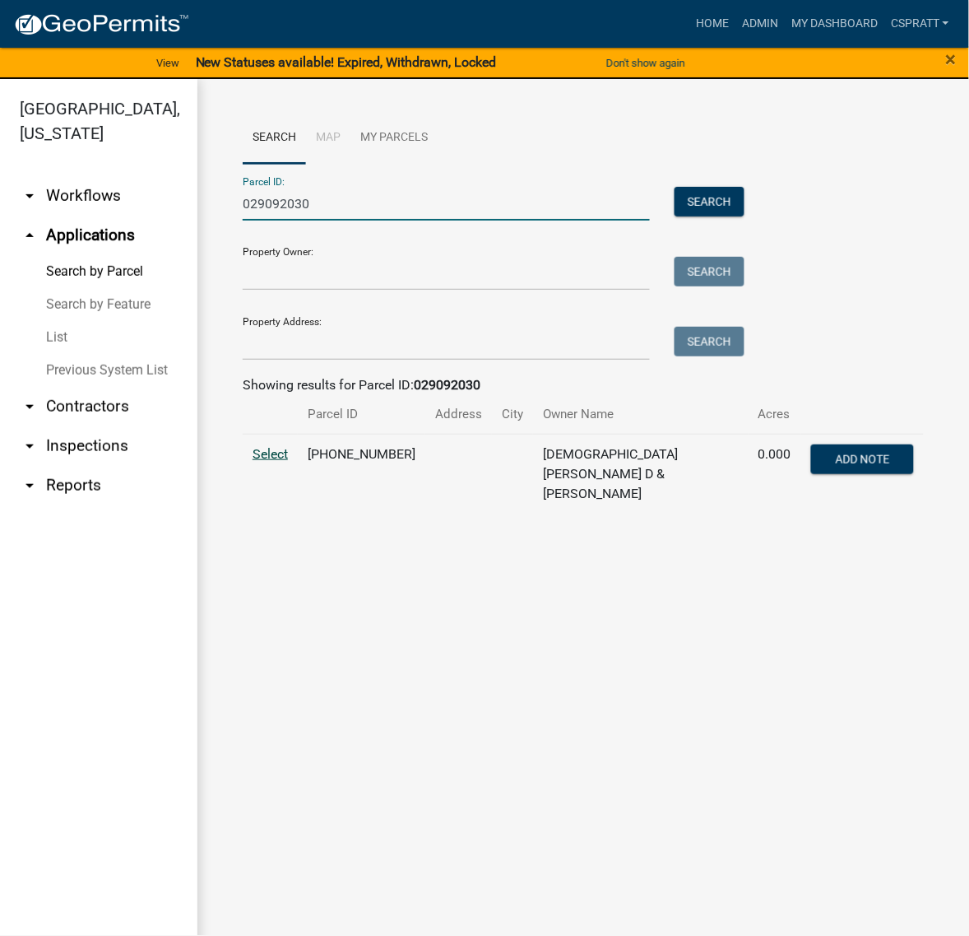
type input "029092030"
click at [288, 462] on span "Select" at bounding box center [270, 454] width 35 height 16
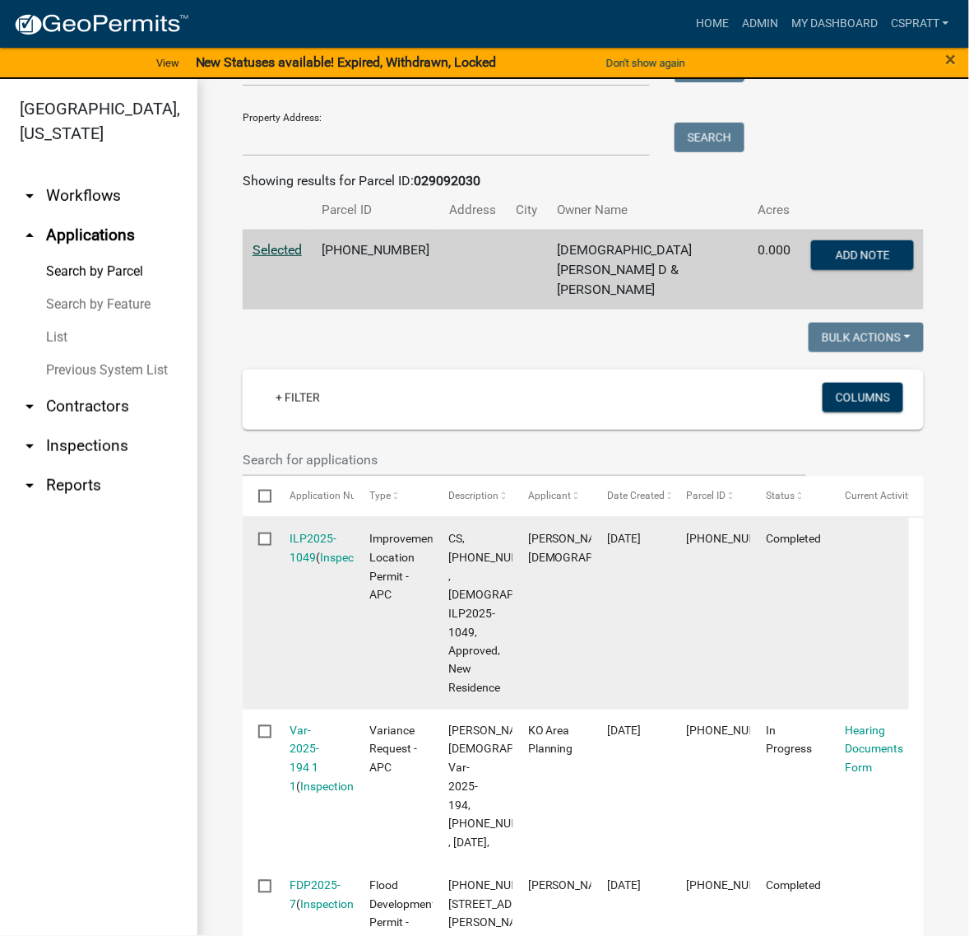
scroll to position [206, 0]
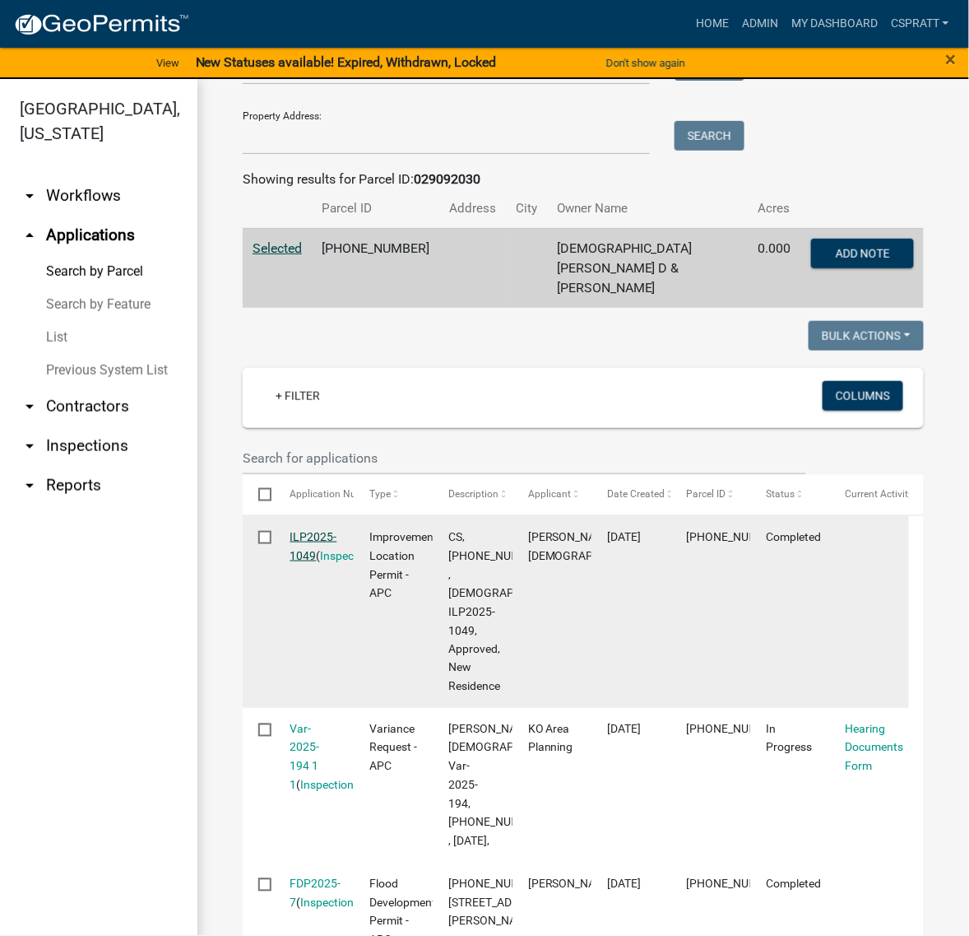
click at [326, 562] on link "ILP2025-1049" at bounding box center [313, 546] width 47 height 32
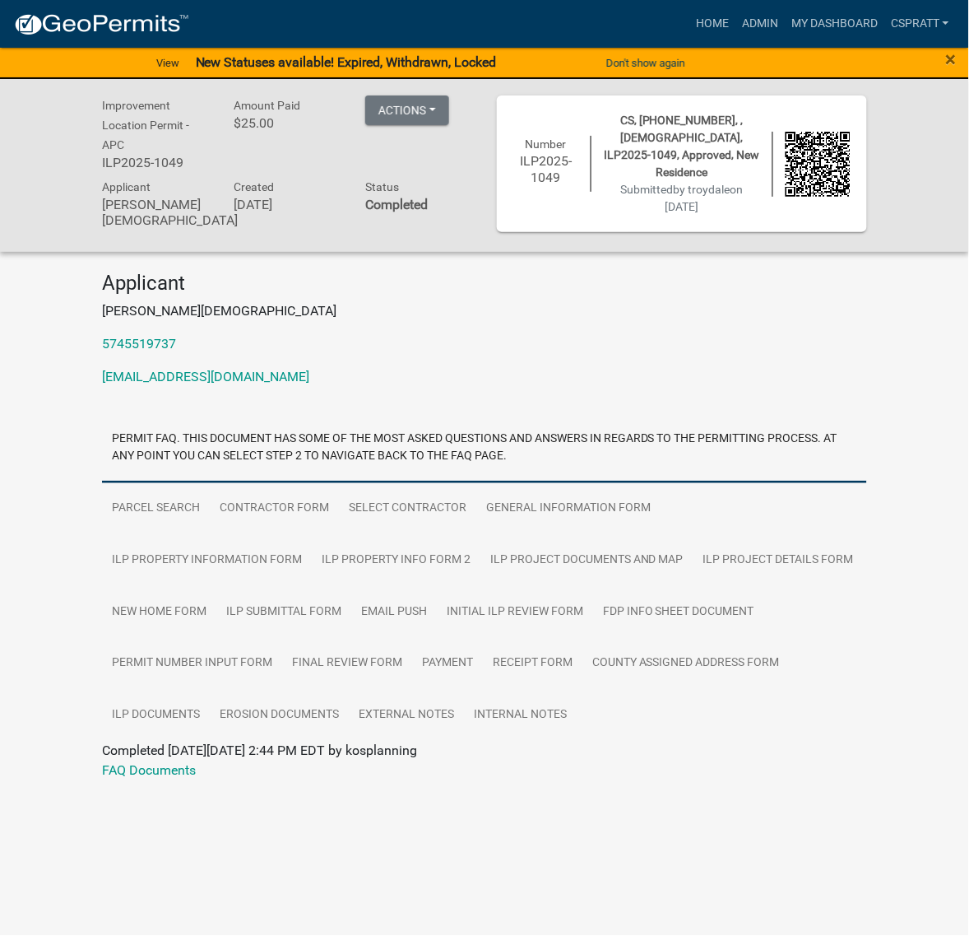
scroll to position [162, 0]
click at [704, 690] on link "County Assigned Address Form" at bounding box center [686, 664] width 207 height 53
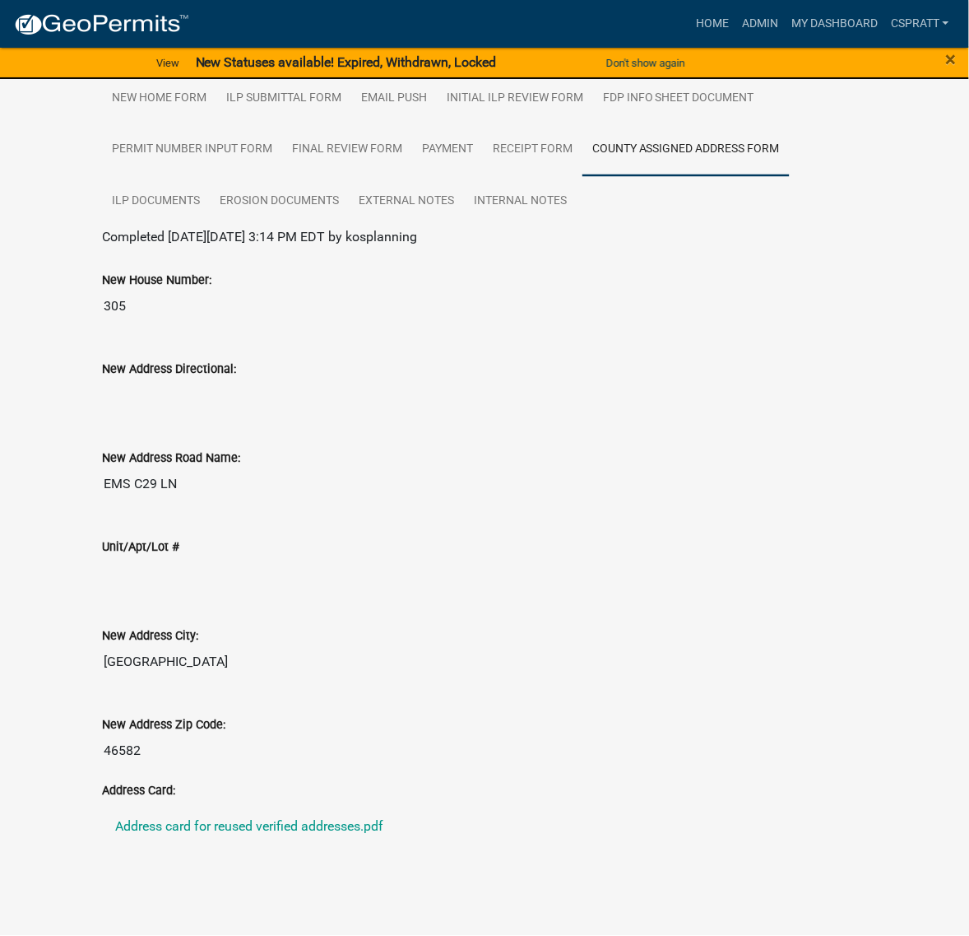
scroll to position [397, 0]
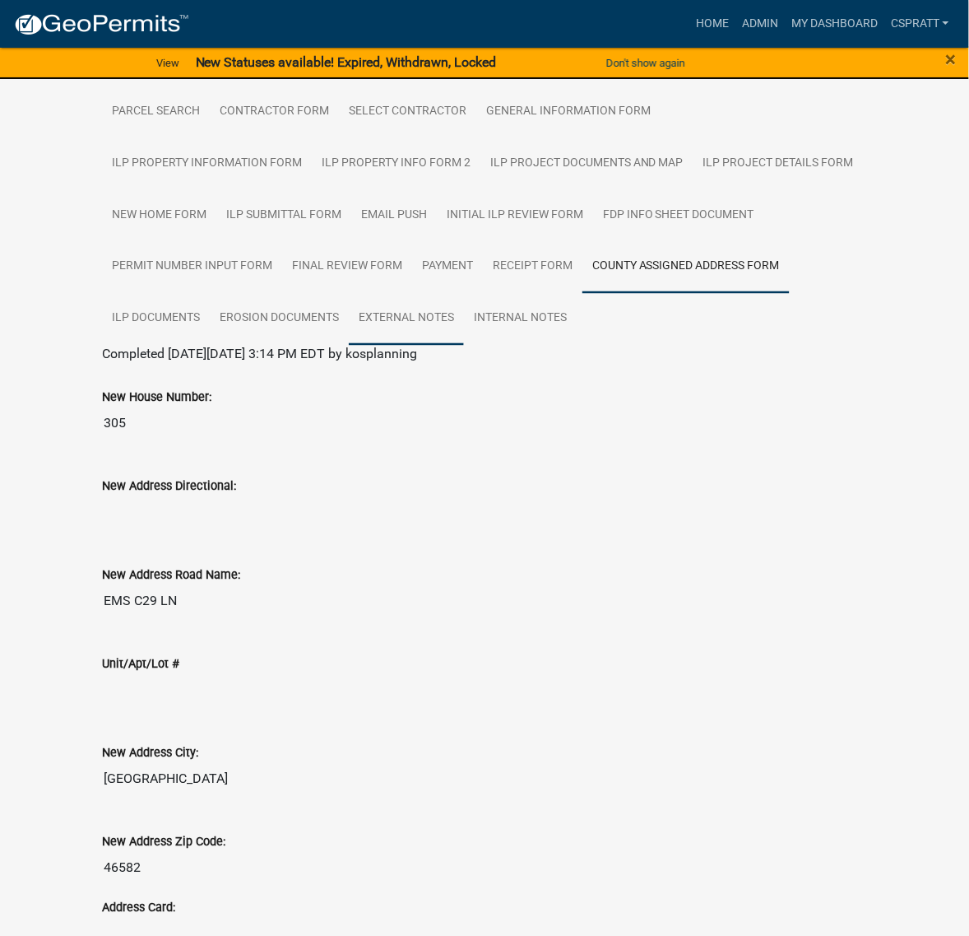
click at [463, 346] on link "External Notes" at bounding box center [406, 319] width 115 height 53
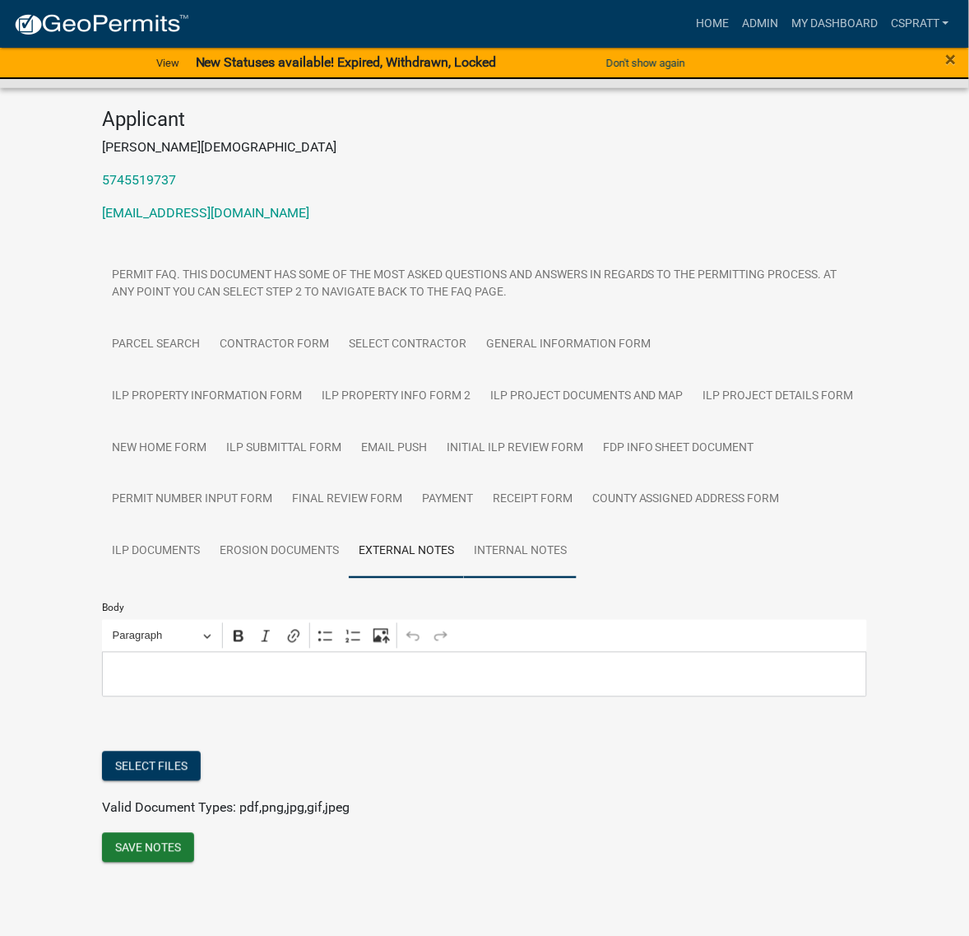
click at [577, 537] on link "Internal Notes" at bounding box center [520, 552] width 113 height 53
click at [690, 30] on link "Home" at bounding box center [713, 23] width 46 height 31
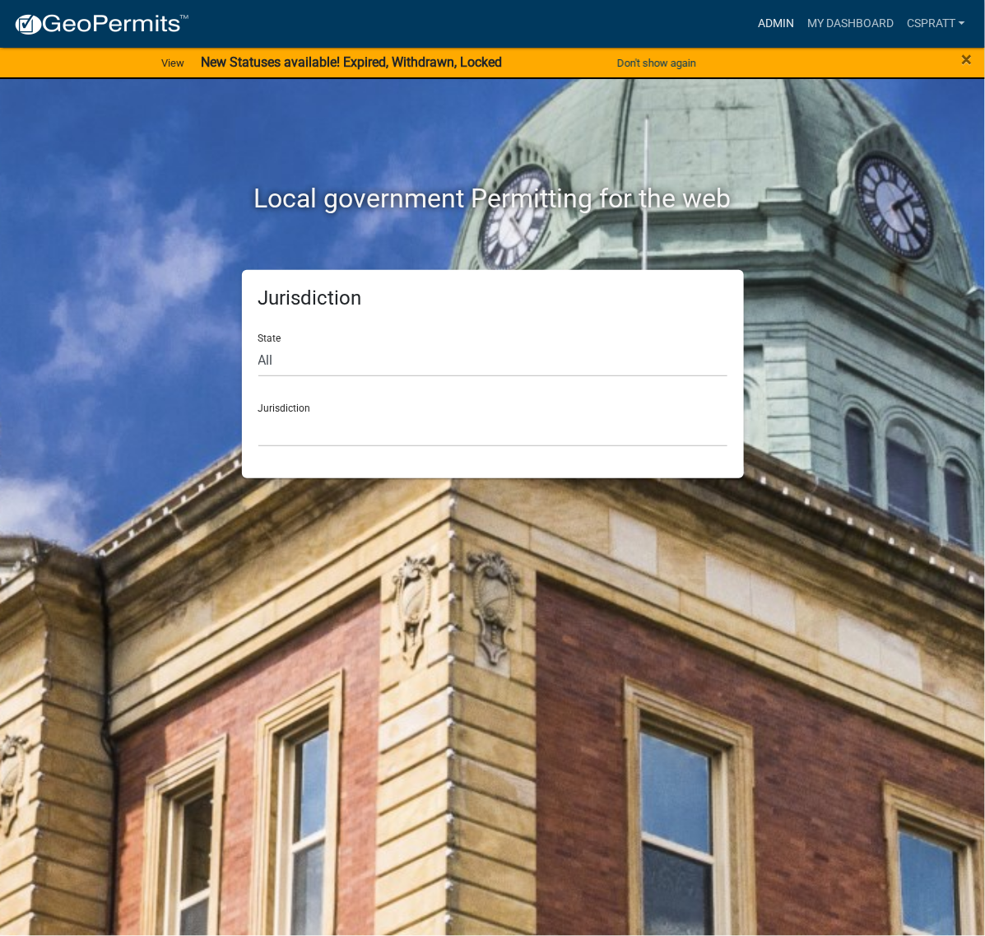
click at [751, 19] on link "Admin" at bounding box center [775, 23] width 49 height 31
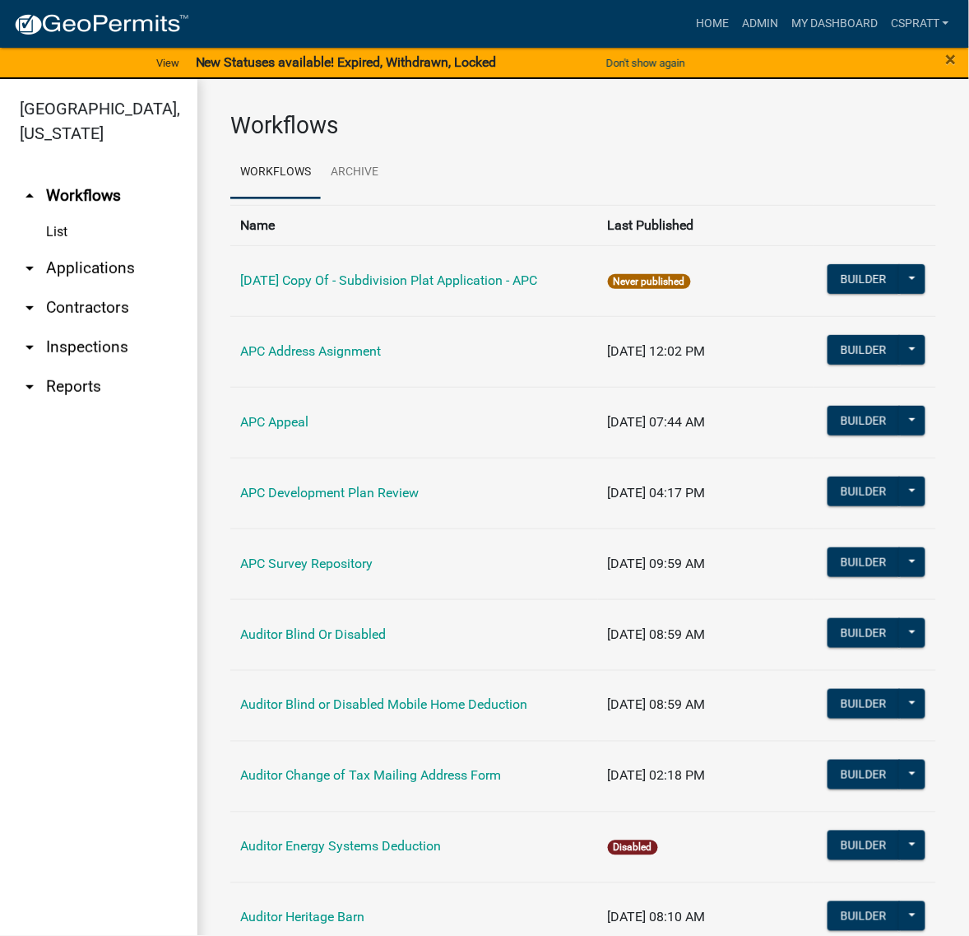
click at [89, 288] on link "arrow_drop_down Applications" at bounding box center [98, 268] width 197 height 39
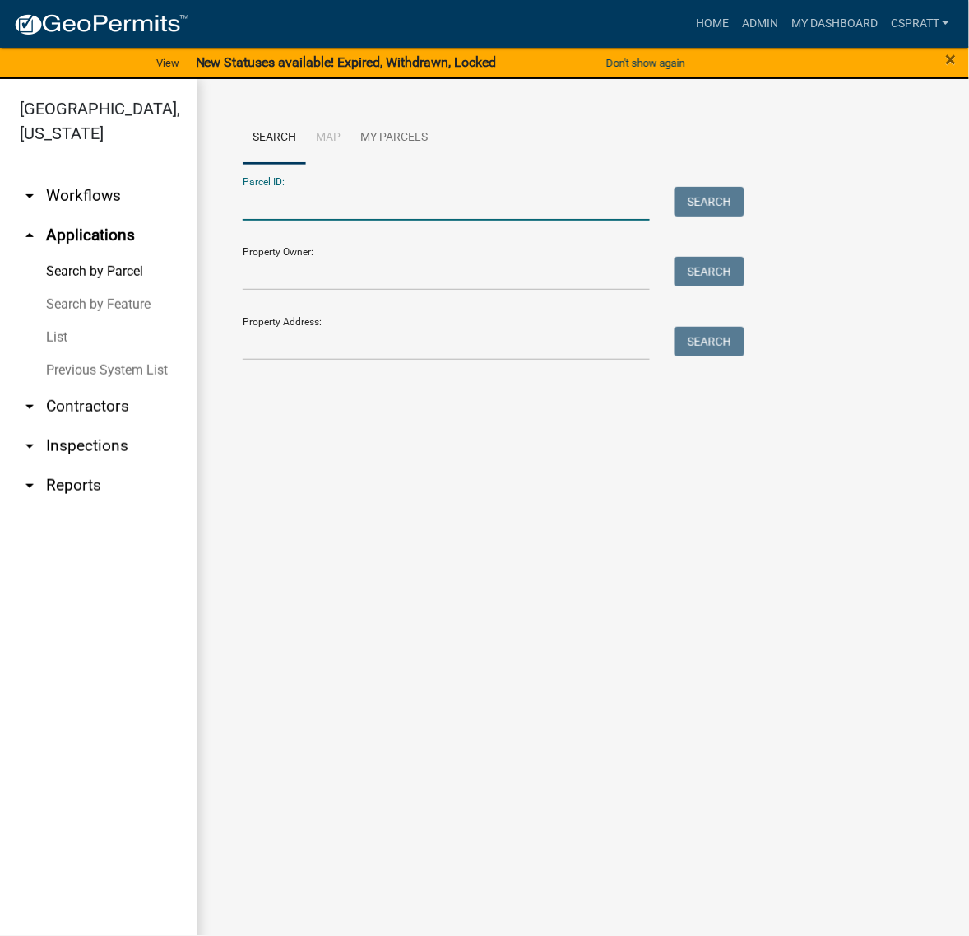
click at [253, 221] on input "Parcel ID:" at bounding box center [446, 204] width 407 height 34
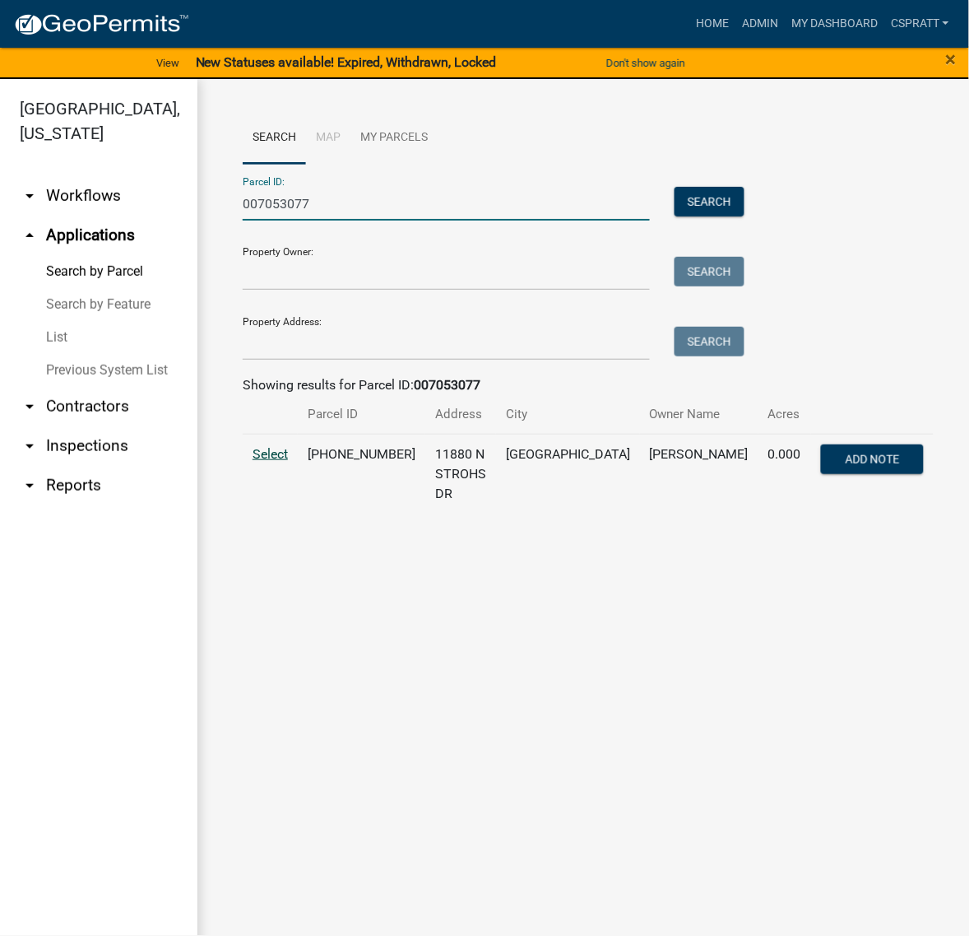
type input "007053077"
click at [285, 462] on span "Select" at bounding box center [270, 454] width 35 height 16
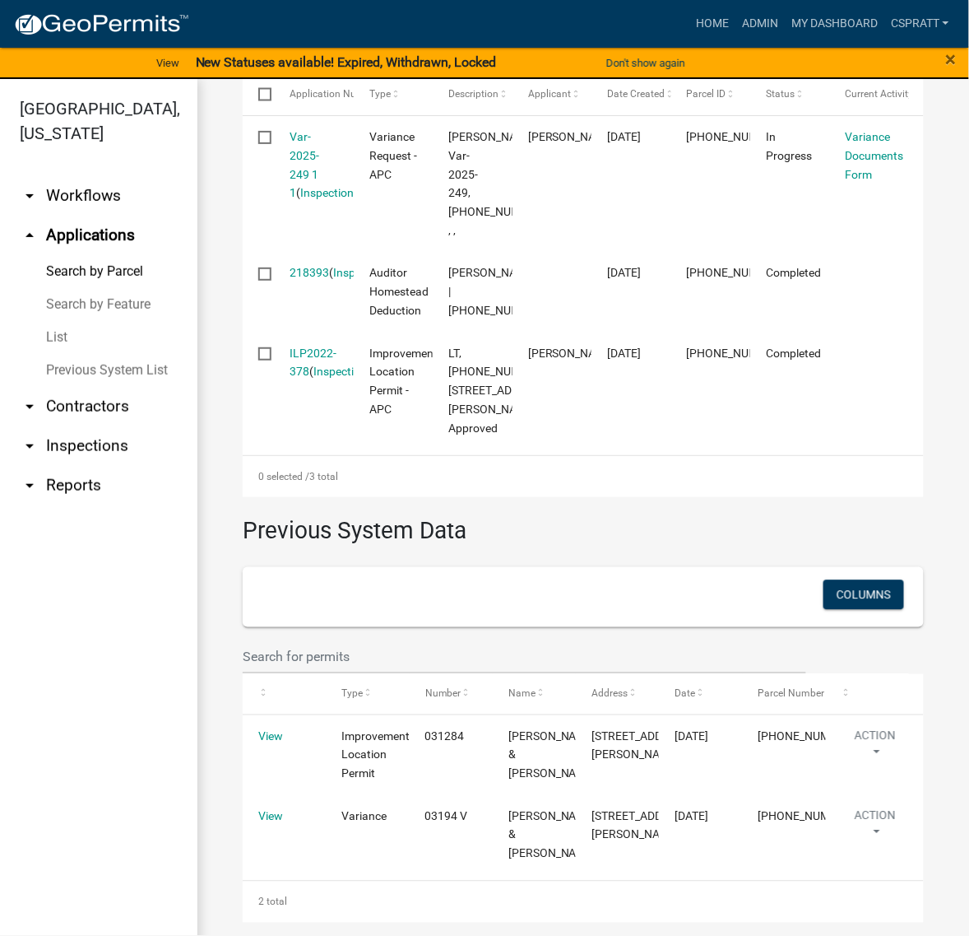
scroll to position [1029, 0]
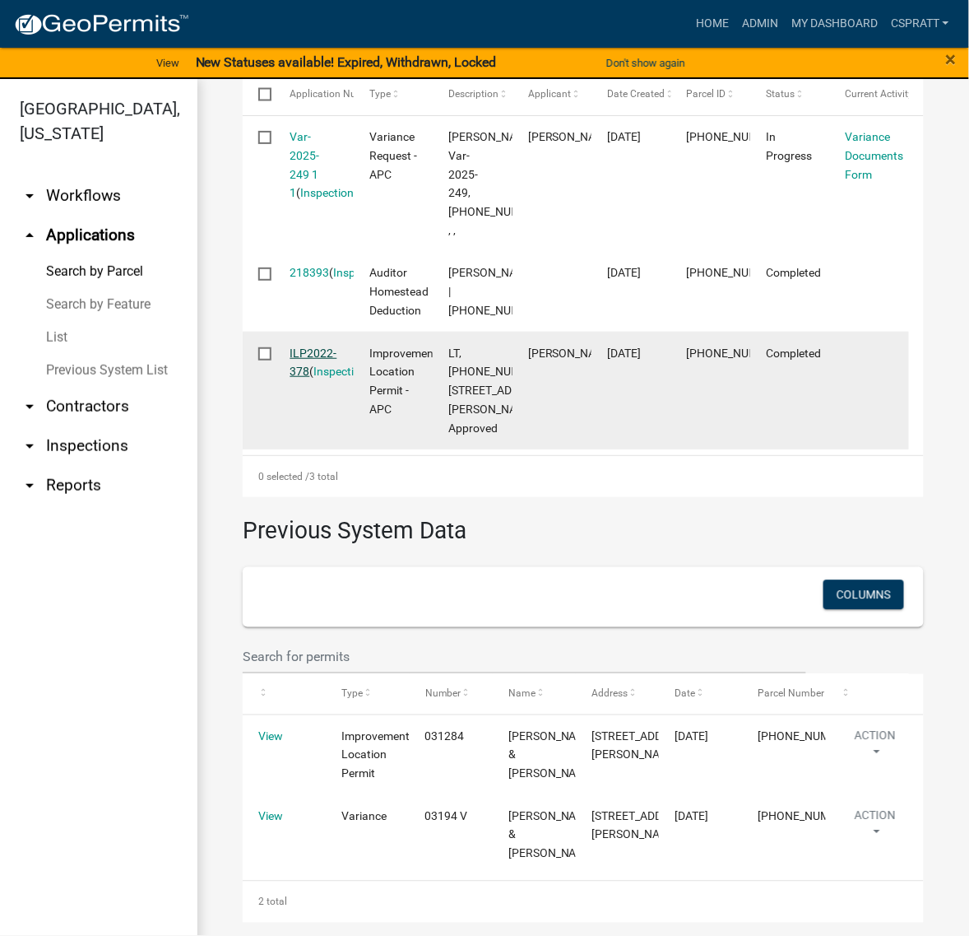
click at [306, 346] on link "ILP2022-378" at bounding box center [313, 362] width 47 height 32
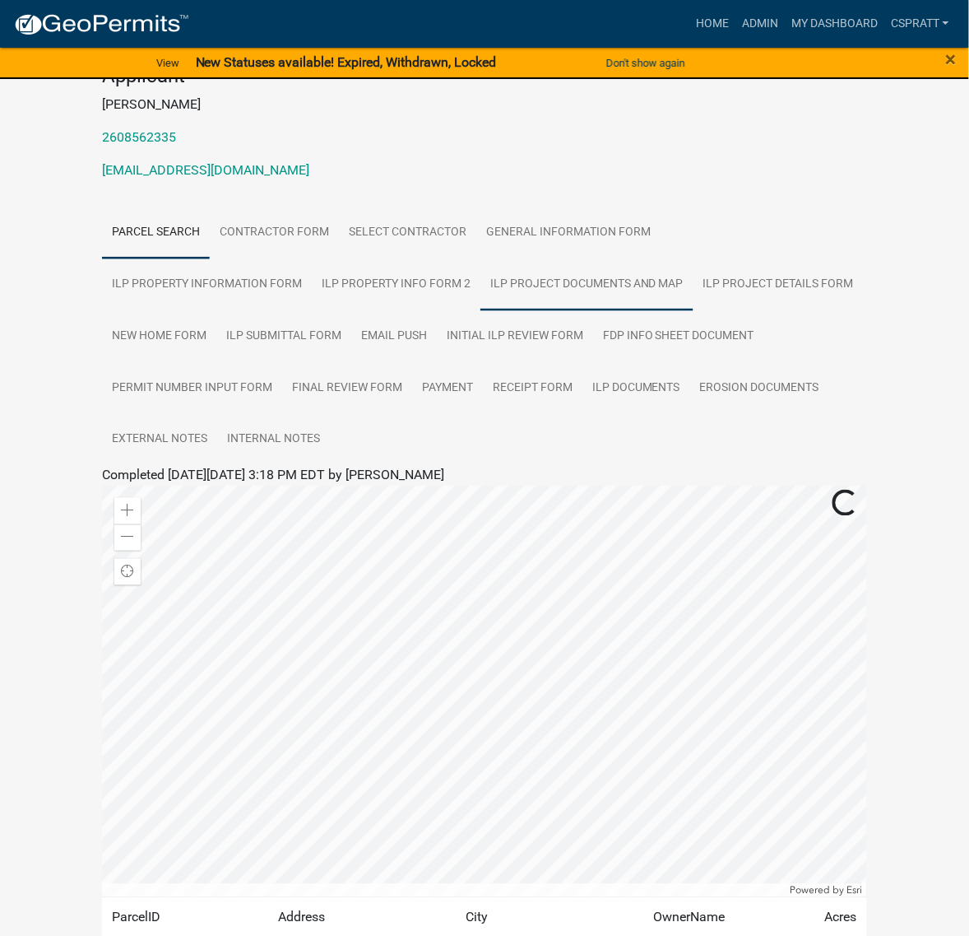
scroll to position [206, 0]
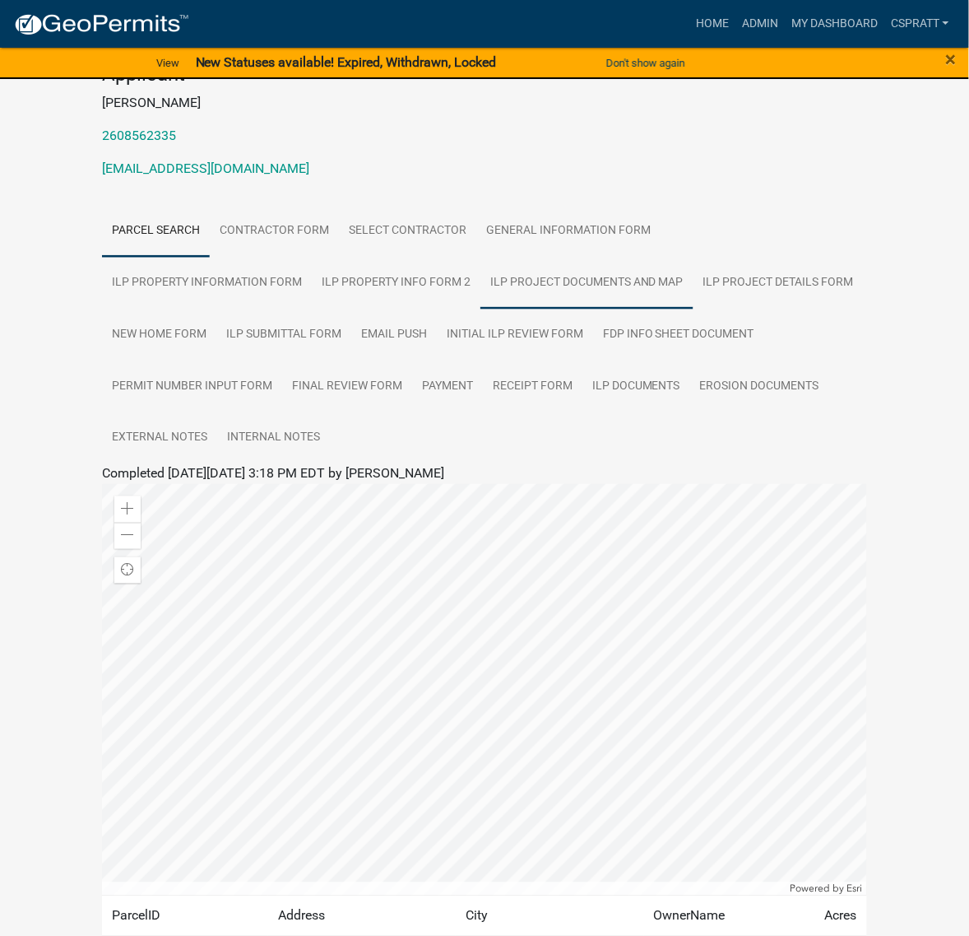
click at [694, 309] on link "ILP Project Documents and Map" at bounding box center [587, 283] width 213 height 53
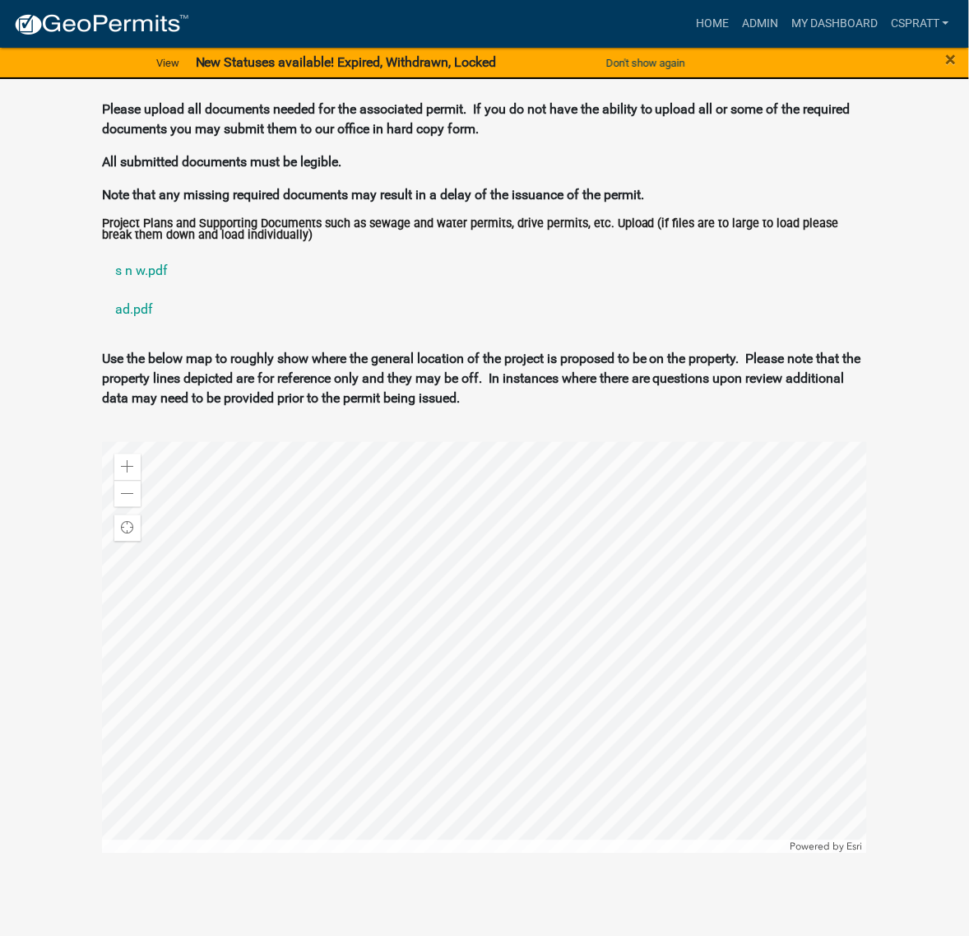
scroll to position [1749, 0]
click at [148, 290] on link "s n w.pdf" at bounding box center [484, 270] width 765 height 39
click at [132, 330] on link "ad.pdf" at bounding box center [484, 309] width 765 height 39
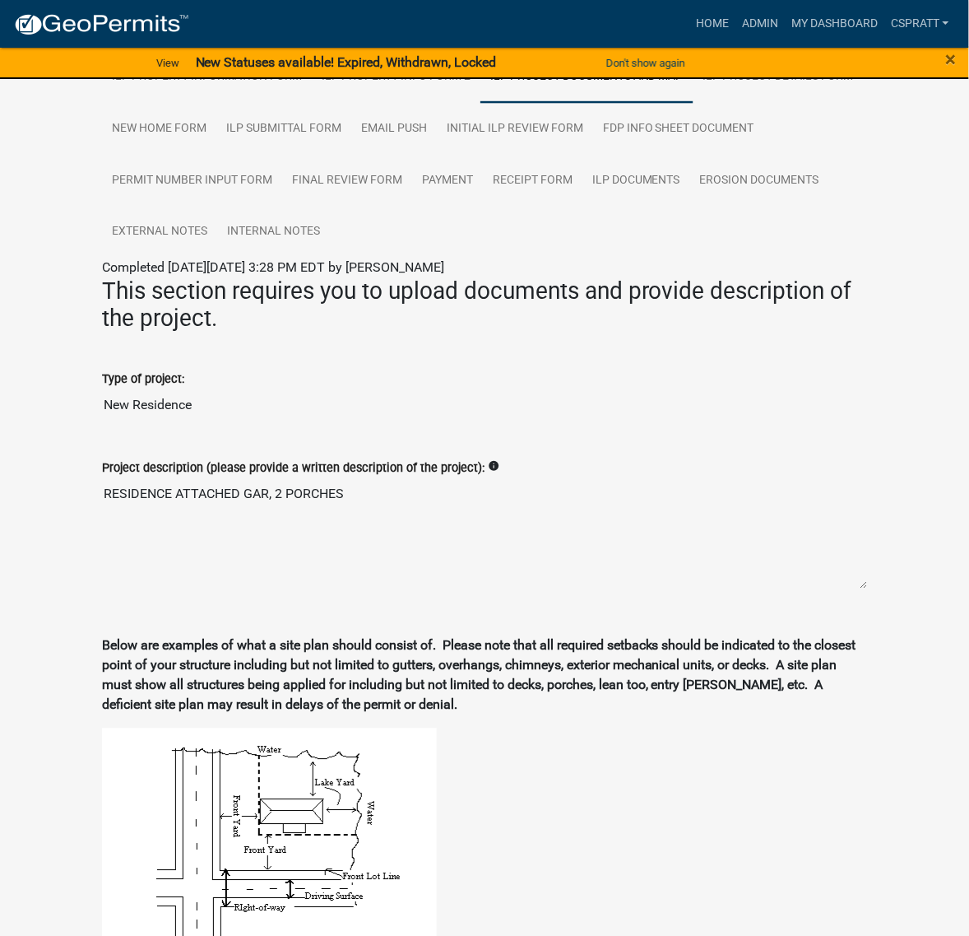
scroll to position [0, 0]
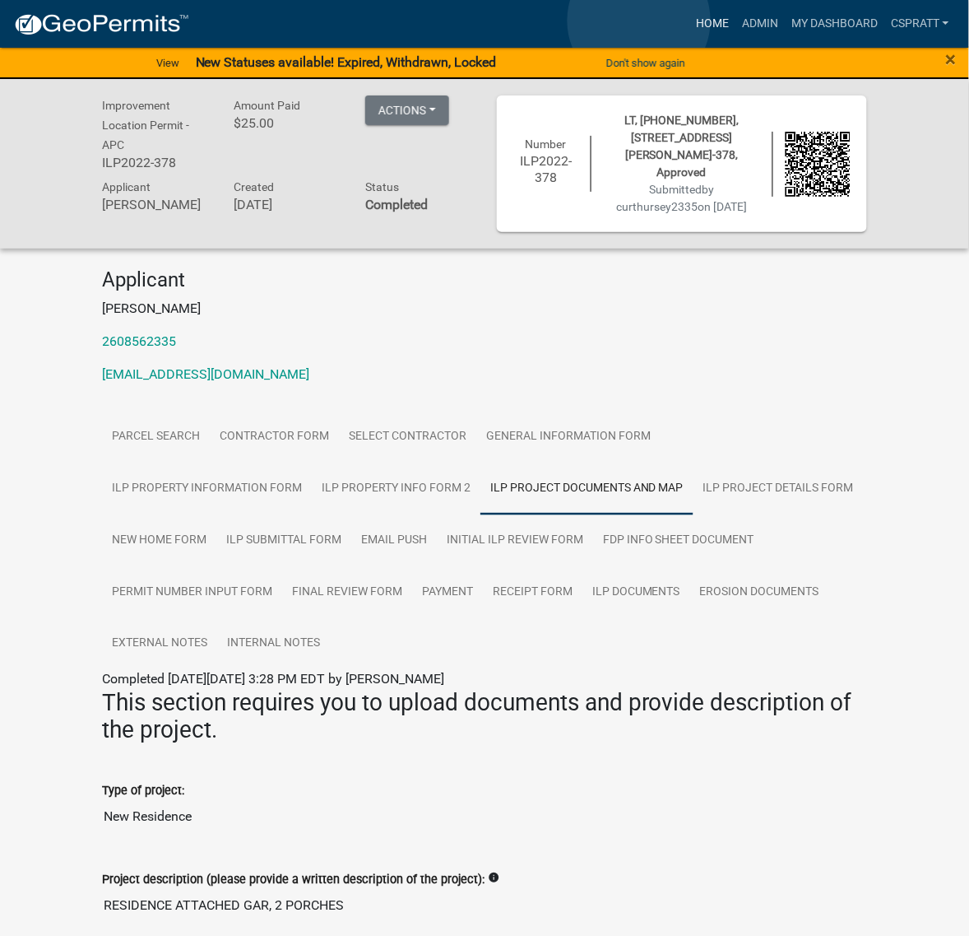
click at [690, 21] on link "Home" at bounding box center [713, 23] width 46 height 31
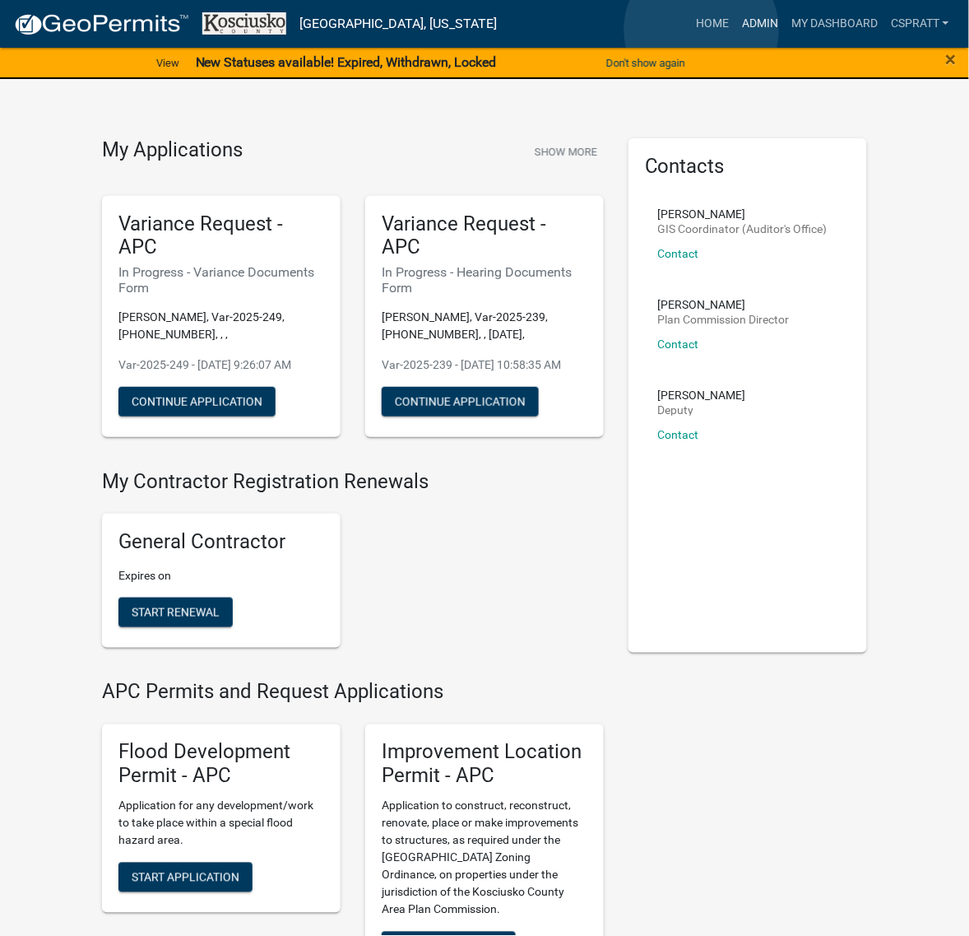
click at [736, 29] on link "Admin" at bounding box center [760, 23] width 49 height 31
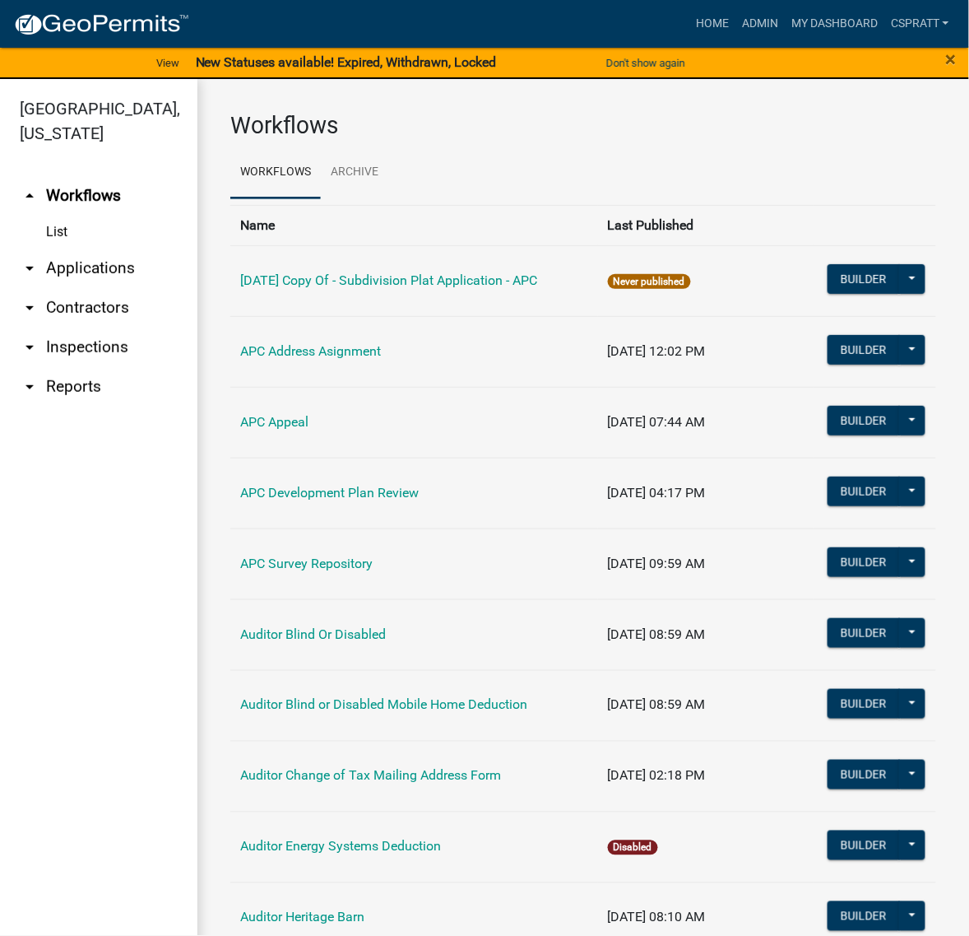
click at [119, 328] on link "arrow_drop_down Contractors" at bounding box center [98, 307] width 197 height 39
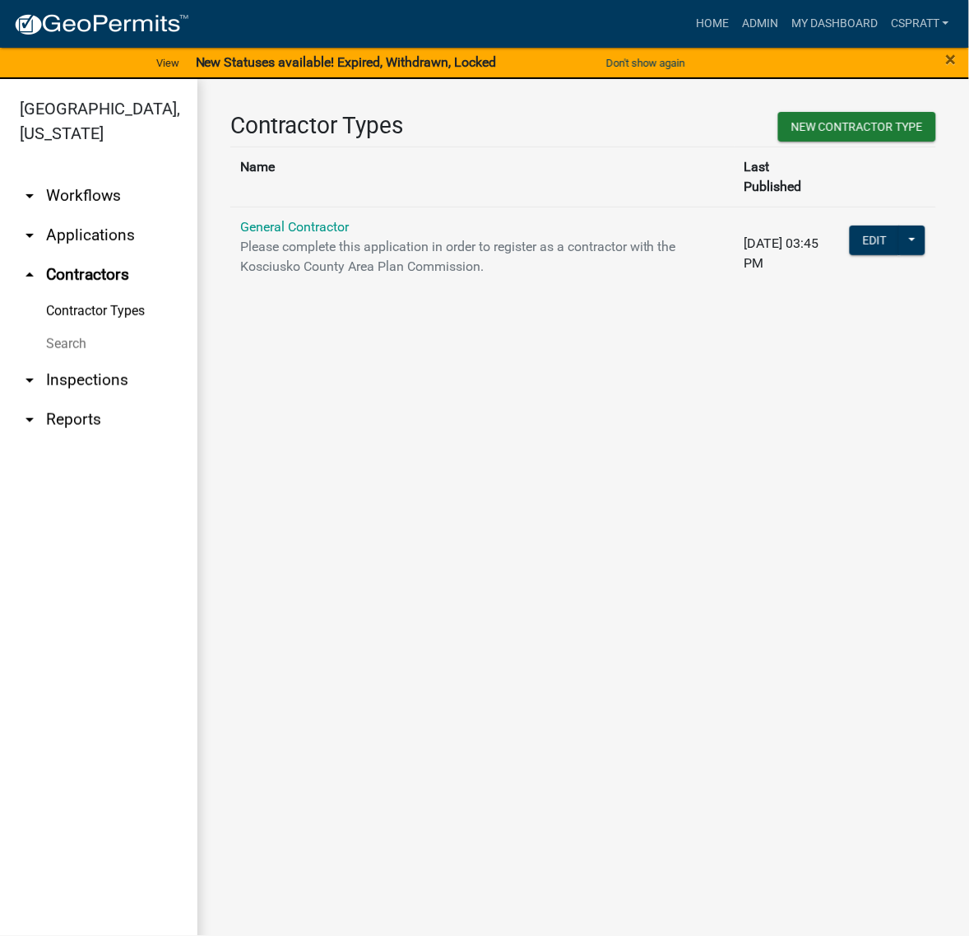
click at [101, 255] on link "arrow_drop_down Applications" at bounding box center [98, 235] width 197 height 39
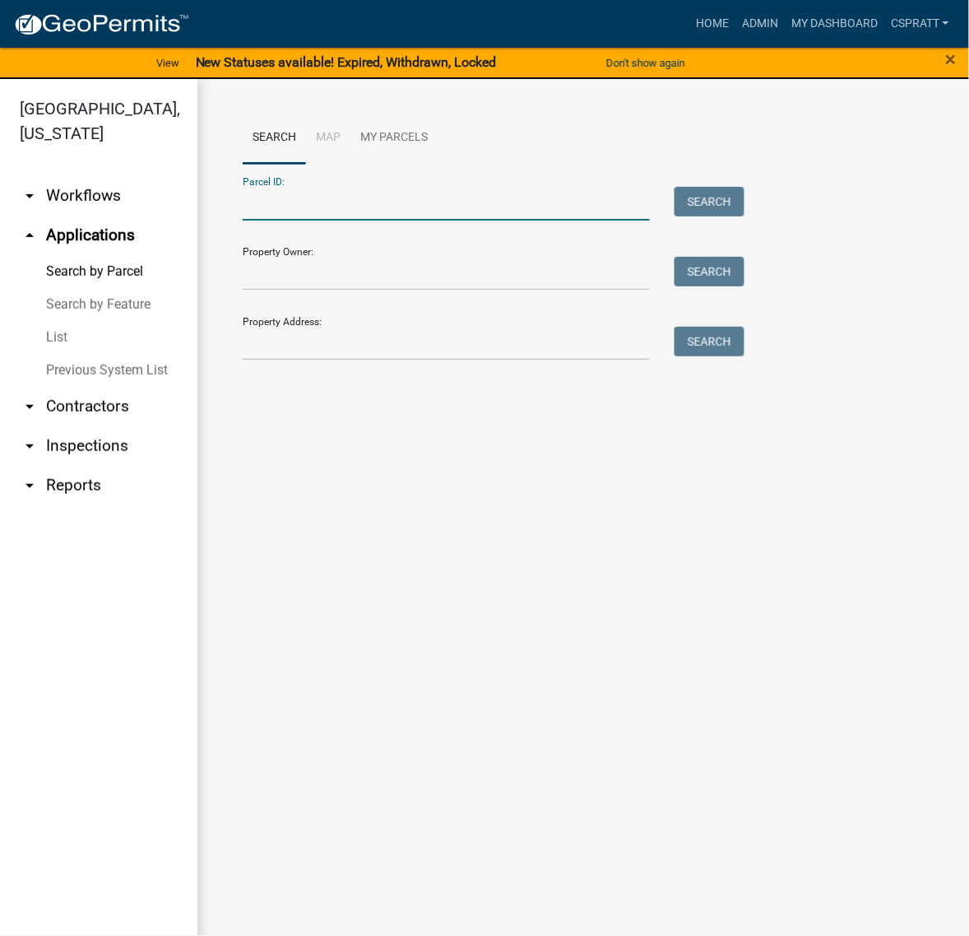
click at [258, 221] on input "Parcel ID:" at bounding box center [446, 204] width 407 height 34
click at [240, 221] on div at bounding box center [446, 204] width 432 height 34
click at [327, 221] on input "Parcel ID:" at bounding box center [446, 204] width 407 height 34
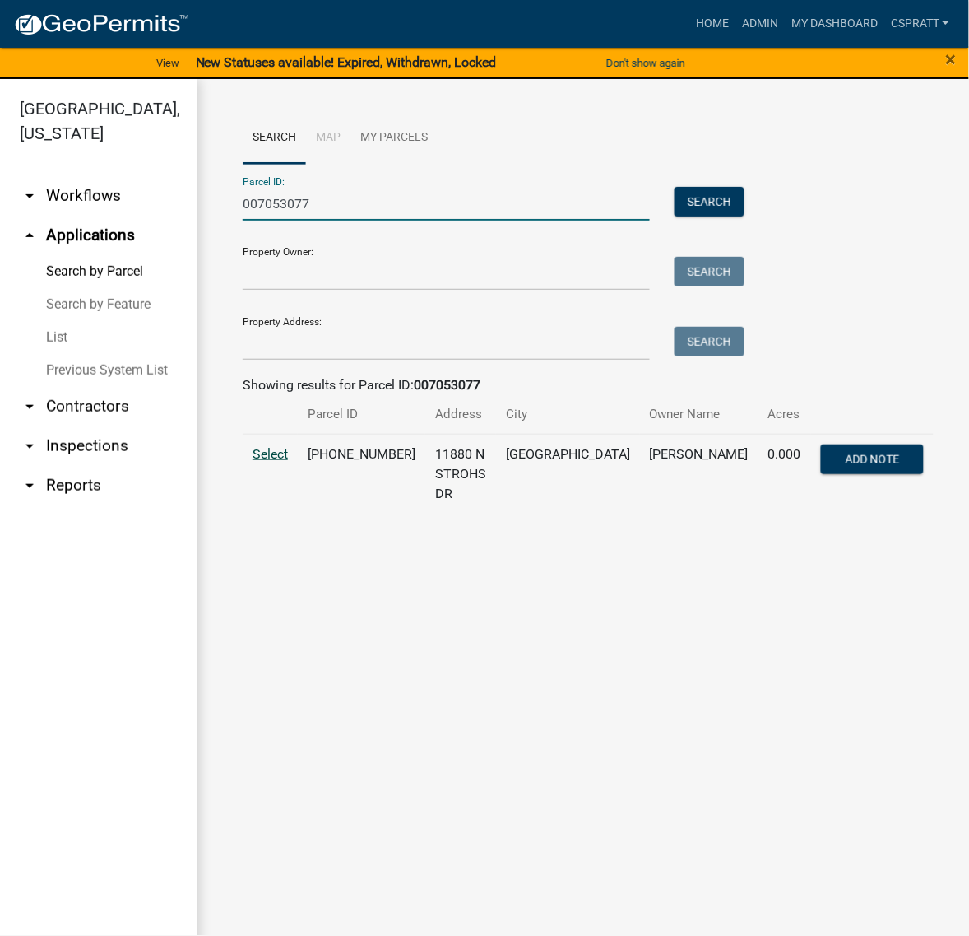
type input "007053077"
click at [278, 462] on span "Select" at bounding box center [270, 454] width 35 height 16
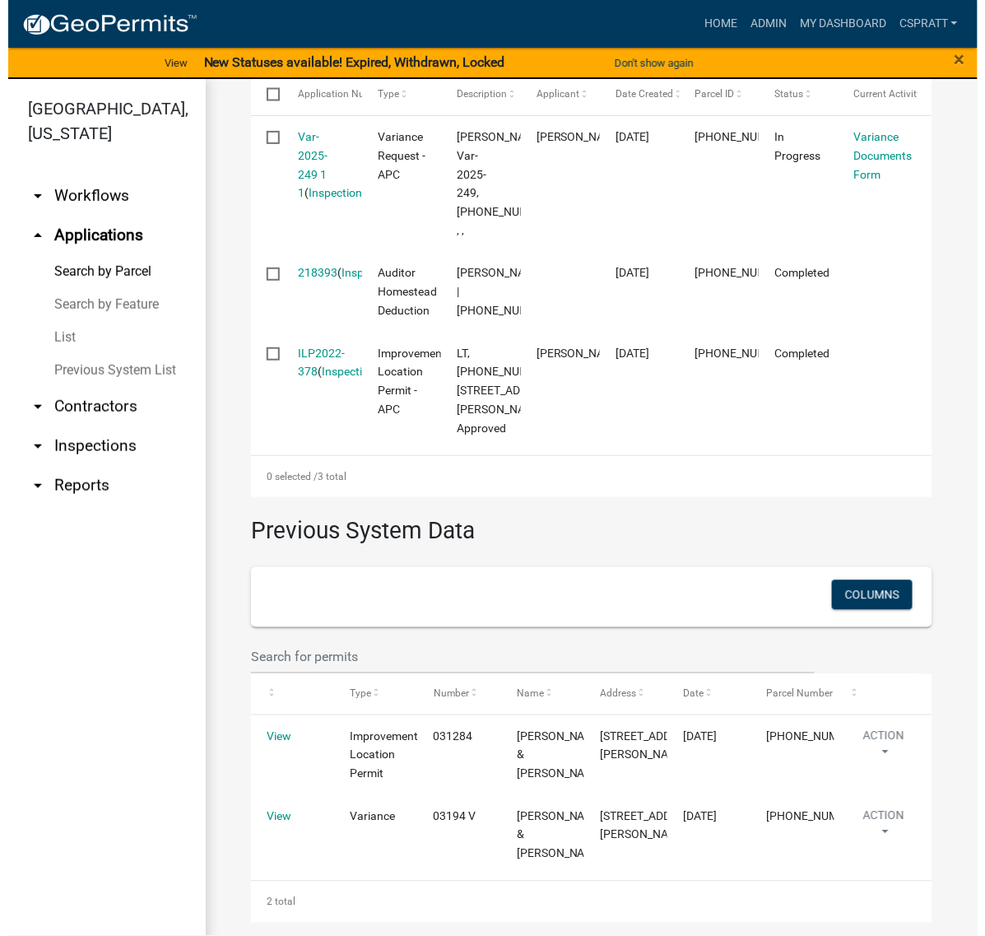
scroll to position [1072, 0]
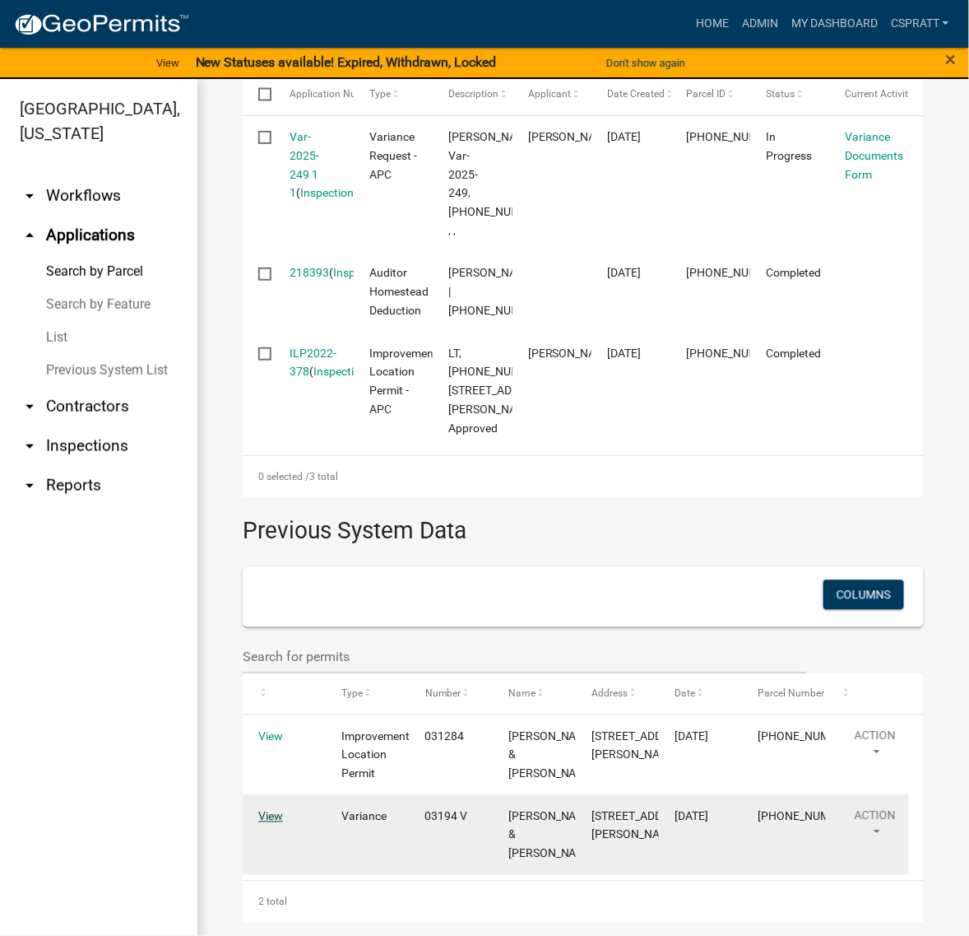
click at [282, 810] on link "View" at bounding box center [270, 816] width 25 height 13
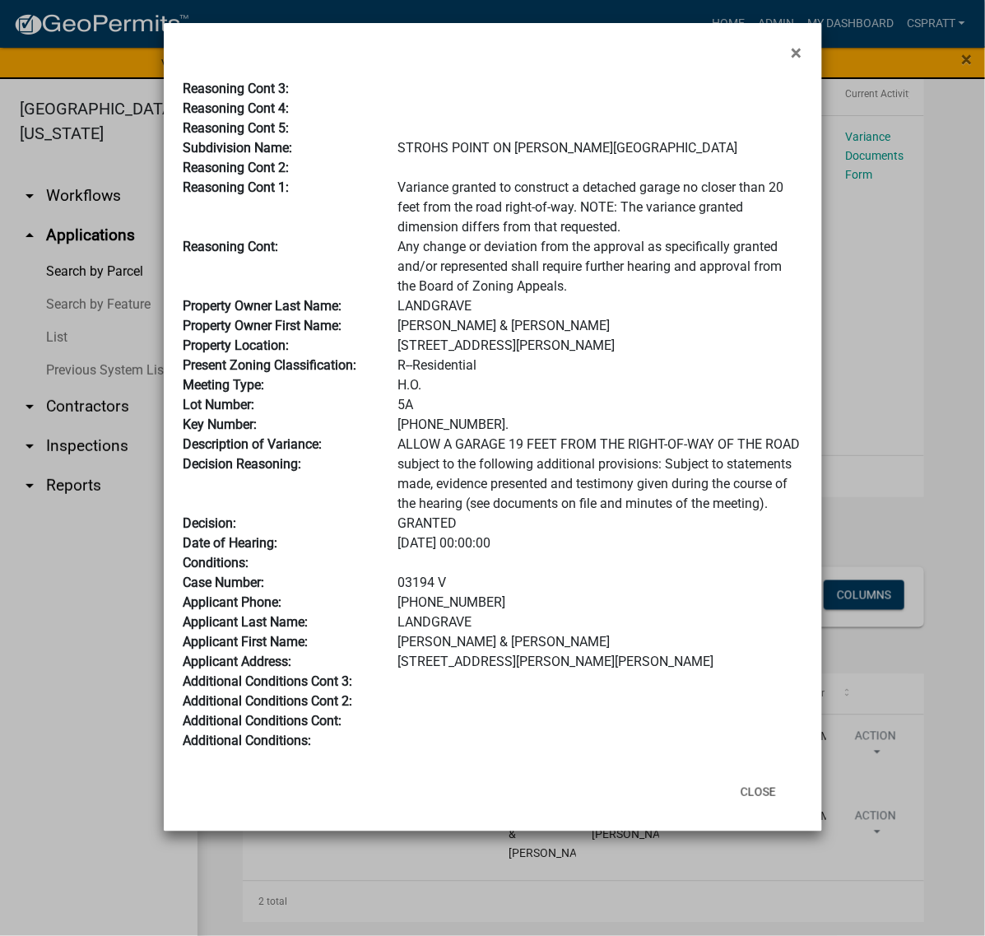
scroll to position [309, 0]
drag, startPoint x: 459, startPoint y: 578, endPoint x: 364, endPoint y: 584, distance: 95.7
click at [364, 584] on div "Case Number: 03194 V" at bounding box center [492, 583] width 643 height 20
copy div "03194 V"
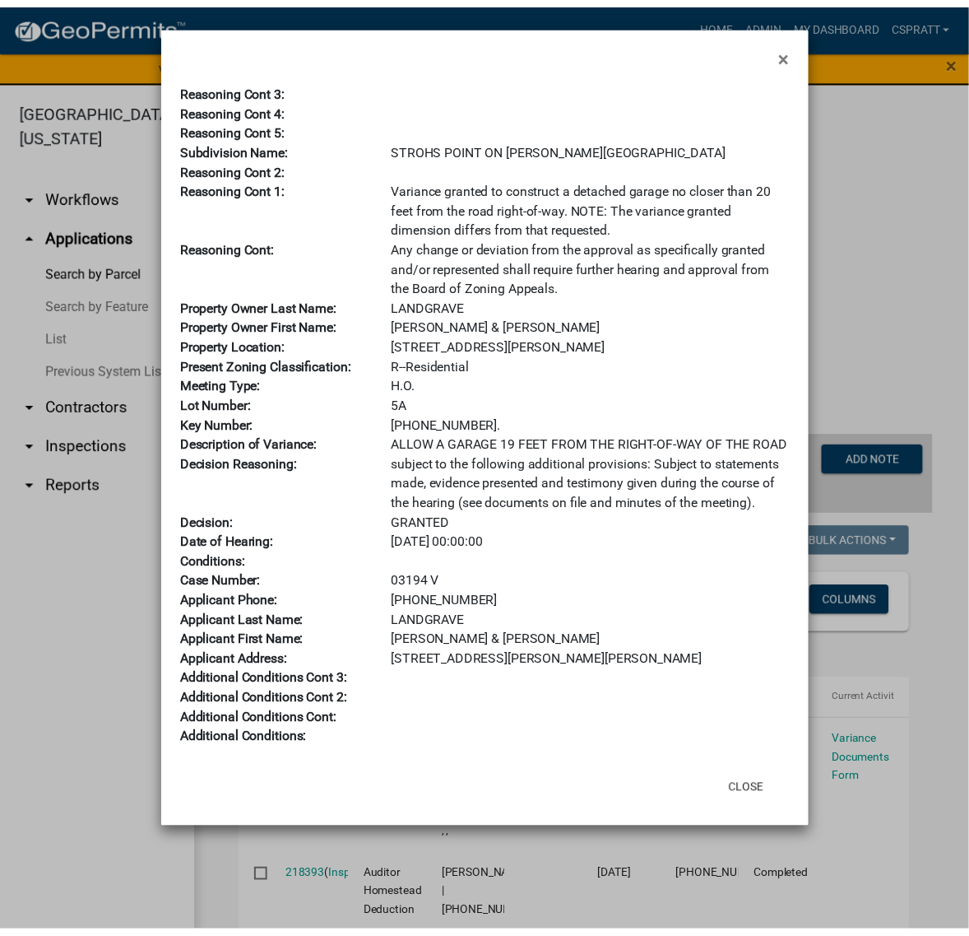
scroll to position [309, 0]
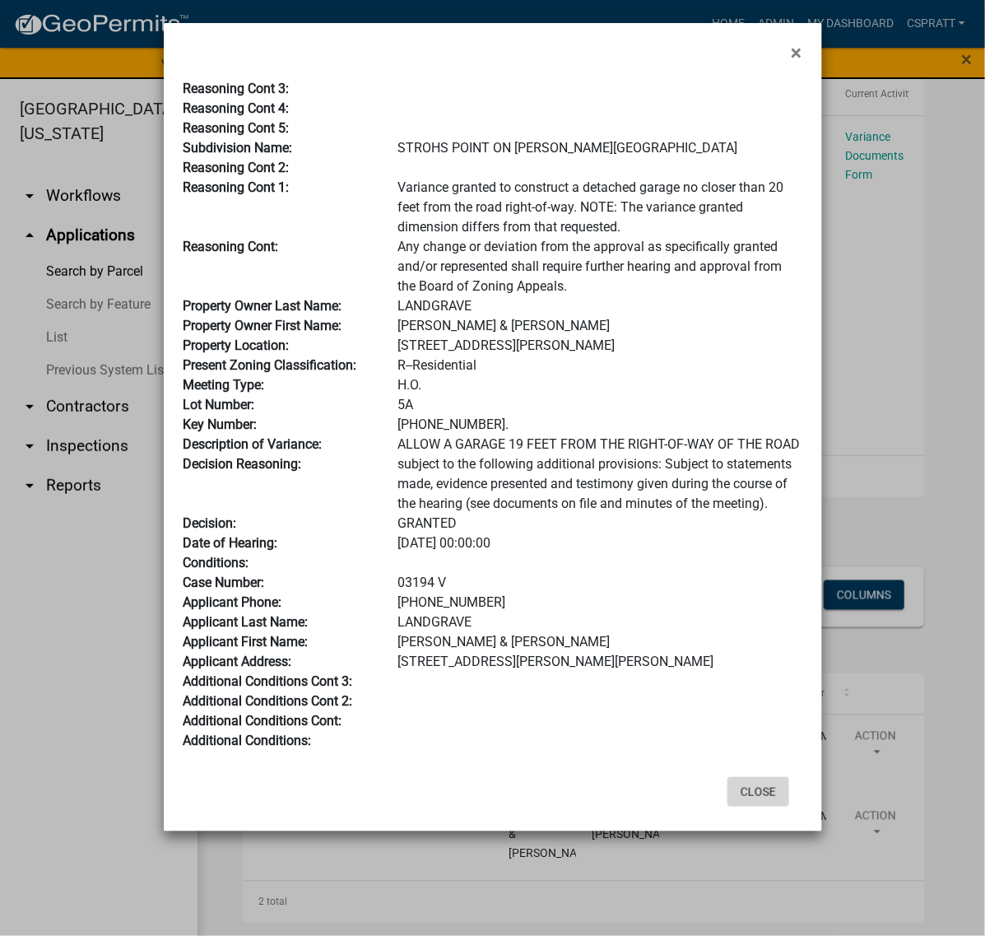
click at [746, 806] on button "Close" at bounding box center [758, 792] width 62 height 30
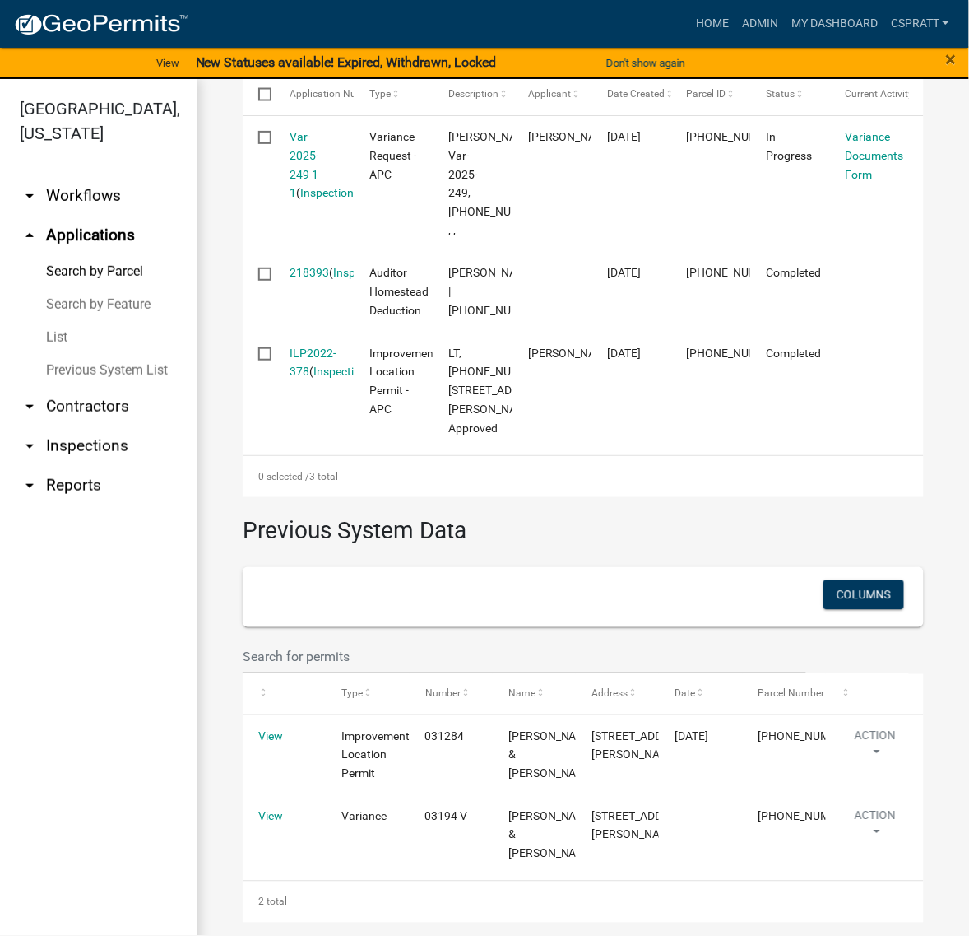
click at [631, 5] on nav "Toggle drawer menu more_horiz Home Admin My Dashboard cspratt Admin Account Con…" at bounding box center [484, 24] width 969 height 48
click at [690, 21] on link "Home" at bounding box center [713, 23] width 46 height 31
